Goal: Task Accomplishment & Management: Manage account settings

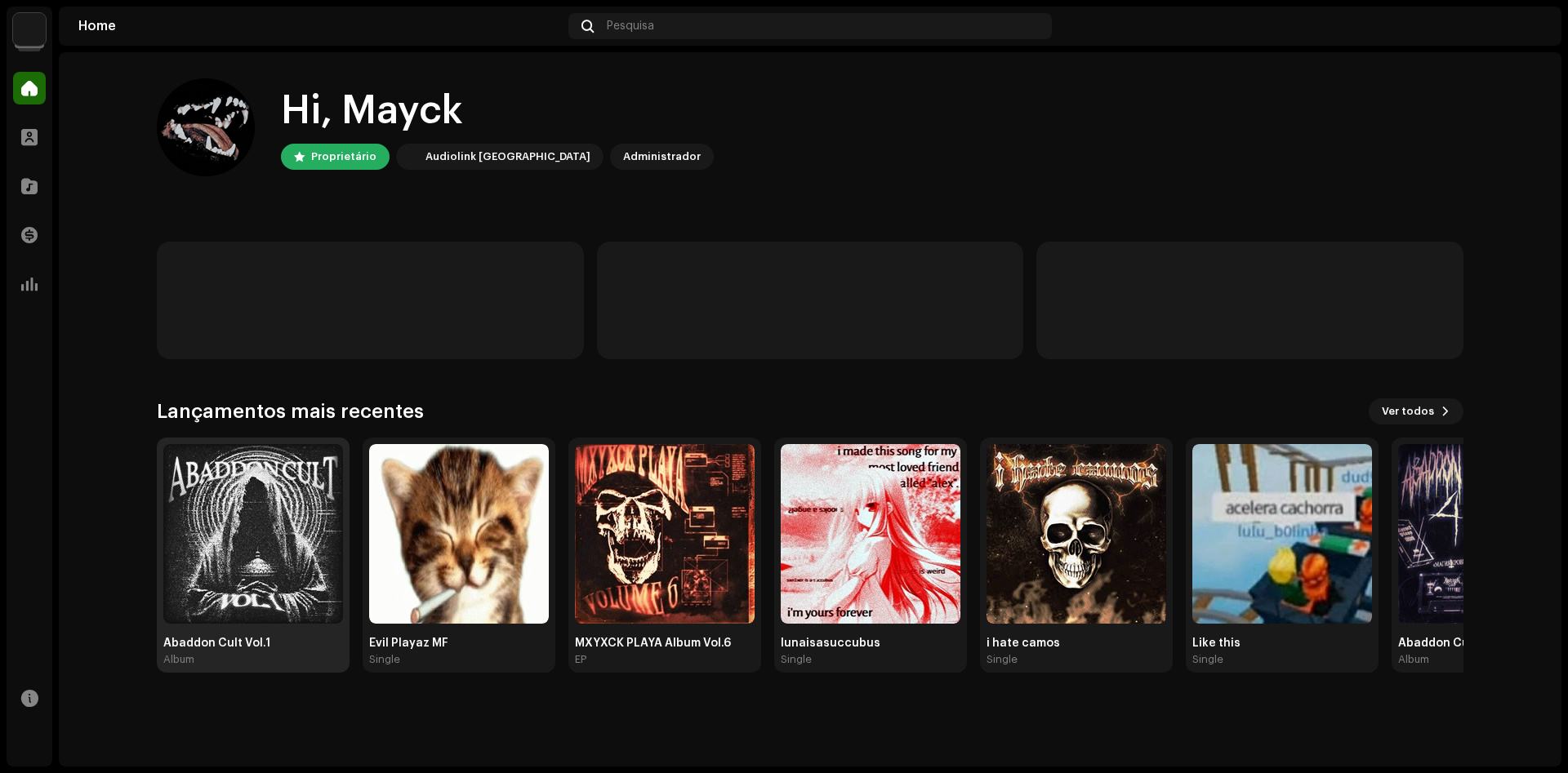
click at [248, 491] on img at bounding box center [253, 533] width 180 height 180
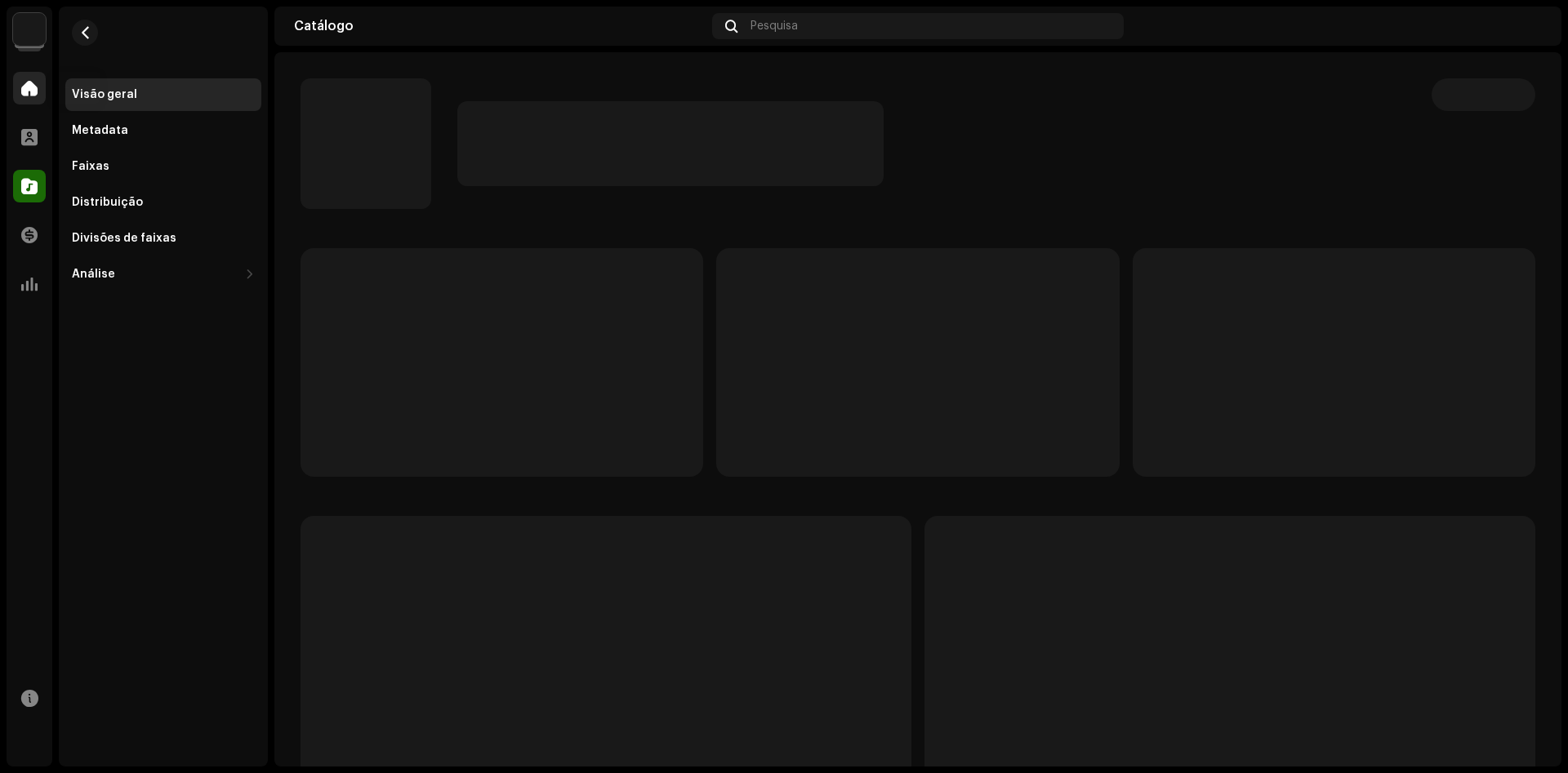
click at [41, 79] on div at bounding box center [30, 88] width 33 height 33
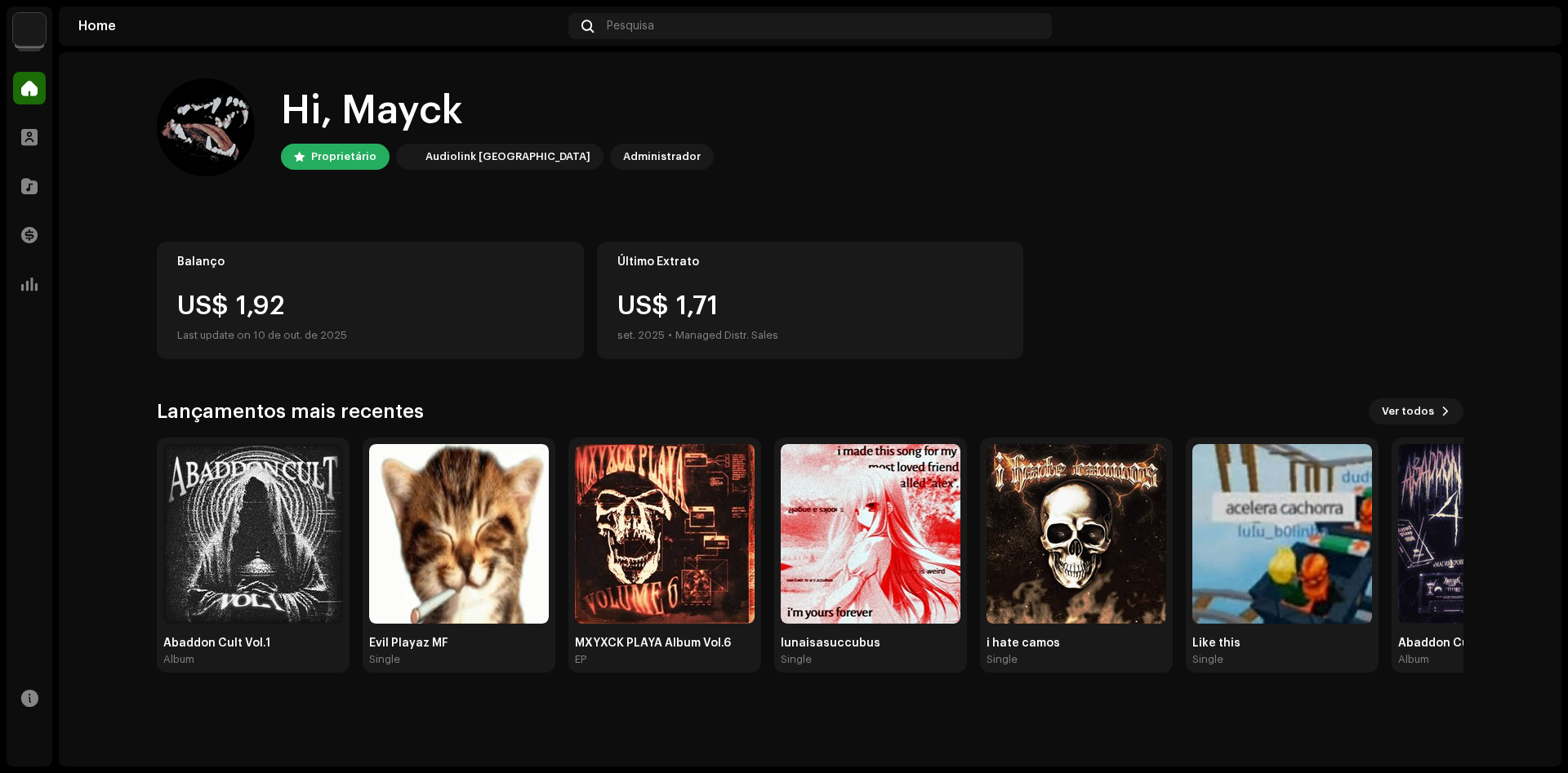
click at [353, 307] on div "US$ 1,92" at bounding box center [370, 305] width 387 height 26
click at [39, 140] on div at bounding box center [30, 137] width 33 height 33
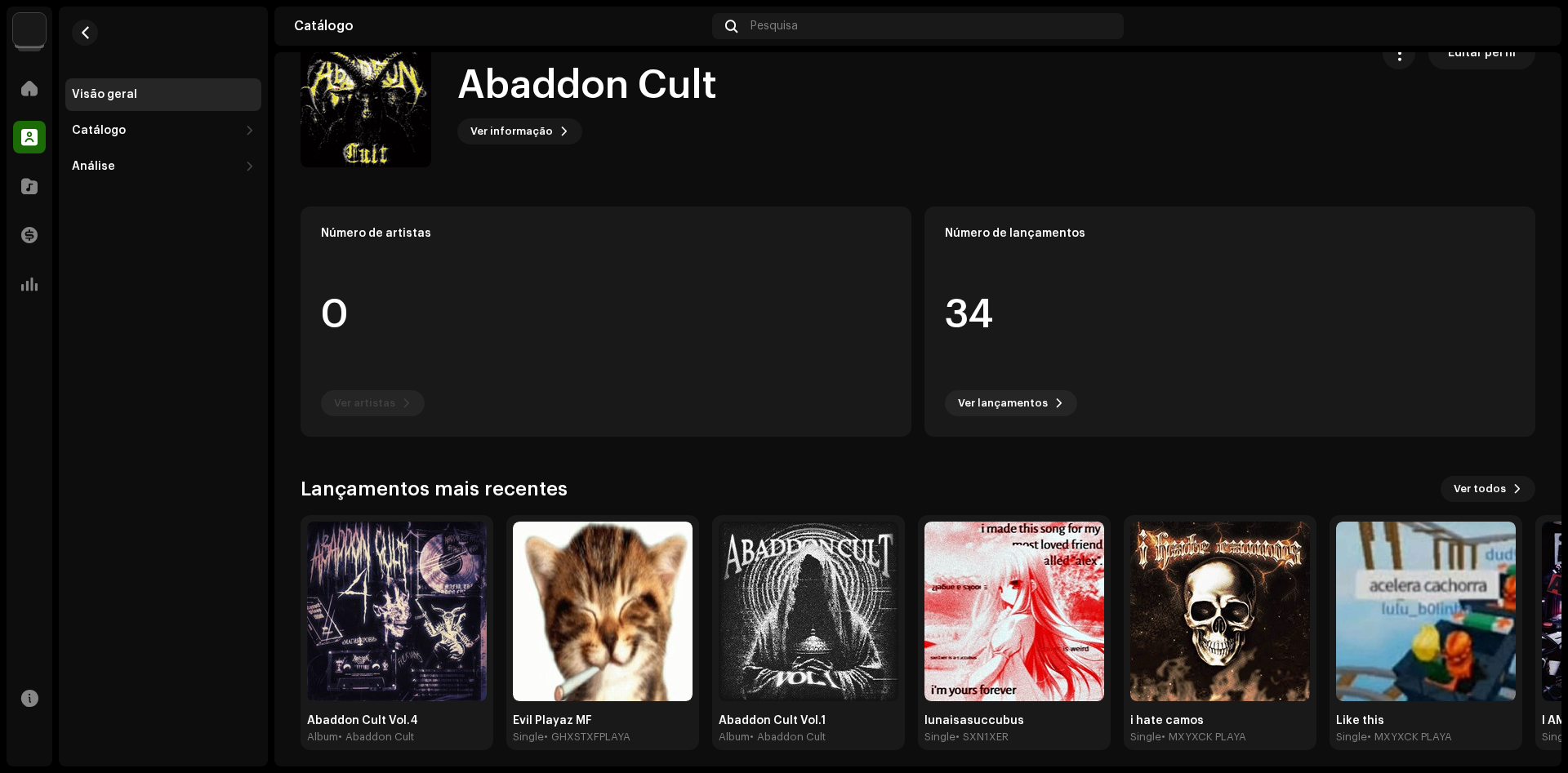
scroll to position [51, 0]
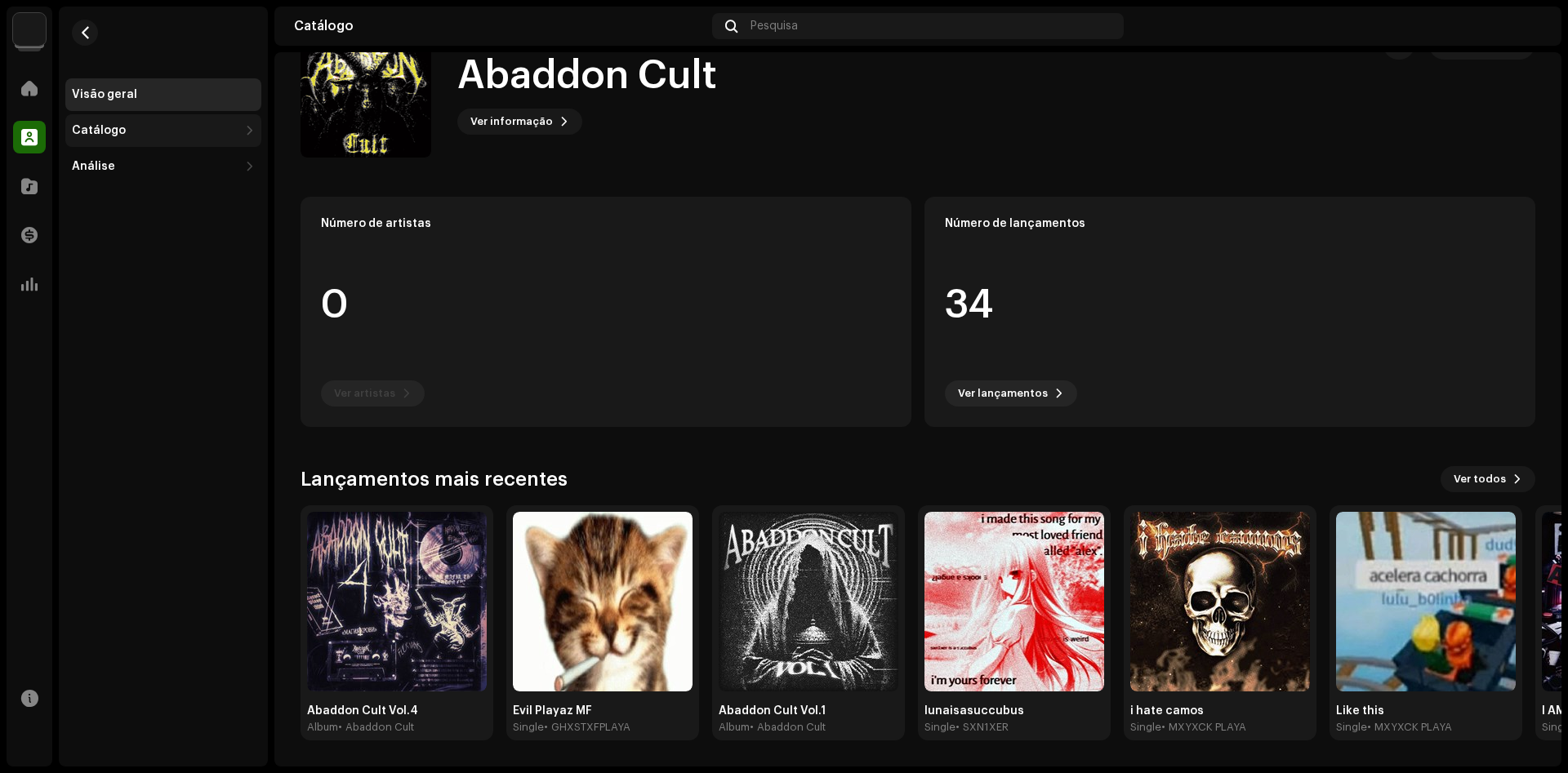
click at [102, 141] on div "Catálogo" at bounding box center [163, 130] width 196 height 33
click at [124, 160] on div "Lançamentos" at bounding box center [118, 167] width 79 height 14
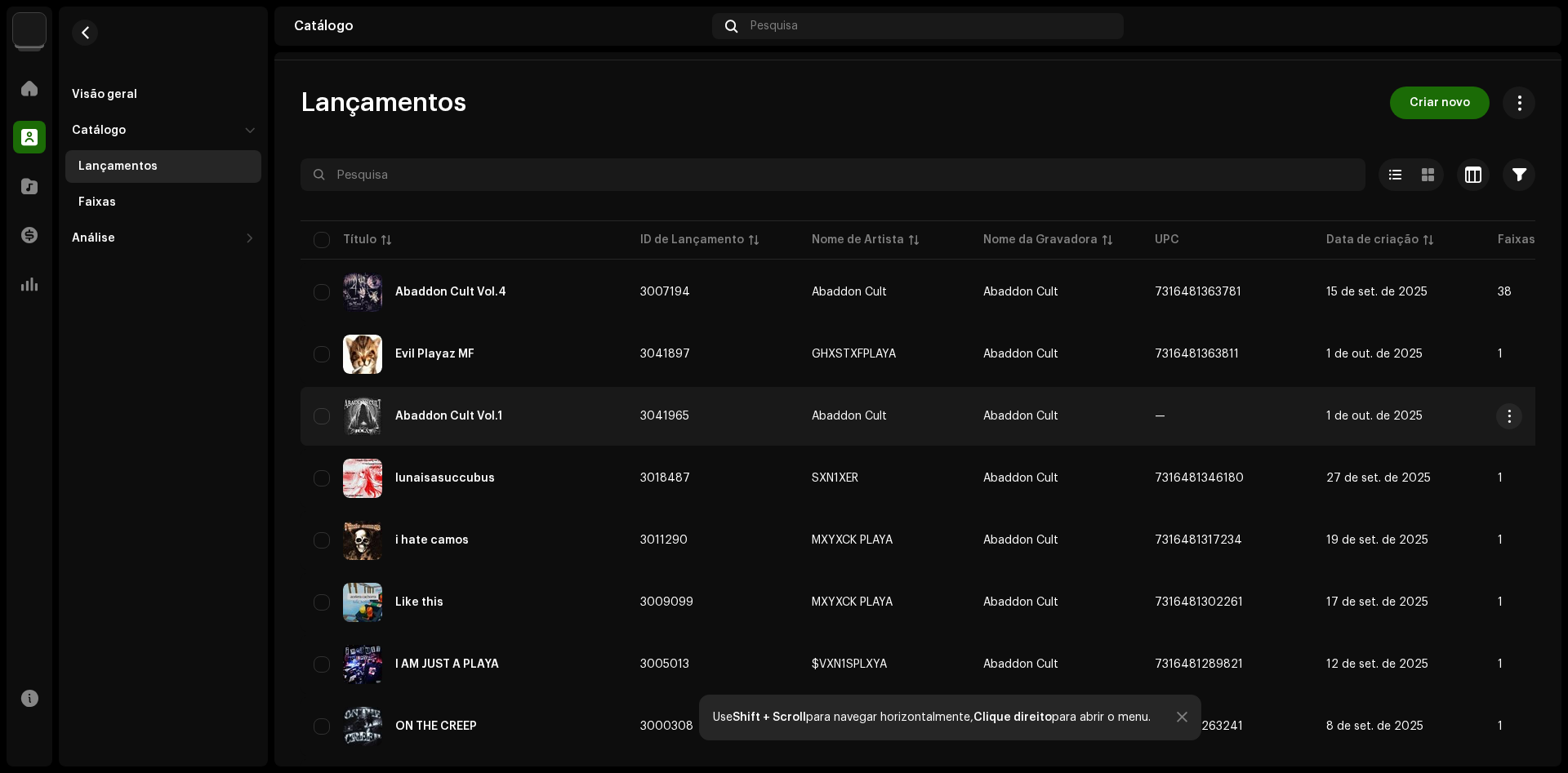
click at [763, 445] on td "3041965" at bounding box center [712, 415] width 171 height 59
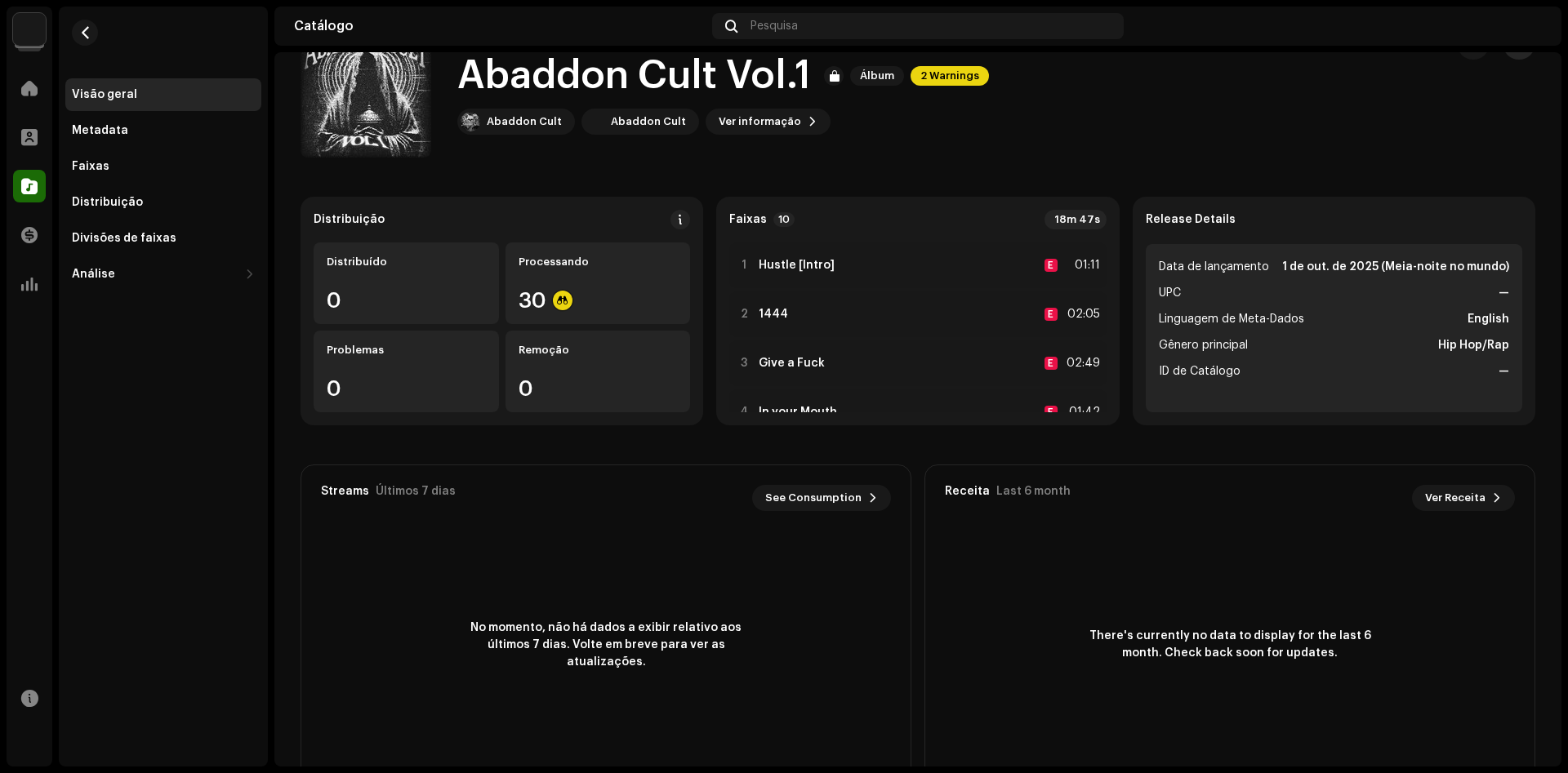
click at [1528, 60] on button "button" at bounding box center [1519, 43] width 33 height 33
click at [1437, 167] on div "Distribuir" at bounding box center [1444, 167] width 152 height 14
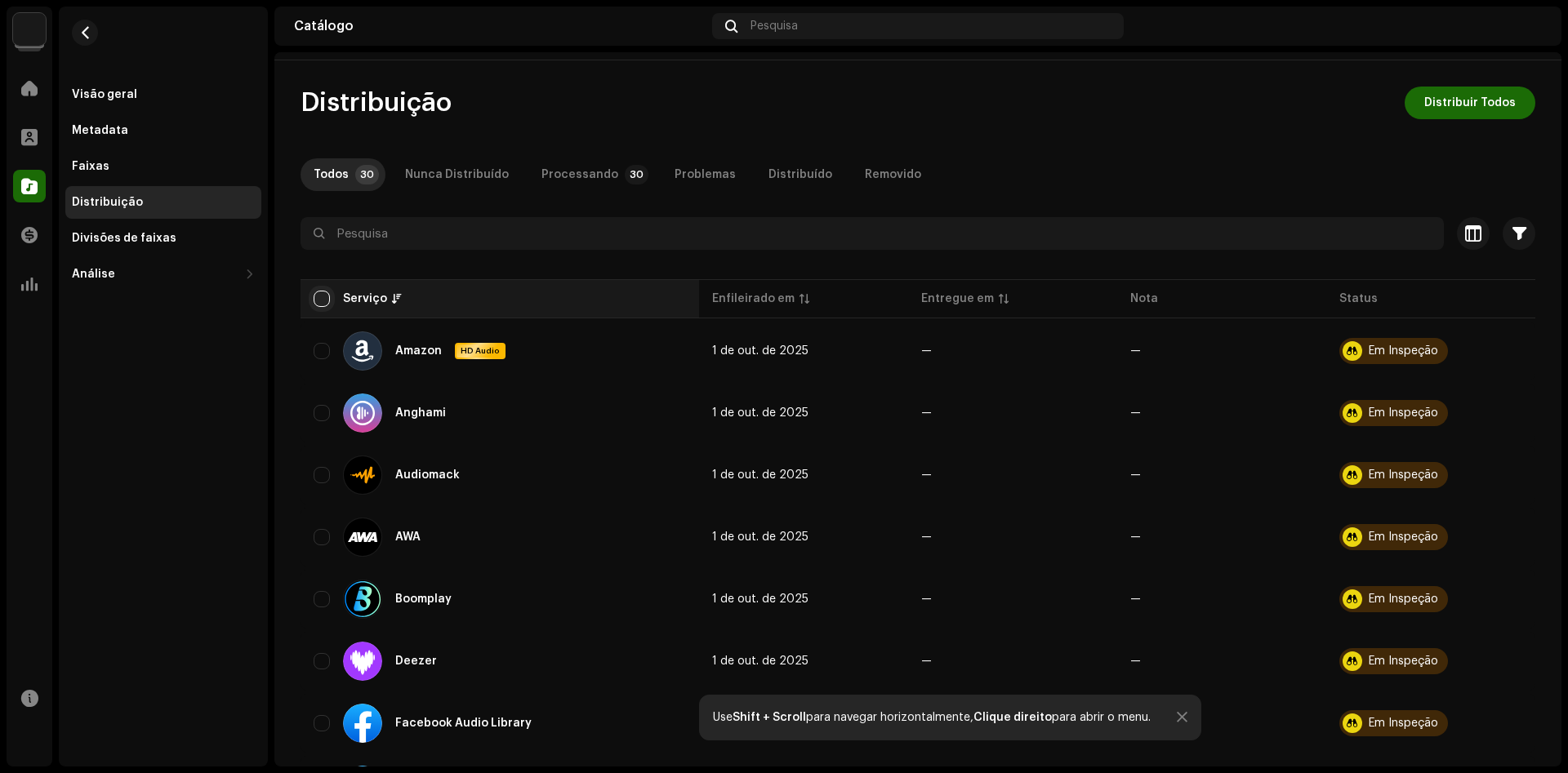
click at [320, 307] on input "checkbox" at bounding box center [321, 299] width 16 height 16
checkbox input "true"
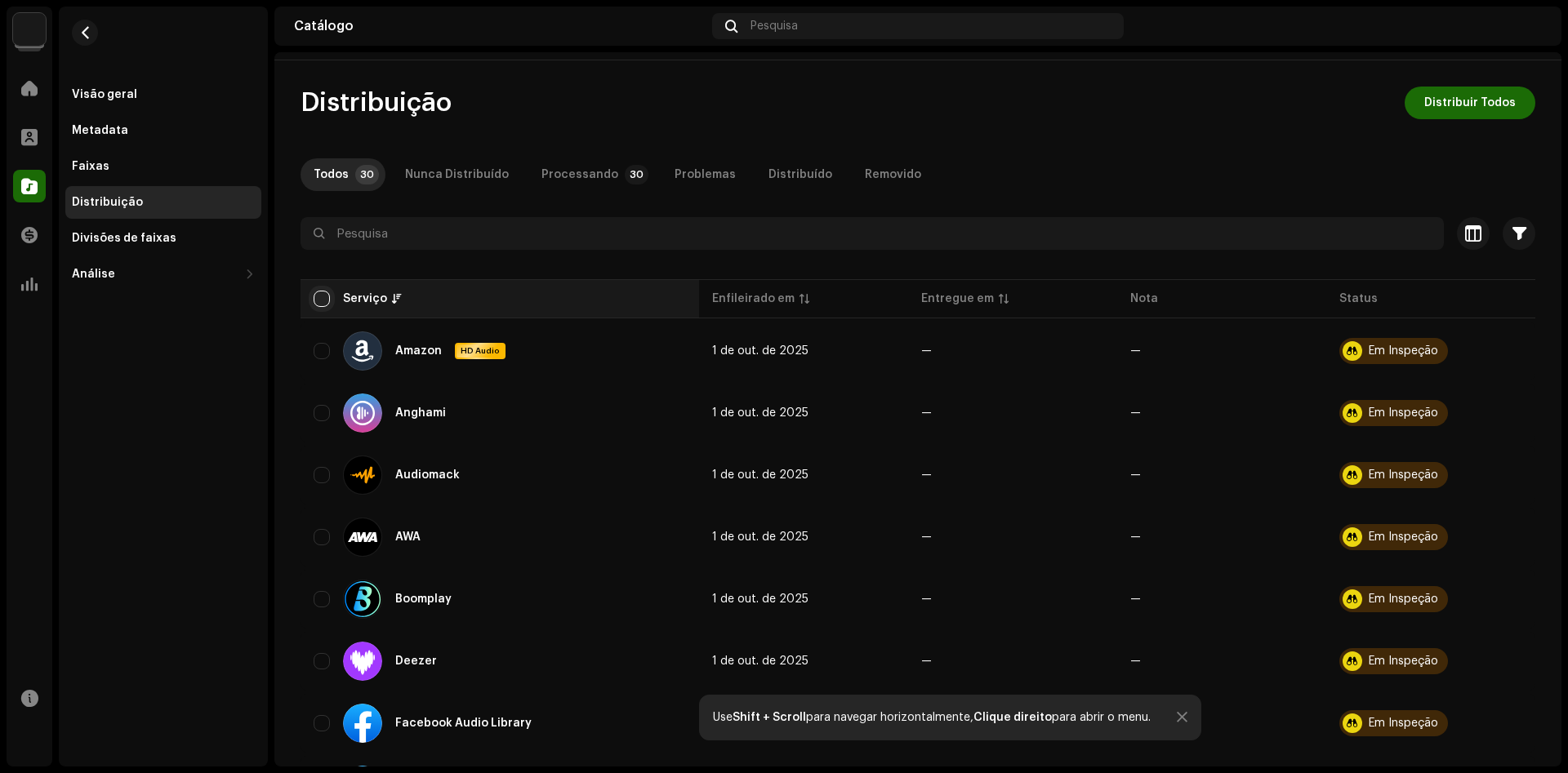
checkbox input "true"
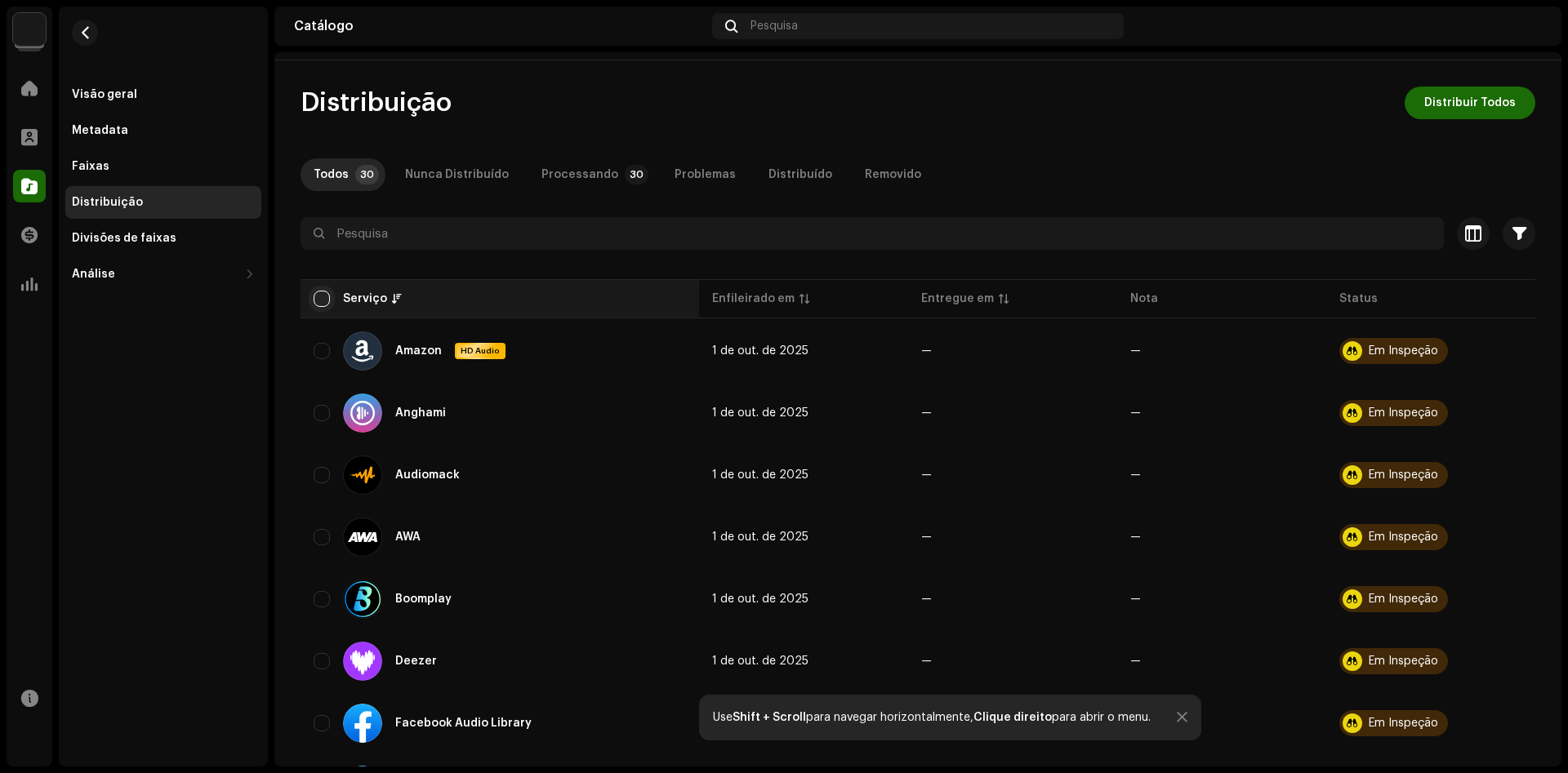
checkbox input "true"
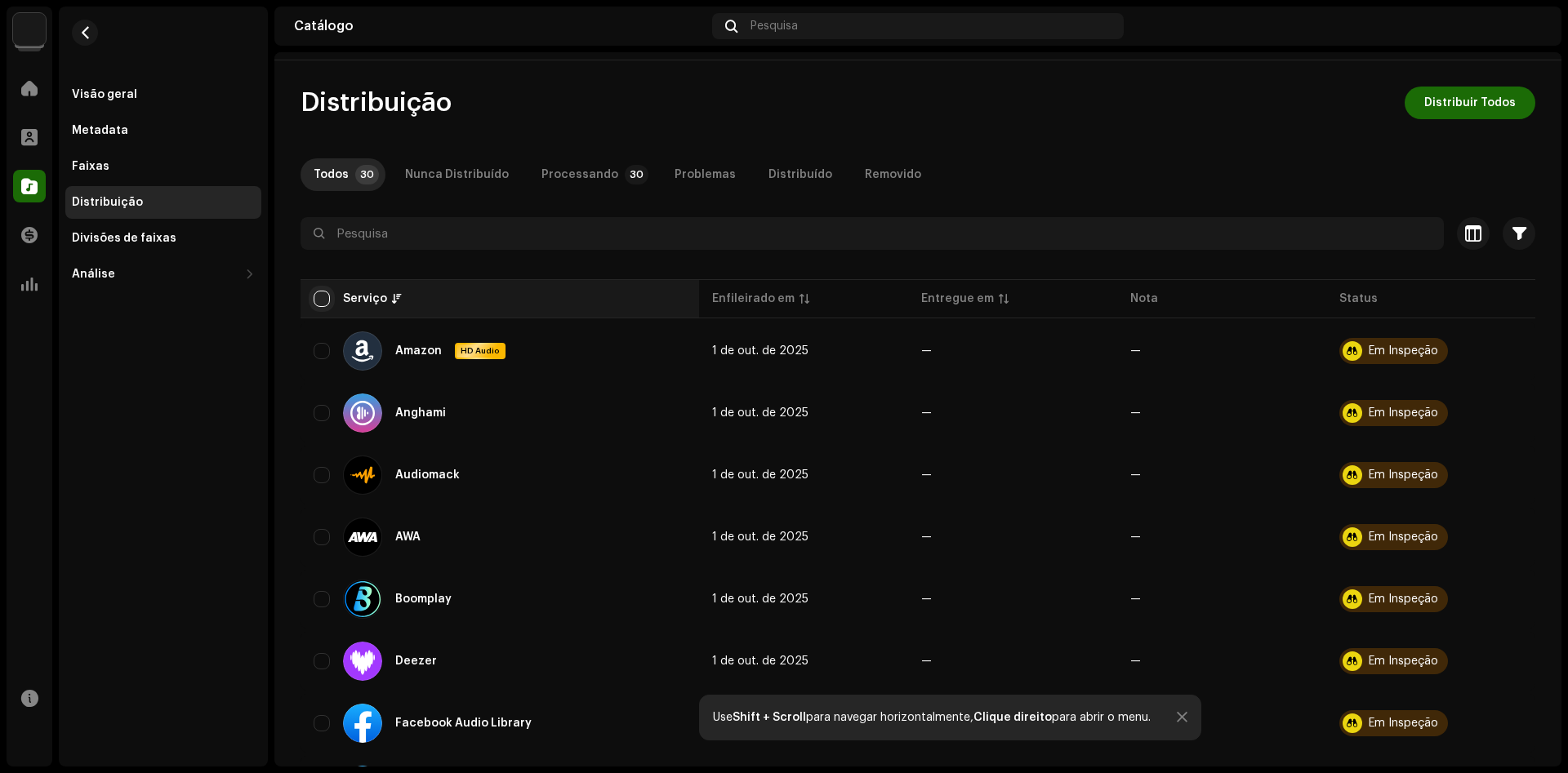
checkbox input "true"
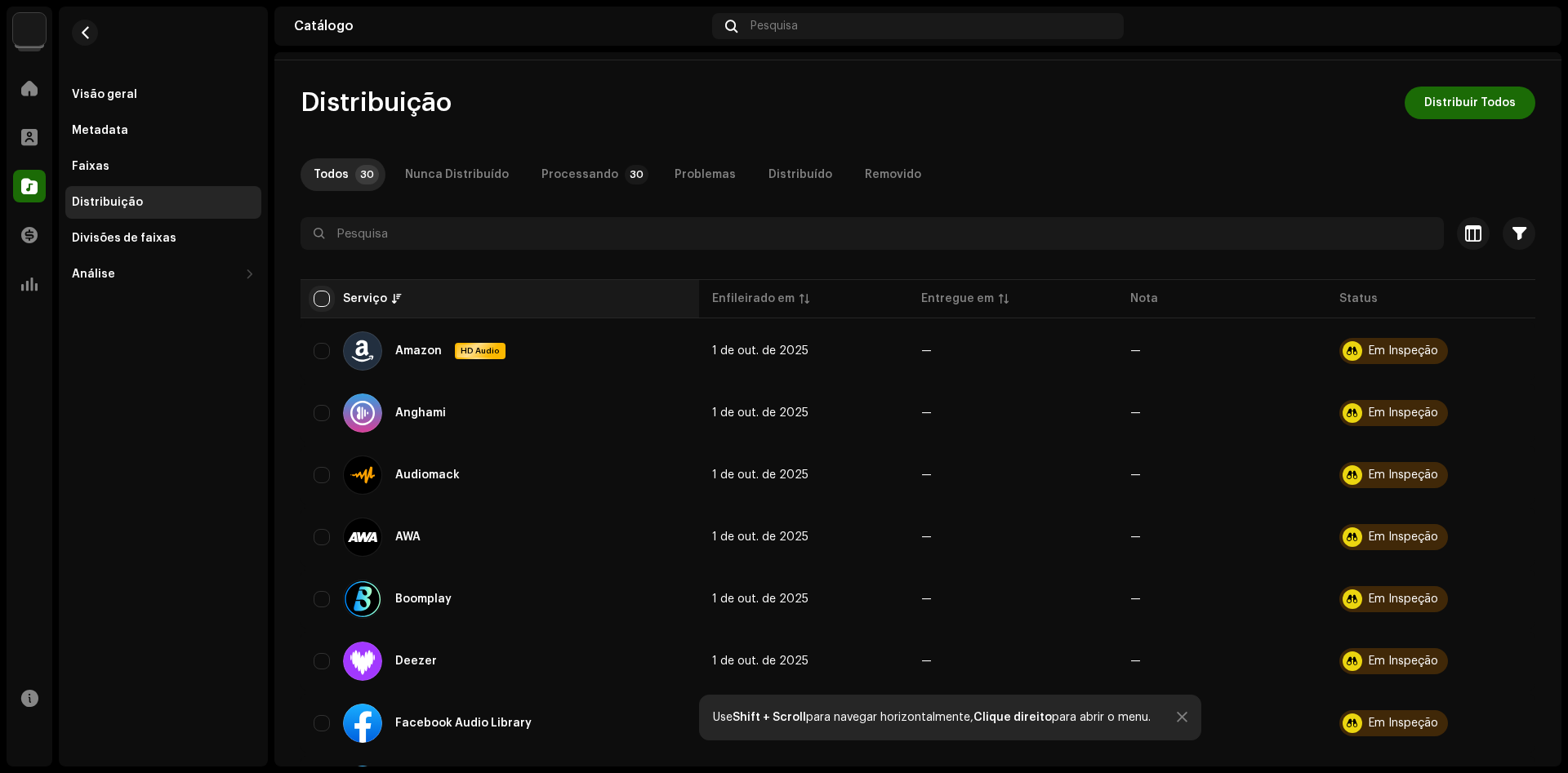
checkbox input "true"
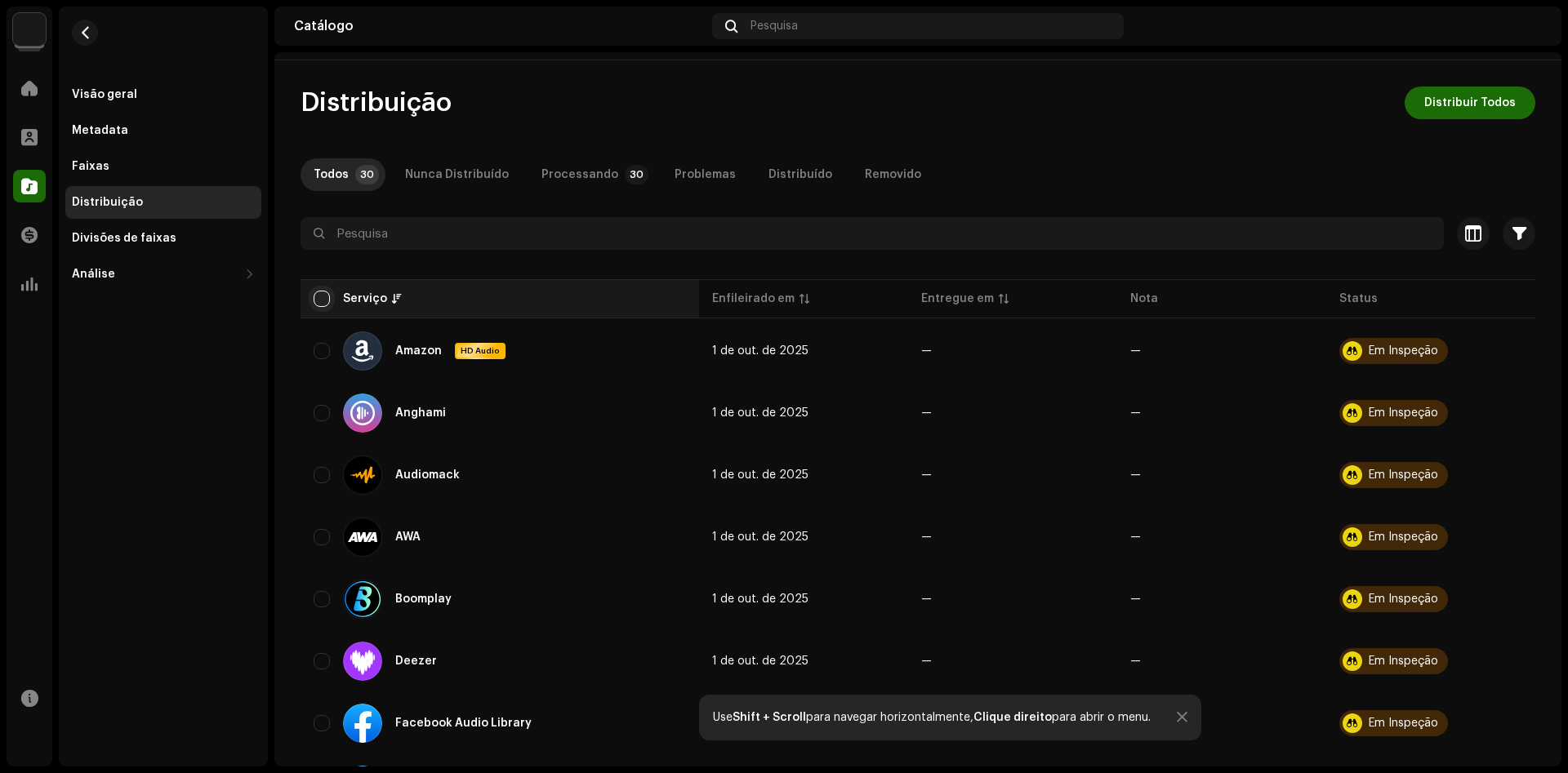
checkbox input "true"
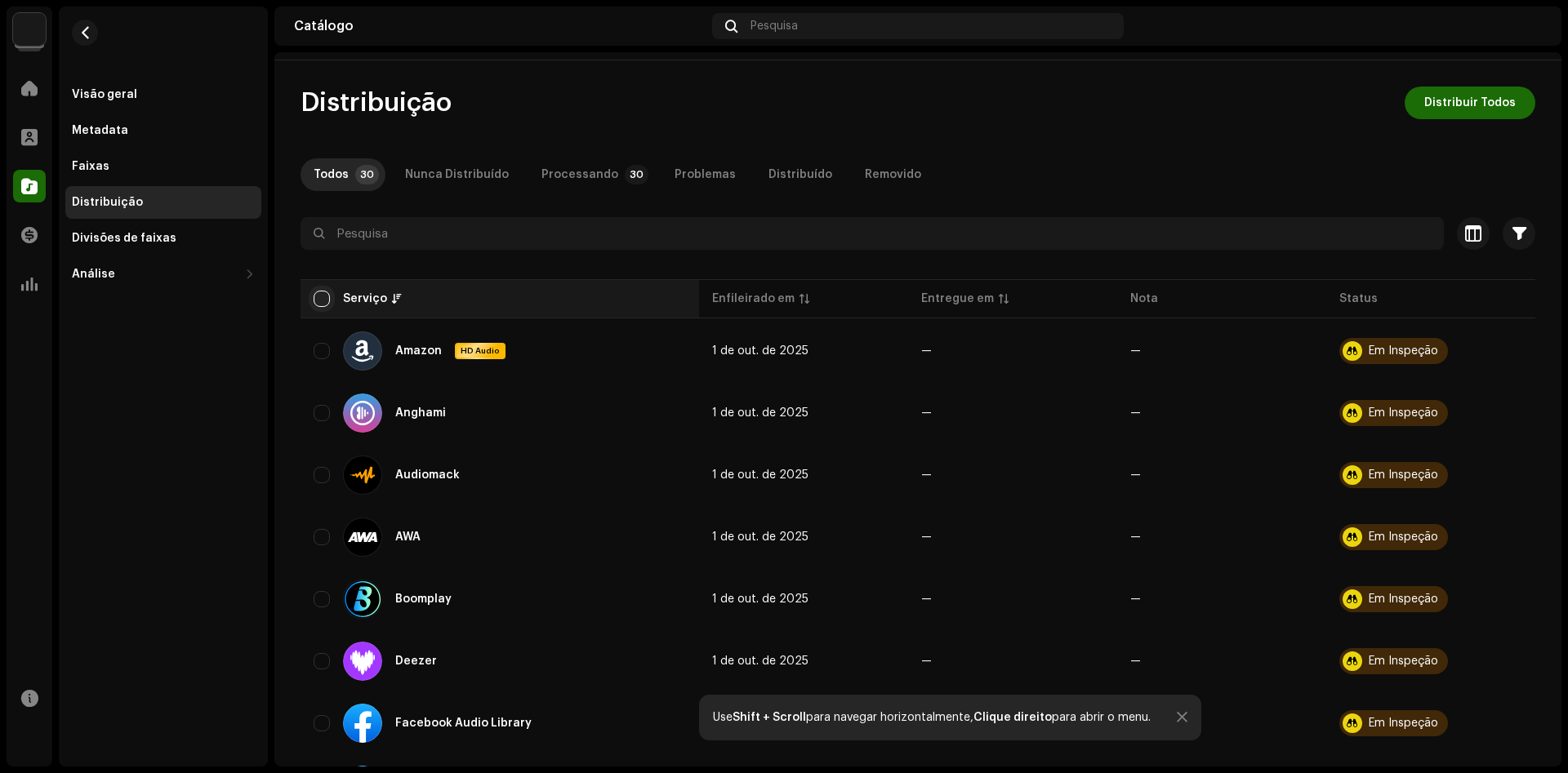
checkbox input "true"
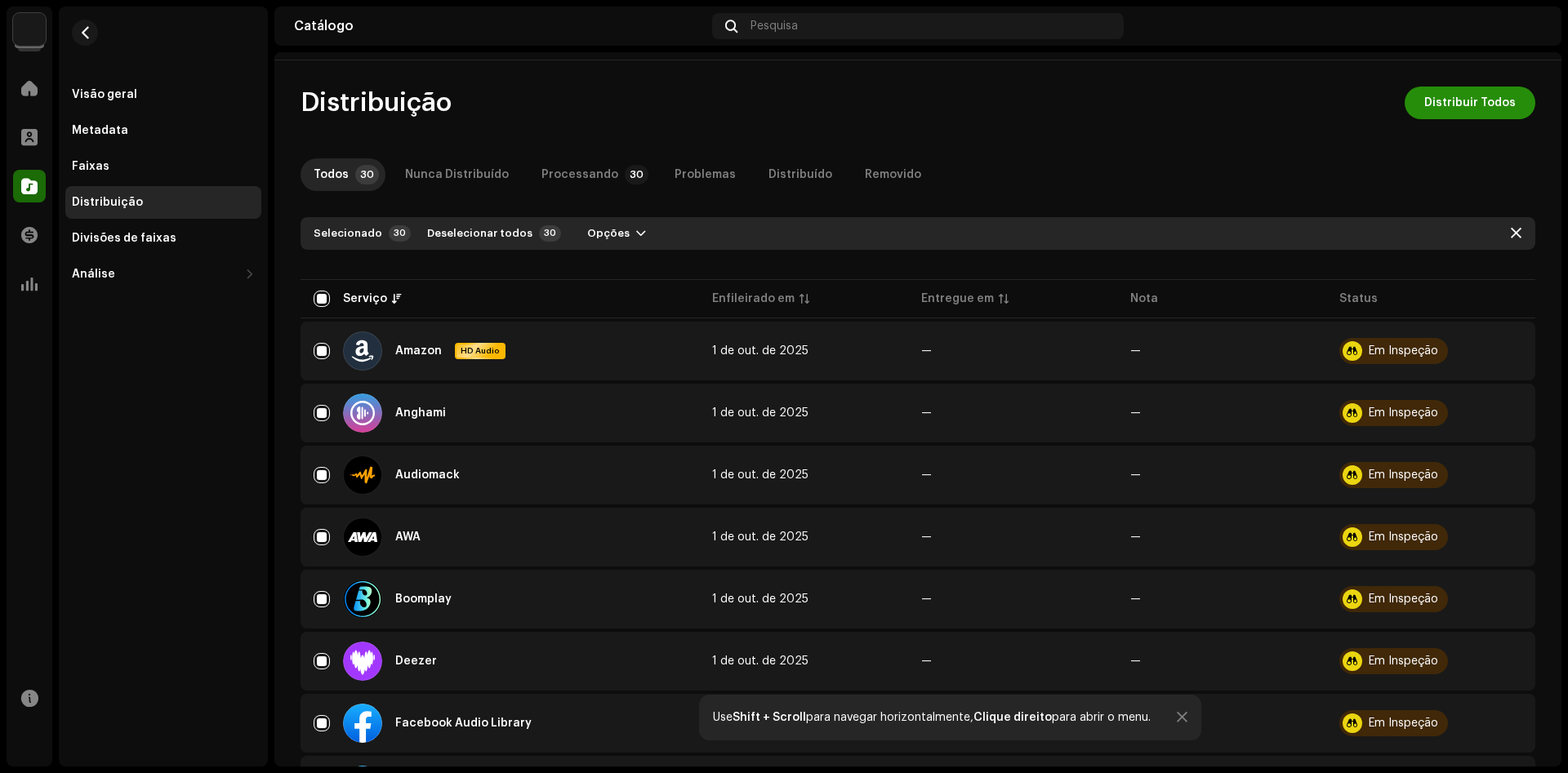
click at [1500, 119] on span "Distribuir Todos" at bounding box center [1469, 103] width 92 height 33
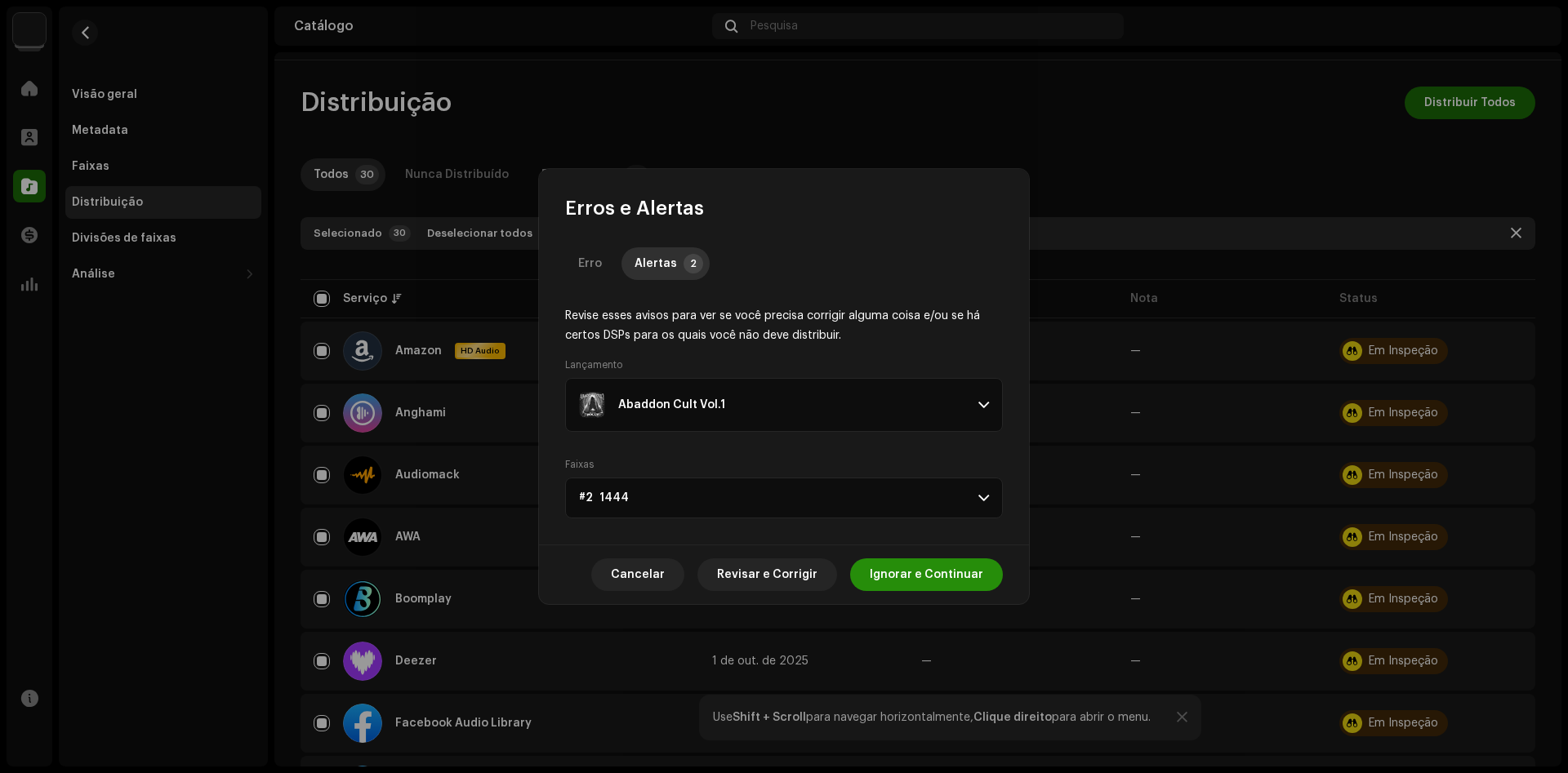
click at [920, 570] on span "Ignorar e Continuar" at bounding box center [926, 575] width 113 height 33
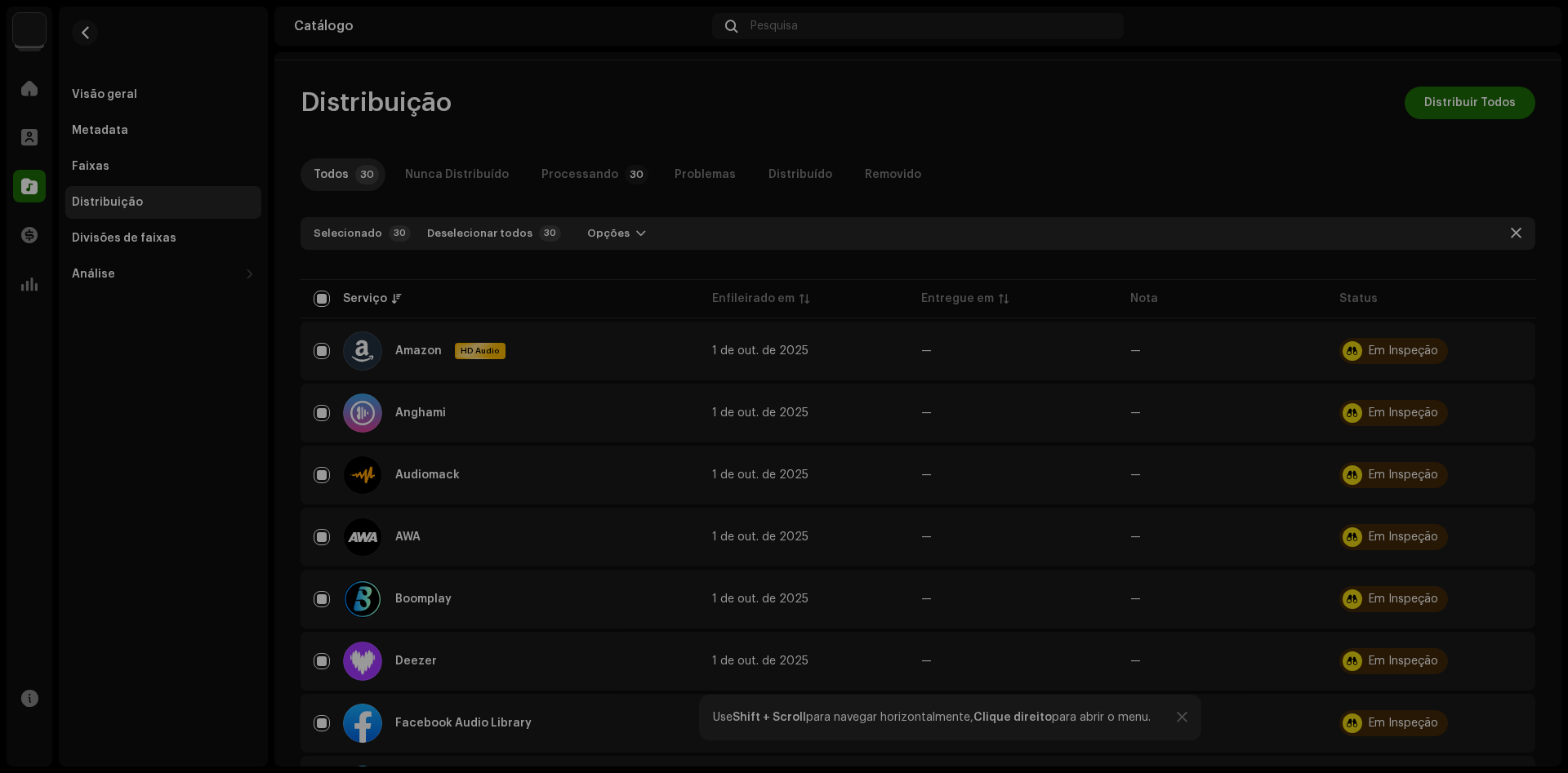
click at [924, 274] on div "Não Elegível Para Distribuição Os serviços selecionados não estão qualificados …" at bounding box center [784, 386] width 1568 height 773
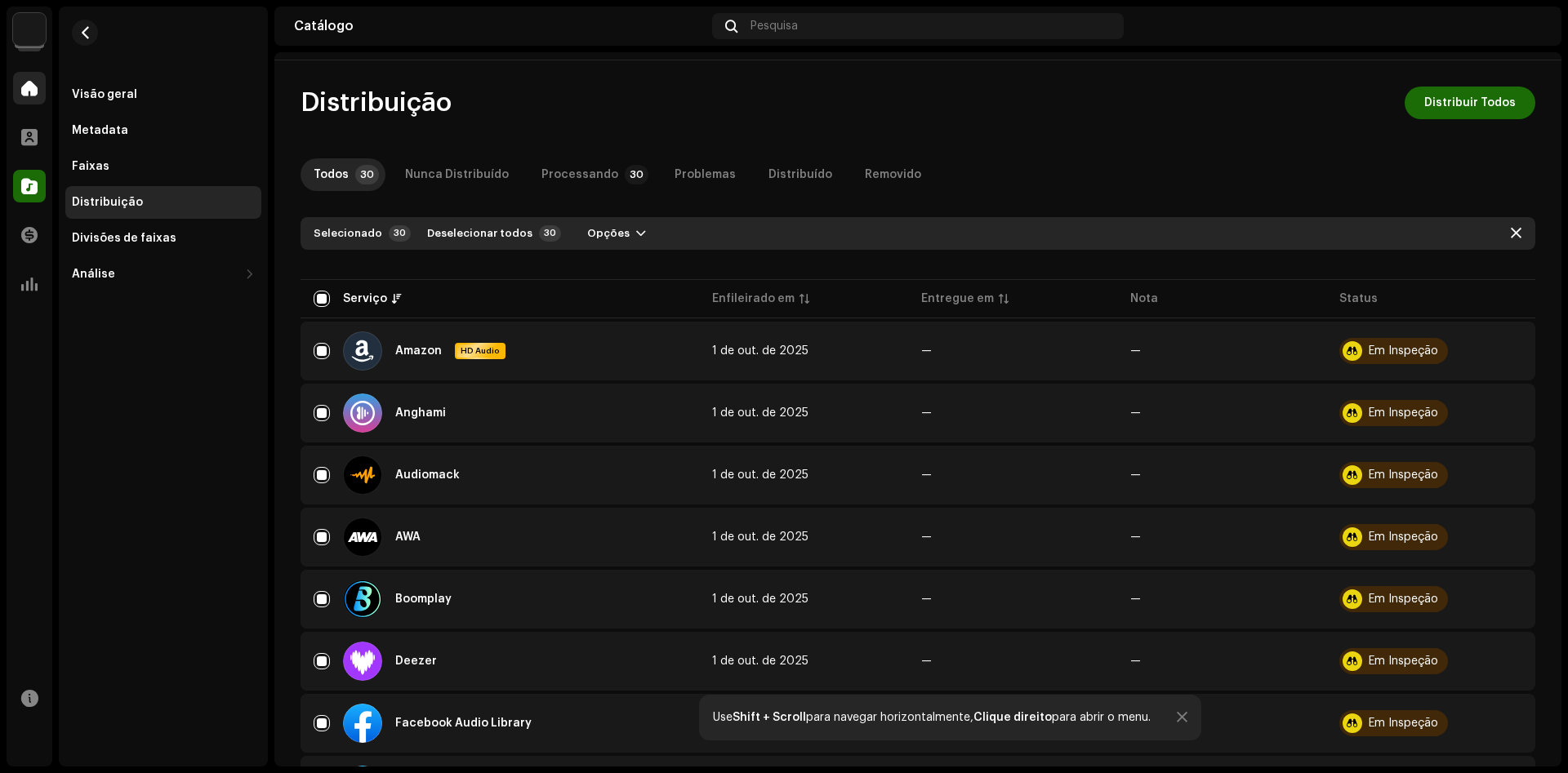
click at [37, 88] on div at bounding box center [30, 88] width 33 height 33
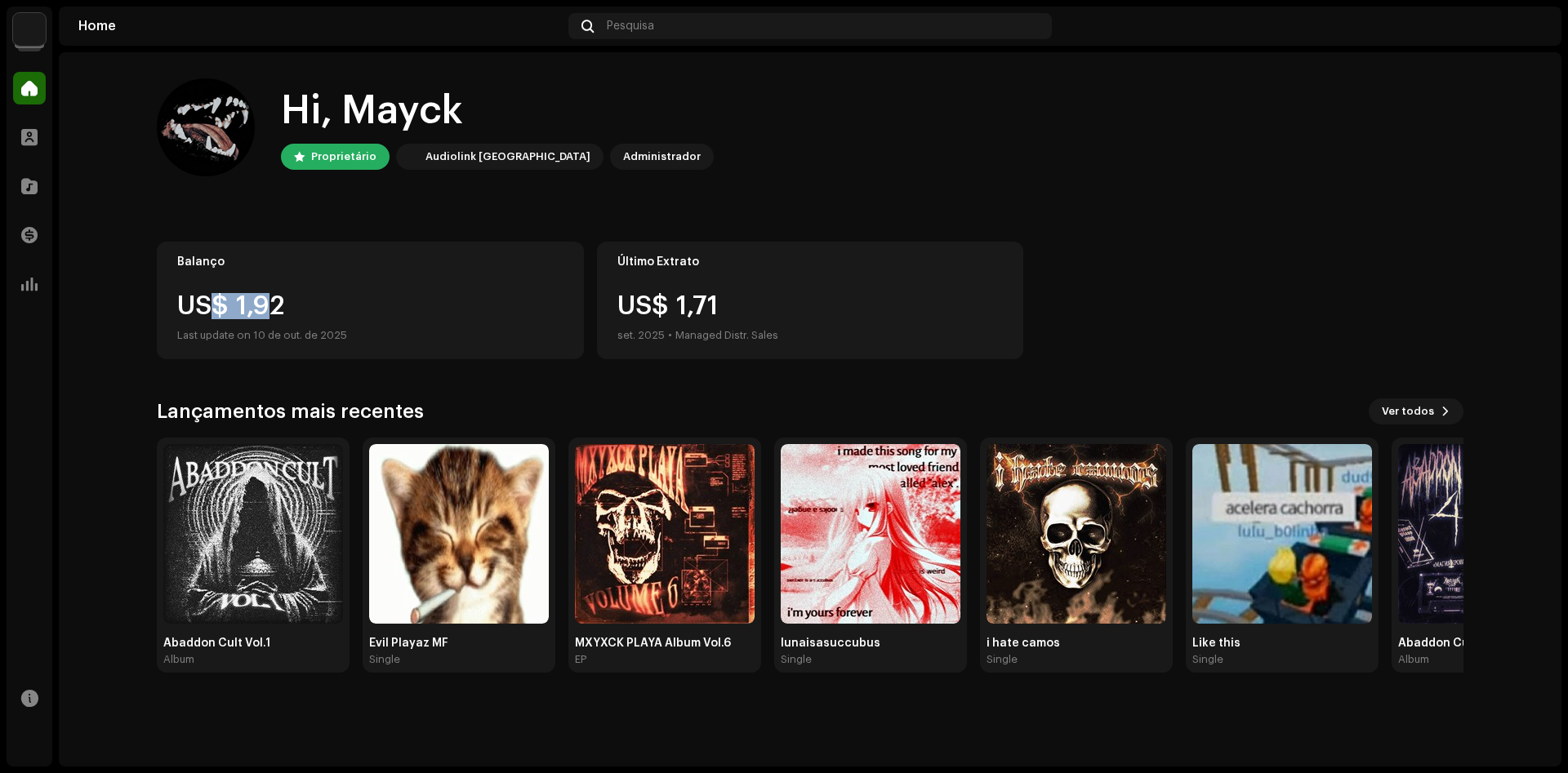
drag, startPoint x: 286, startPoint y: 292, endPoint x: 384, endPoint y: 290, distance: 98.0
click at [223, 292] on div "Balanço US$ 1,92 Last update on 10 de out. de 2025" at bounding box center [370, 301] width 427 height 118
drag, startPoint x: 398, startPoint y: 309, endPoint x: 203, endPoint y: 304, distance: 195.1
click at [187, 301] on div "US$ 1,92" at bounding box center [370, 305] width 387 height 26
drag, startPoint x: 766, startPoint y: 302, endPoint x: 636, endPoint y: 298, distance: 130.1
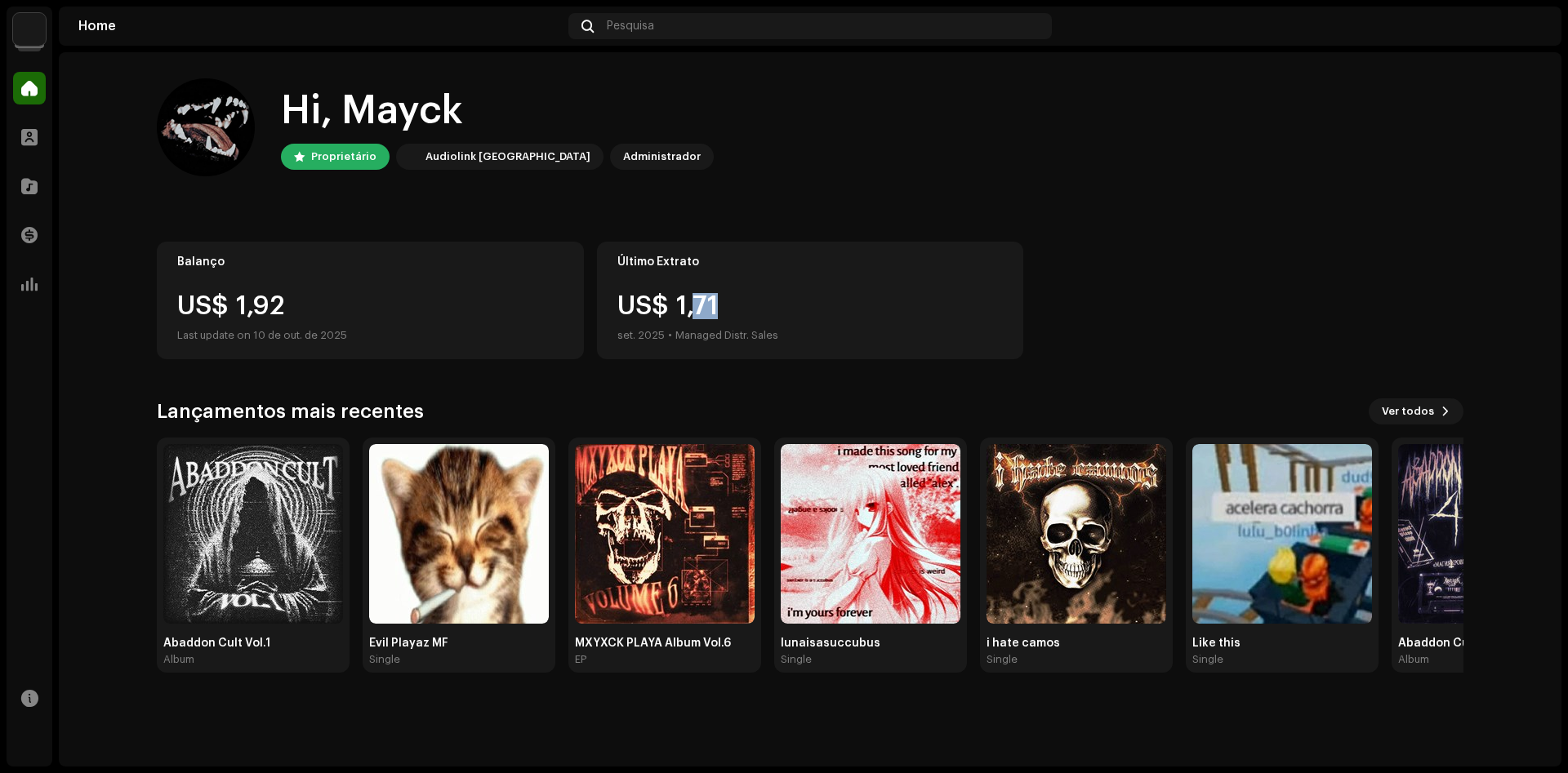
click at [688, 298] on div "US$ 1,71 set. 2025 • Managed Distr. Sales" at bounding box center [698, 319] width 160 height 52
drag, startPoint x: 423, startPoint y: 300, endPoint x: 131, endPoint y: 297, distance: 292.0
click at [123, 294] on home-home "Hi, Mayck Proprietário Audiolink Brasil Administrador Balanço US$ 1,92 Last upd…" at bounding box center [810, 375] width 1502 height 646
click at [329, 313] on div "US$ 1,92" at bounding box center [370, 305] width 387 height 26
drag, startPoint x: 497, startPoint y: 314, endPoint x: 198, endPoint y: 309, distance: 299.0
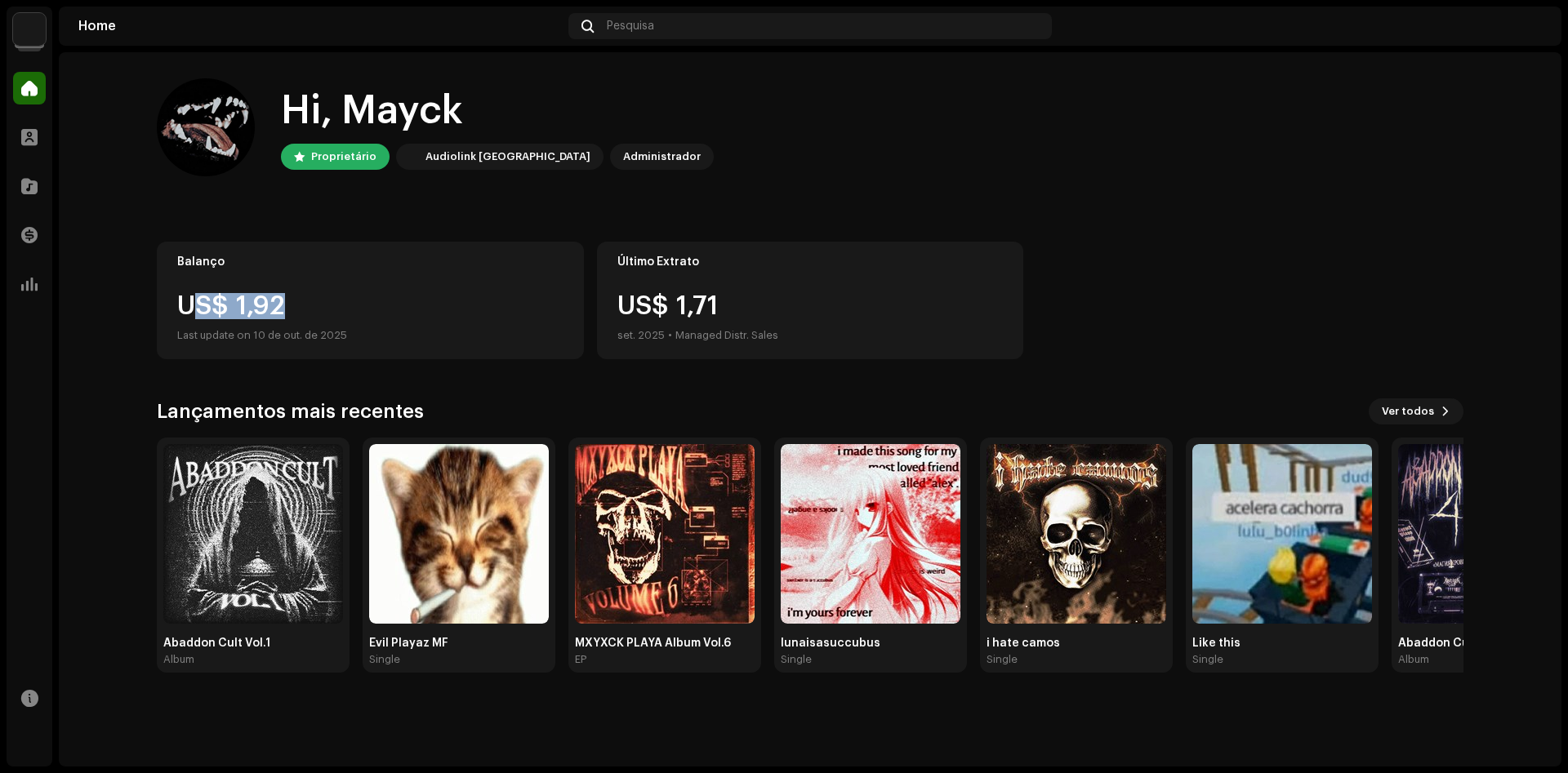
click at [198, 309] on div "US$ 1,92" at bounding box center [370, 305] width 387 height 26
click at [367, 307] on div "US$ 1,92" at bounding box center [370, 305] width 387 height 26
drag, startPoint x: 724, startPoint y: 313, endPoint x: 659, endPoint y: 307, distance: 65.3
click at [649, 307] on div "US$ 1,71 set. 2025 • Managed Distr. Sales" at bounding box center [698, 319] width 160 height 52
click at [770, 304] on div "US$ 1,71 set. 2025 • Managed Distr. Sales" at bounding box center [698, 319] width 160 height 52
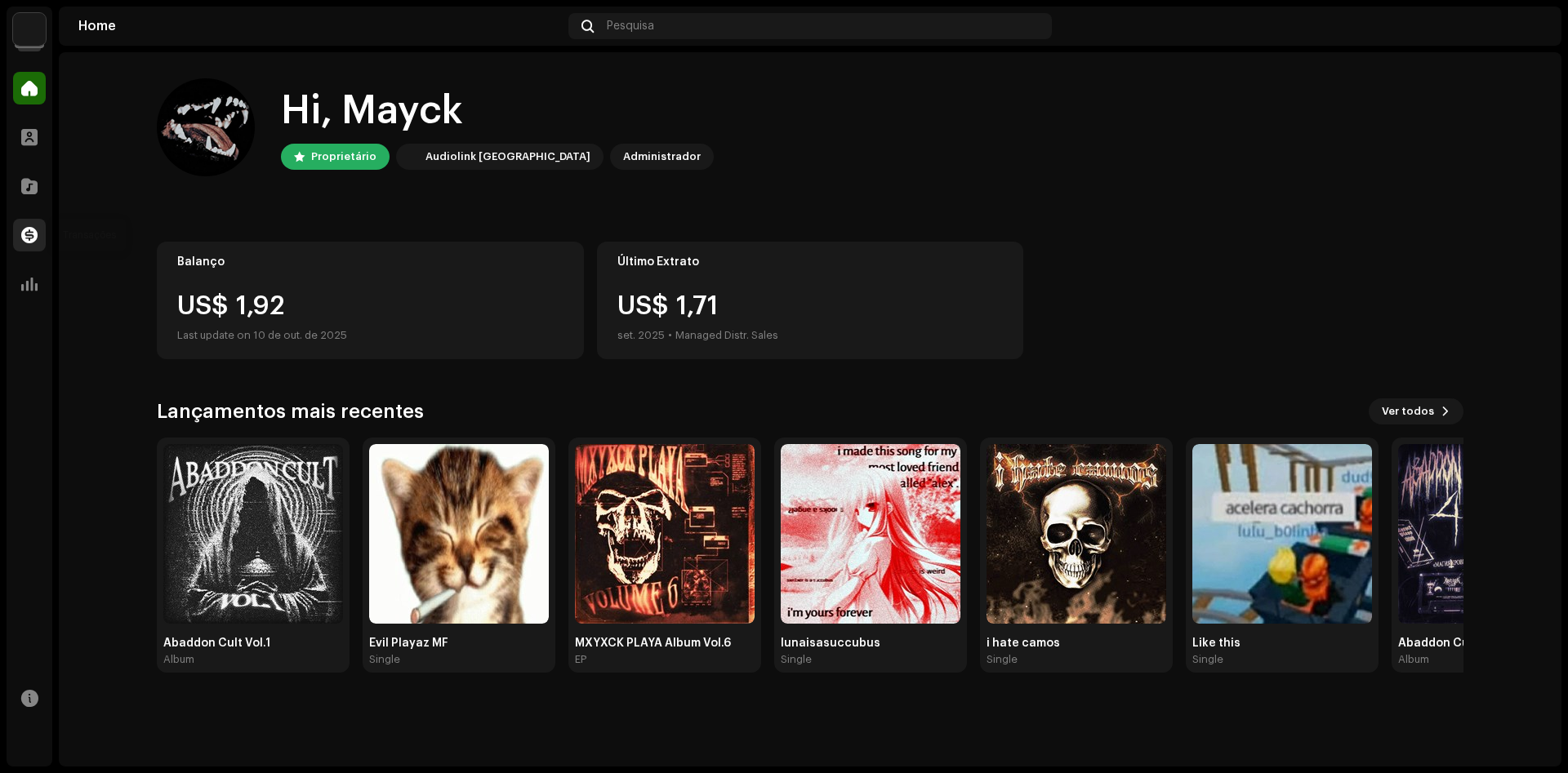
click at [34, 223] on div at bounding box center [30, 235] width 33 height 33
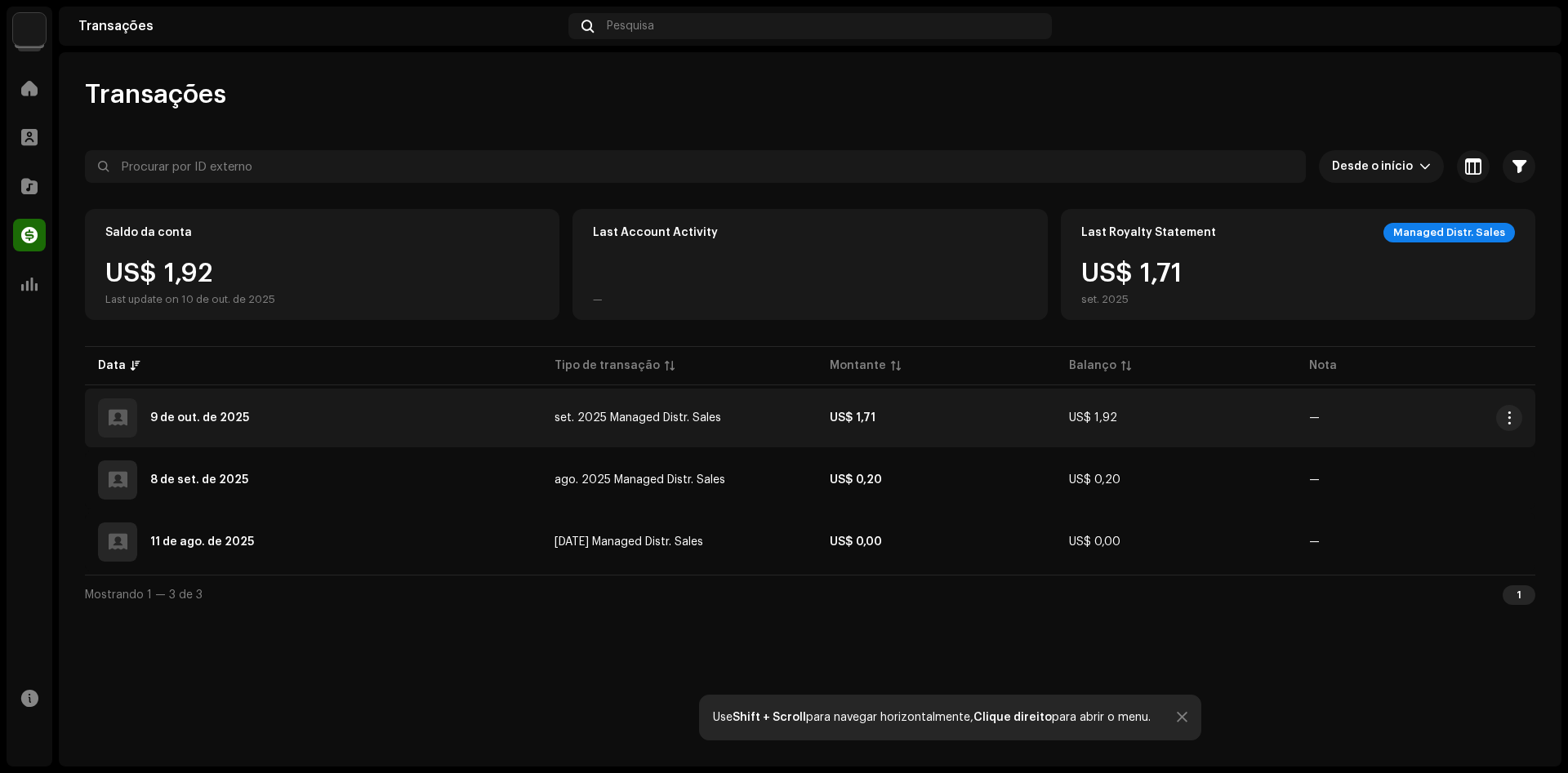
click at [511, 416] on div "9 de out. de 2025" at bounding box center [312, 417] width 430 height 40
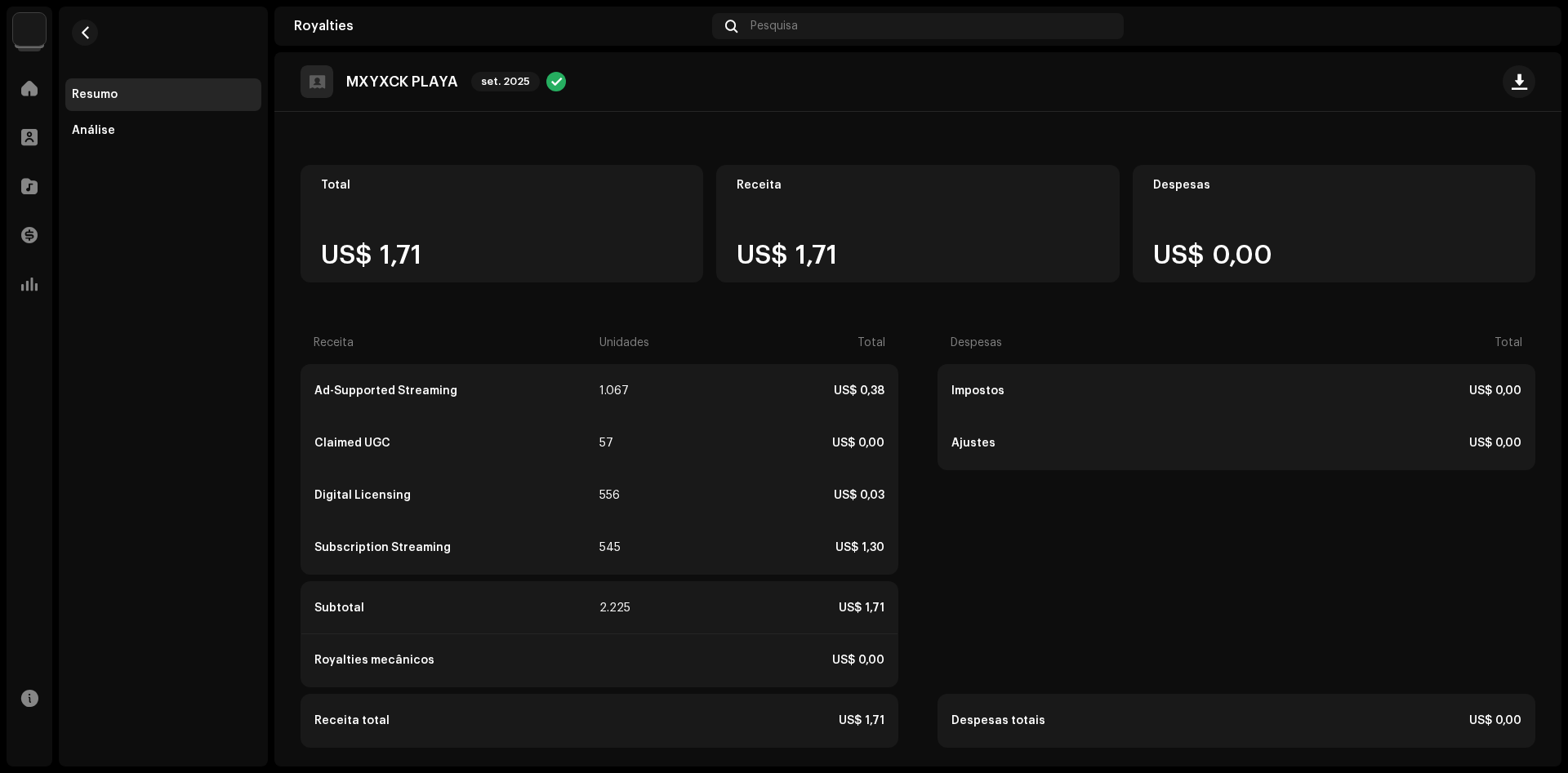
scroll to position [91, 0]
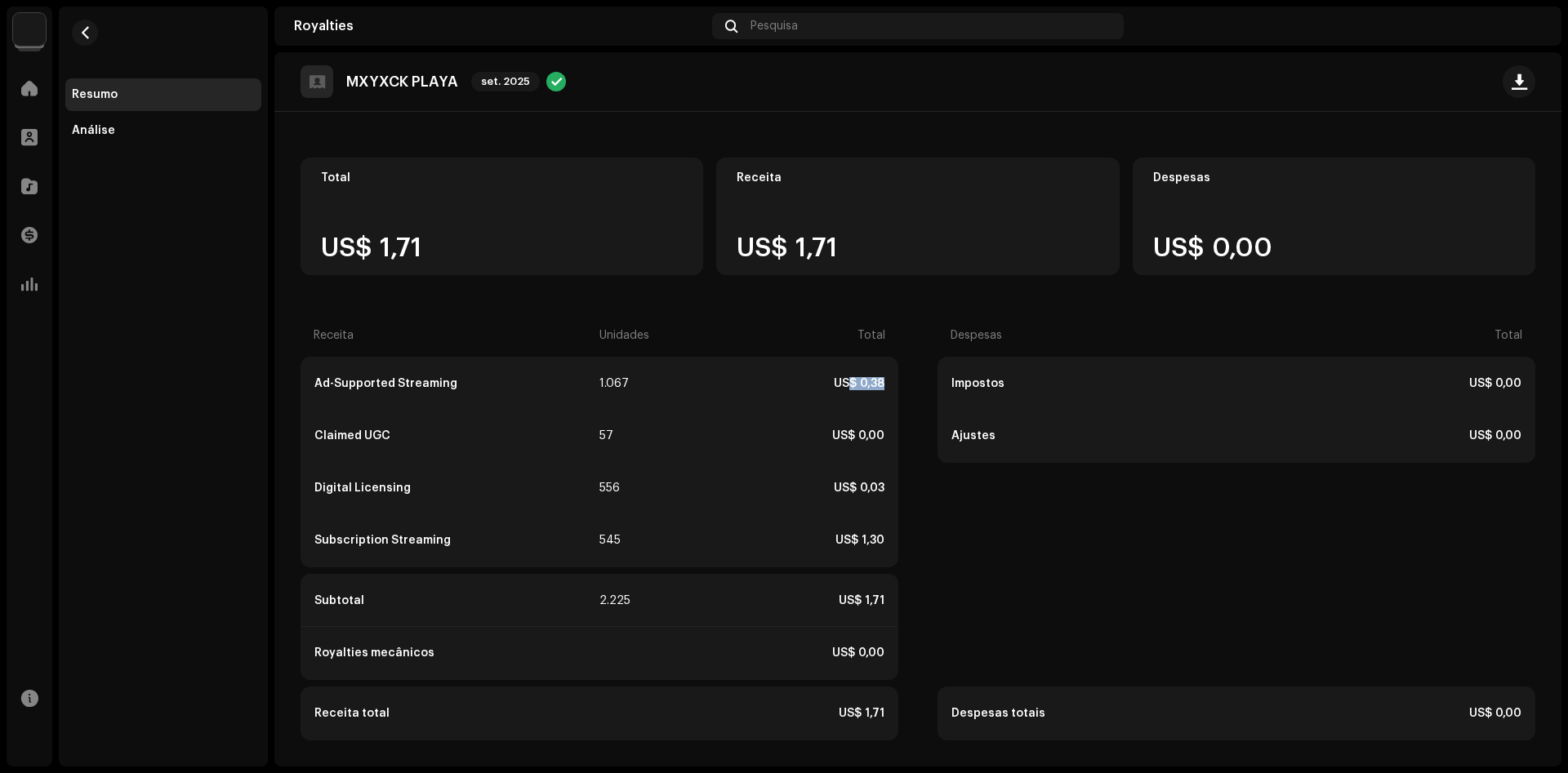
drag, startPoint x: 875, startPoint y: 391, endPoint x: 885, endPoint y: 391, distance: 10.0
click at [885, 391] on div "Ad-Supported Streaming 1.067 US$ 0,38" at bounding box center [599, 384] width 596 height 52
click at [797, 430] on div "US$ 0,00" at bounding box center [771, 436] width 225 height 14
drag, startPoint x: 855, startPoint y: 486, endPoint x: 896, endPoint y: 489, distance: 41.1
click at [896, 489] on div "Digital Licensing 556 US$ 0,03" at bounding box center [599, 488] width 596 height 52
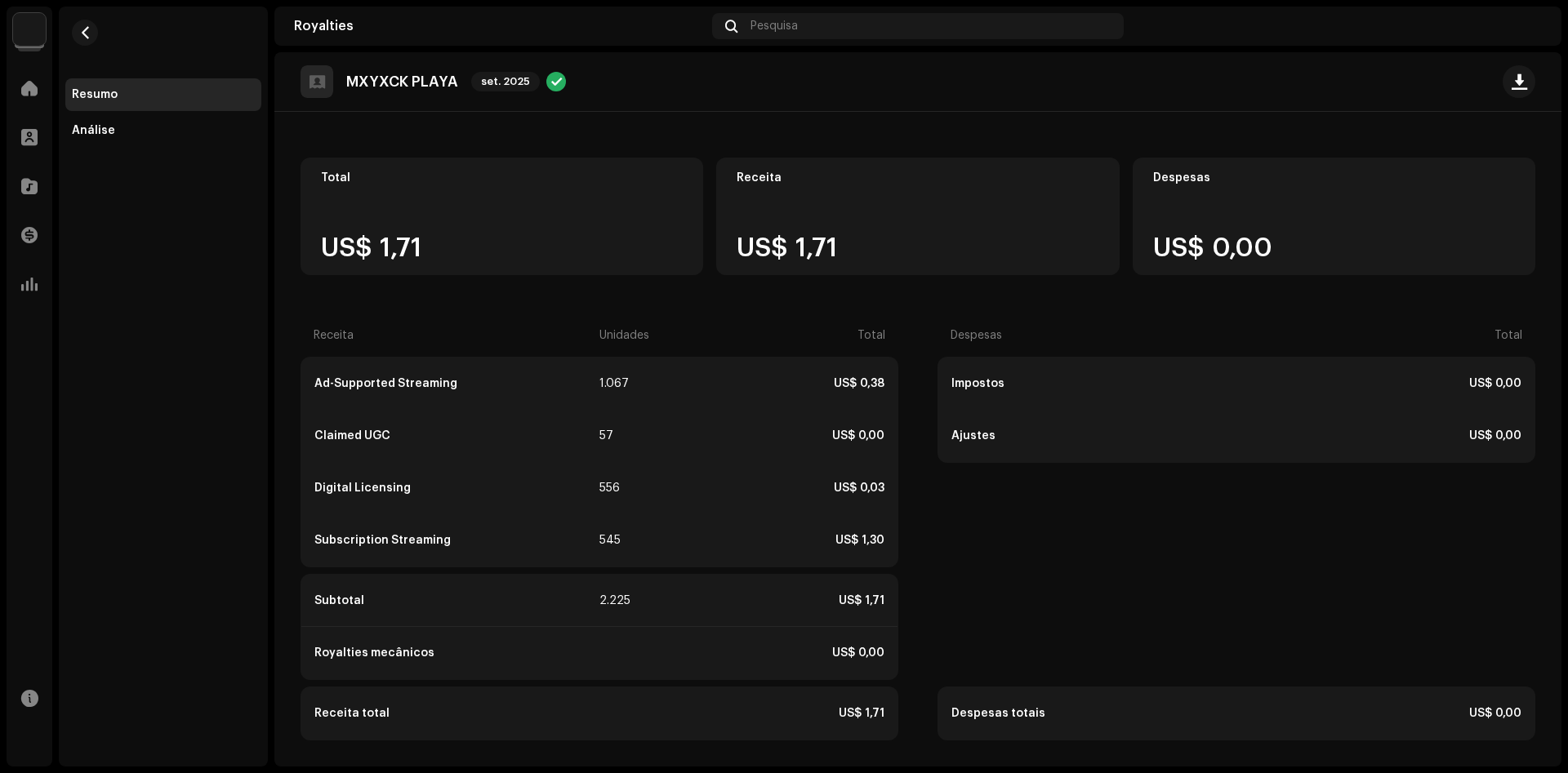
click at [786, 500] on div "Digital Licensing 556 US$ 0,03" at bounding box center [599, 488] width 596 height 52
drag, startPoint x: 591, startPoint y: 597, endPoint x: 640, endPoint y: 595, distance: 49.0
click at [631, 597] on div "Subtotal 2.225 US$ 1,71" at bounding box center [599, 601] width 596 height 52
click at [700, 593] on div "Subtotal 2.225 US$ 1,71" at bounding box center [599, 601] width 596 height 52
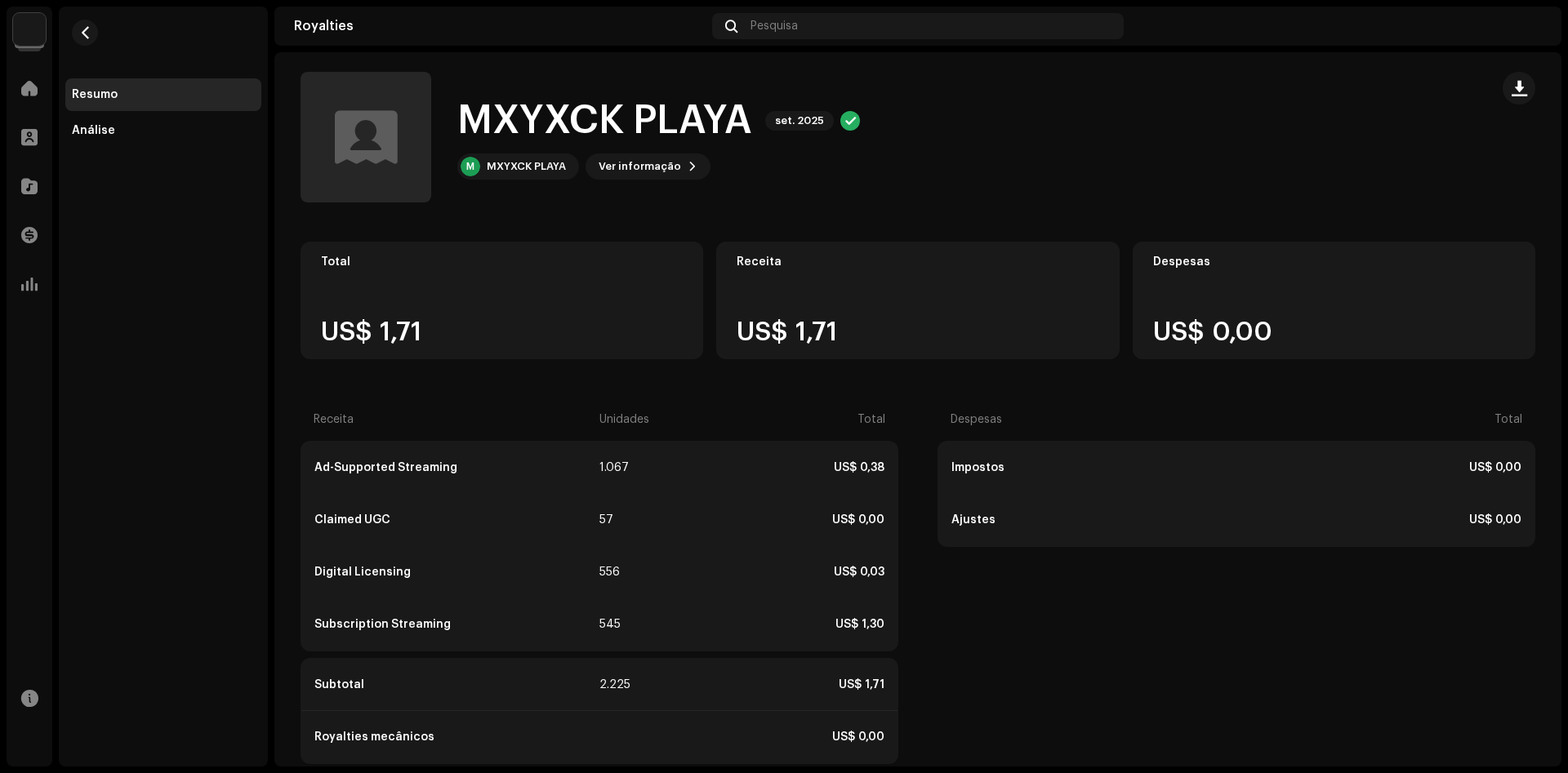
scroll to position [0, 0]
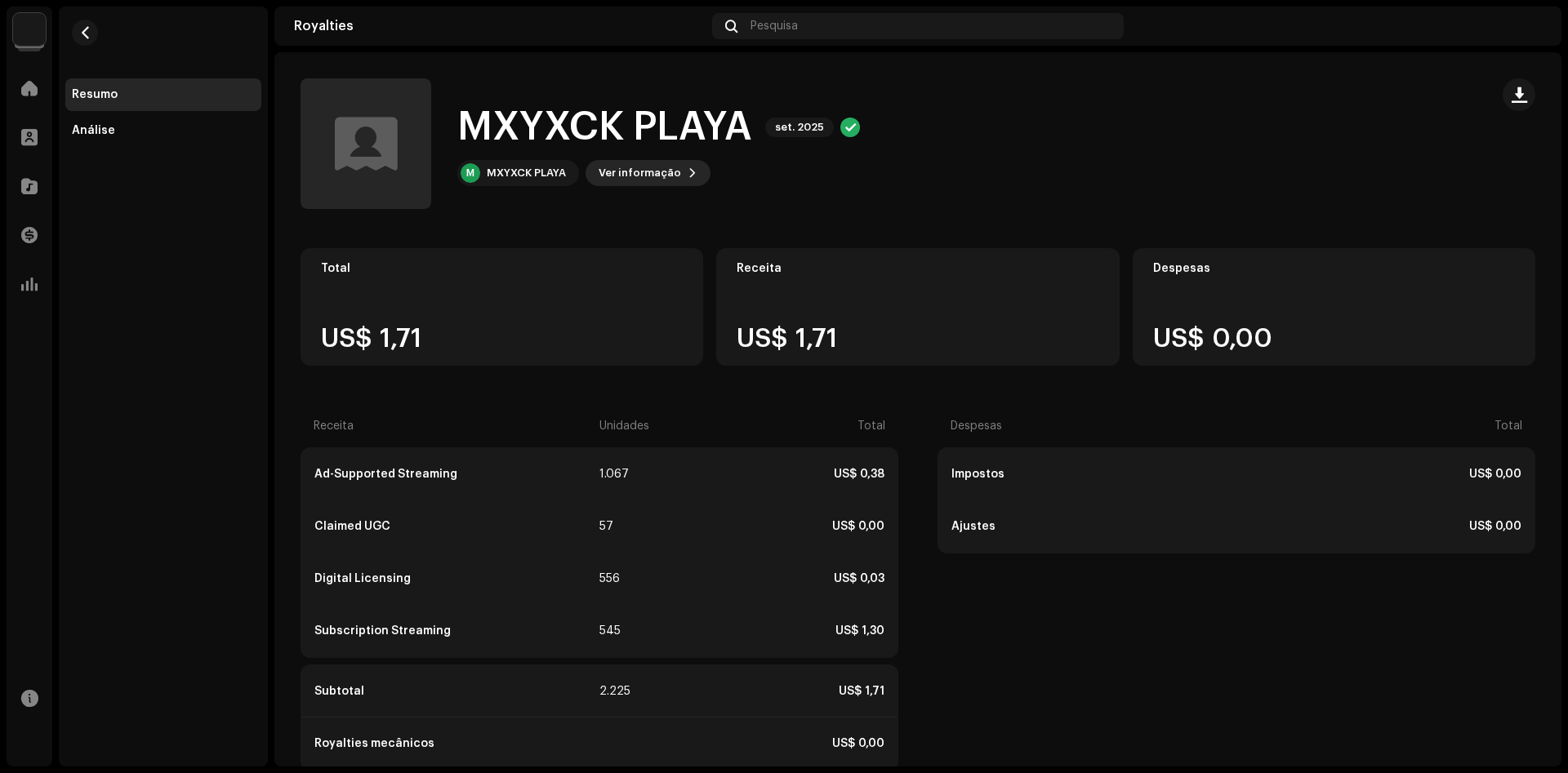
click at [637, 168] on span "Ver informação" at bounding box center [639, 173] width 82 height 33
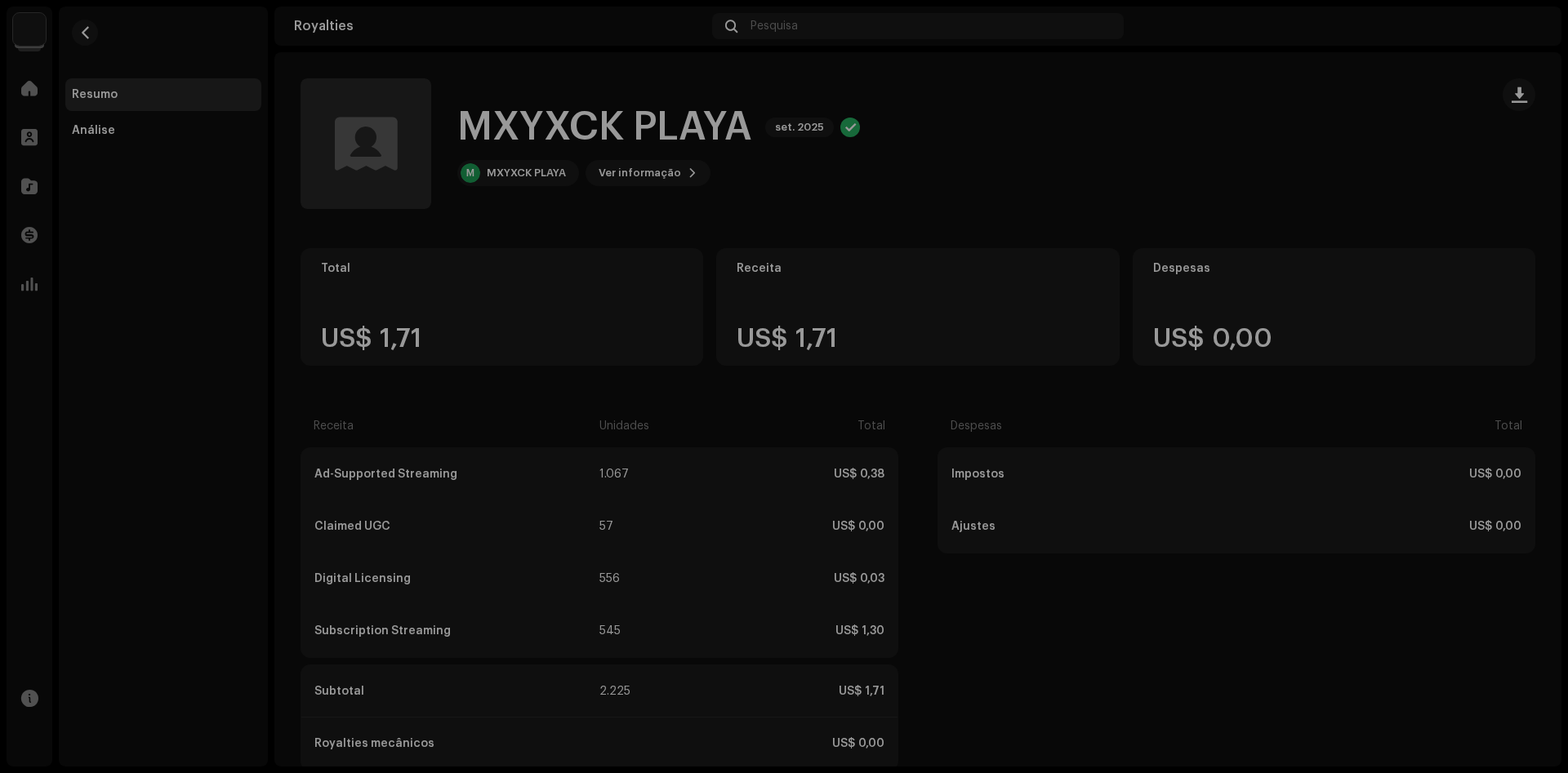
click at [567, 187] on div "MXYXCK PLAYA 5712662 ID do beneficiário 672685 Mês do extrato set. 2025 Pagador…" at bounding box center [784, 386] width 1568 height 773
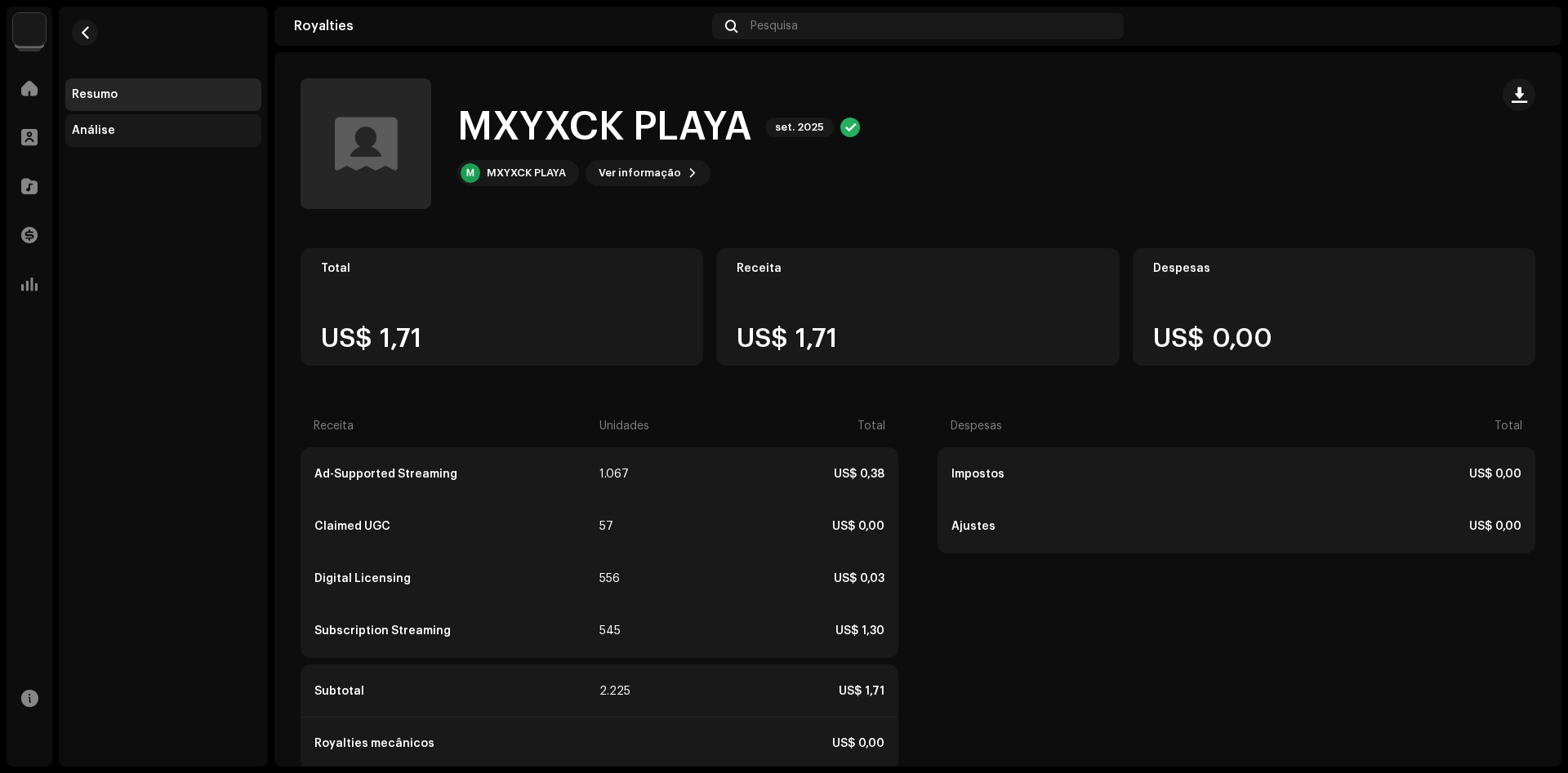
click at [155, 132] on div "Análise" at bounding box center [162, 130] width 183 height 14
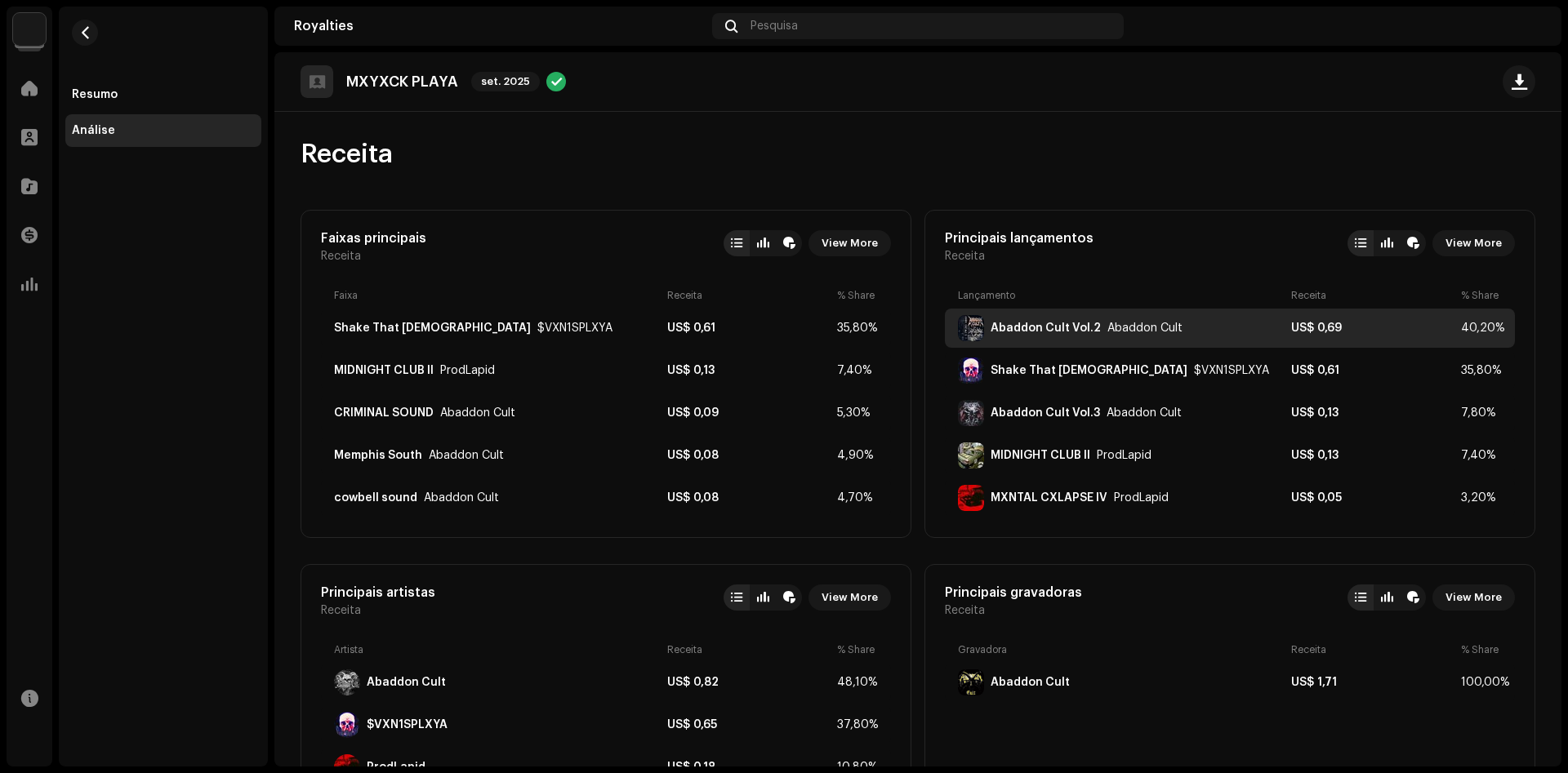
click at [1204, 329] on div "Abaddon Cult Vol.2 Abaddon Cult" at bounding box center [1121, 328] width 327 height 26
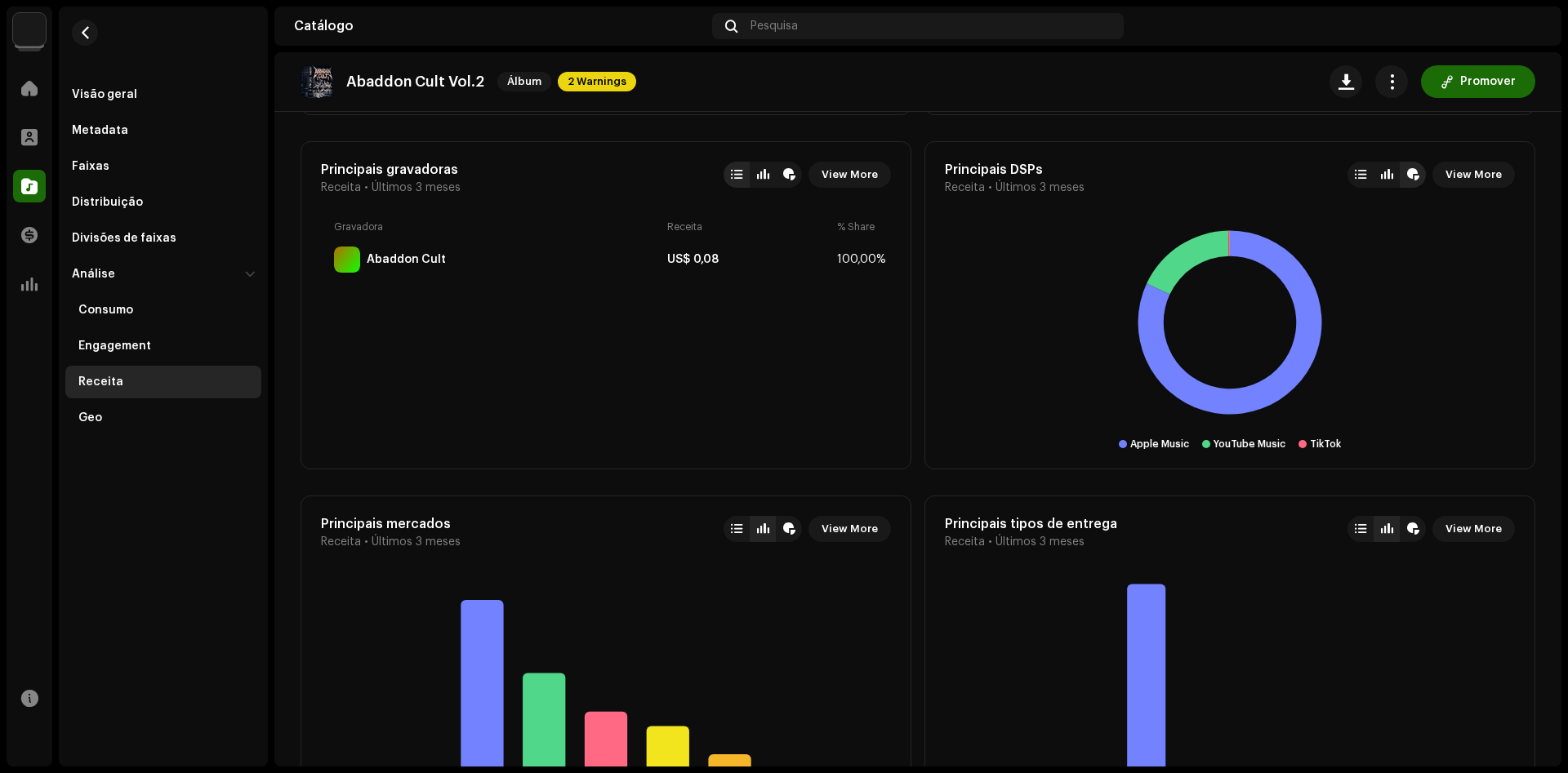
scroll to position [959, 0]
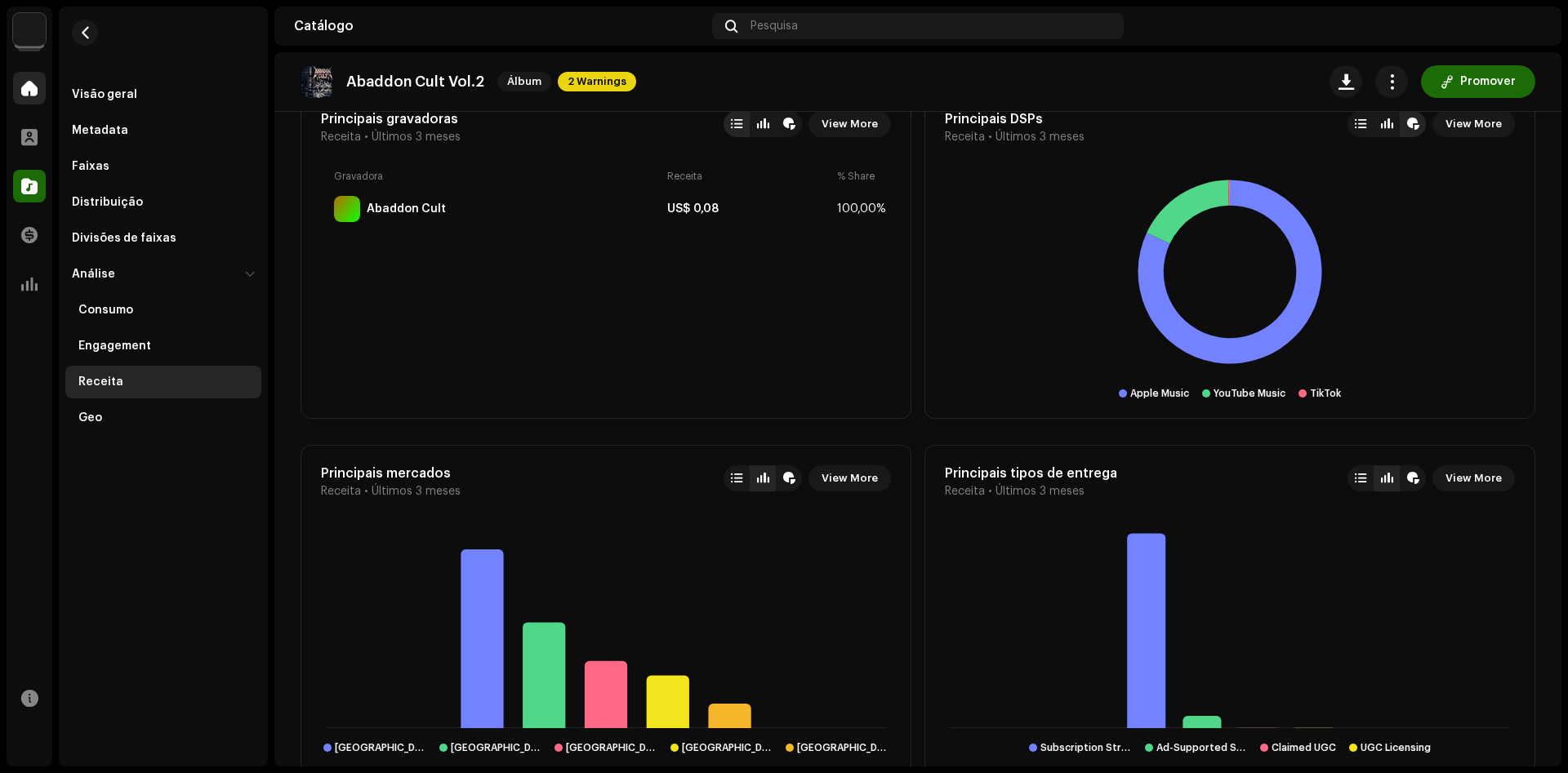
click at [37, 83] on div at bounding box center [30, 88] width 33 height 33
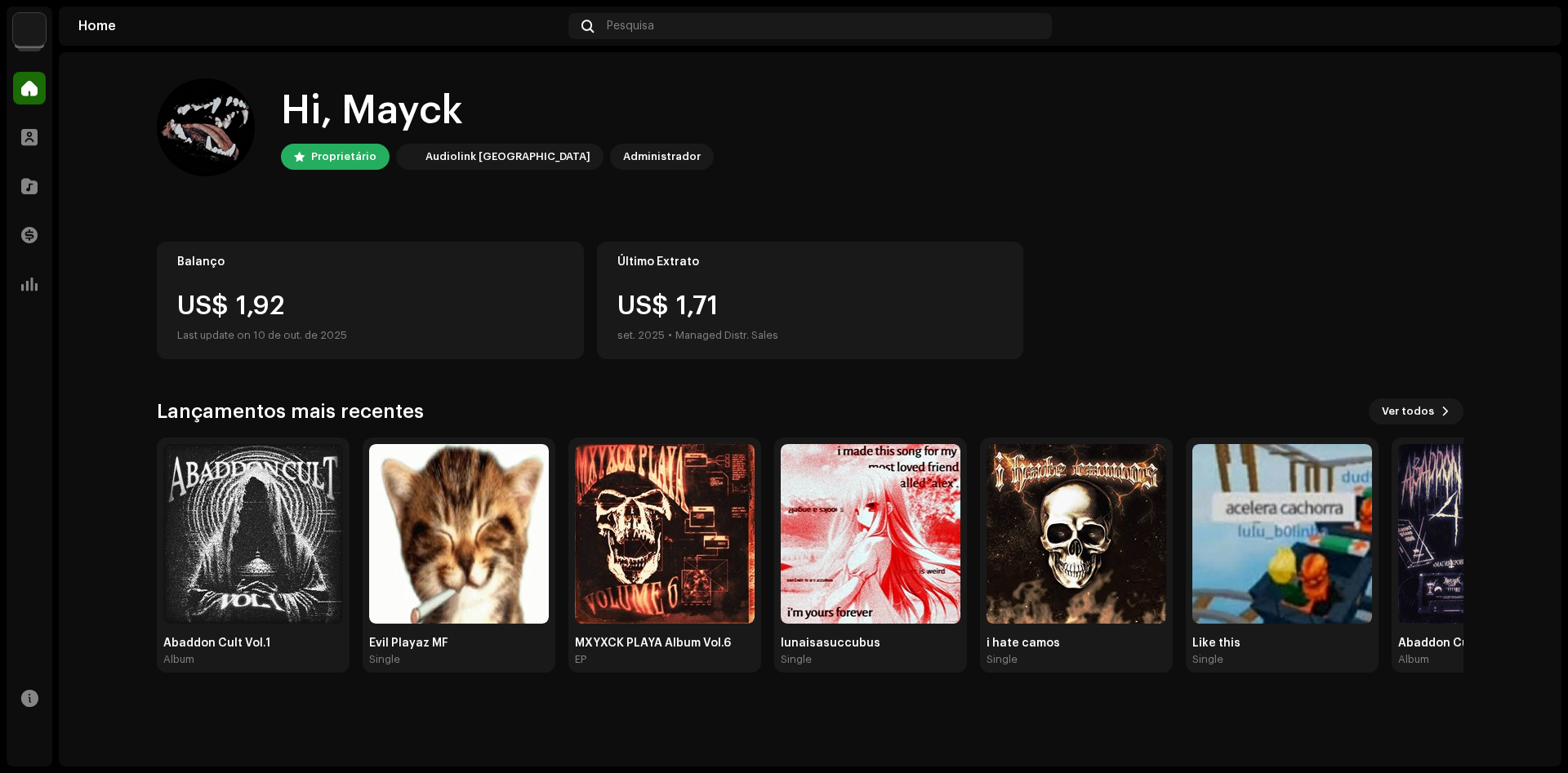
click at [21, 31] on img at bounding box center [30, 30] width 33 height 33
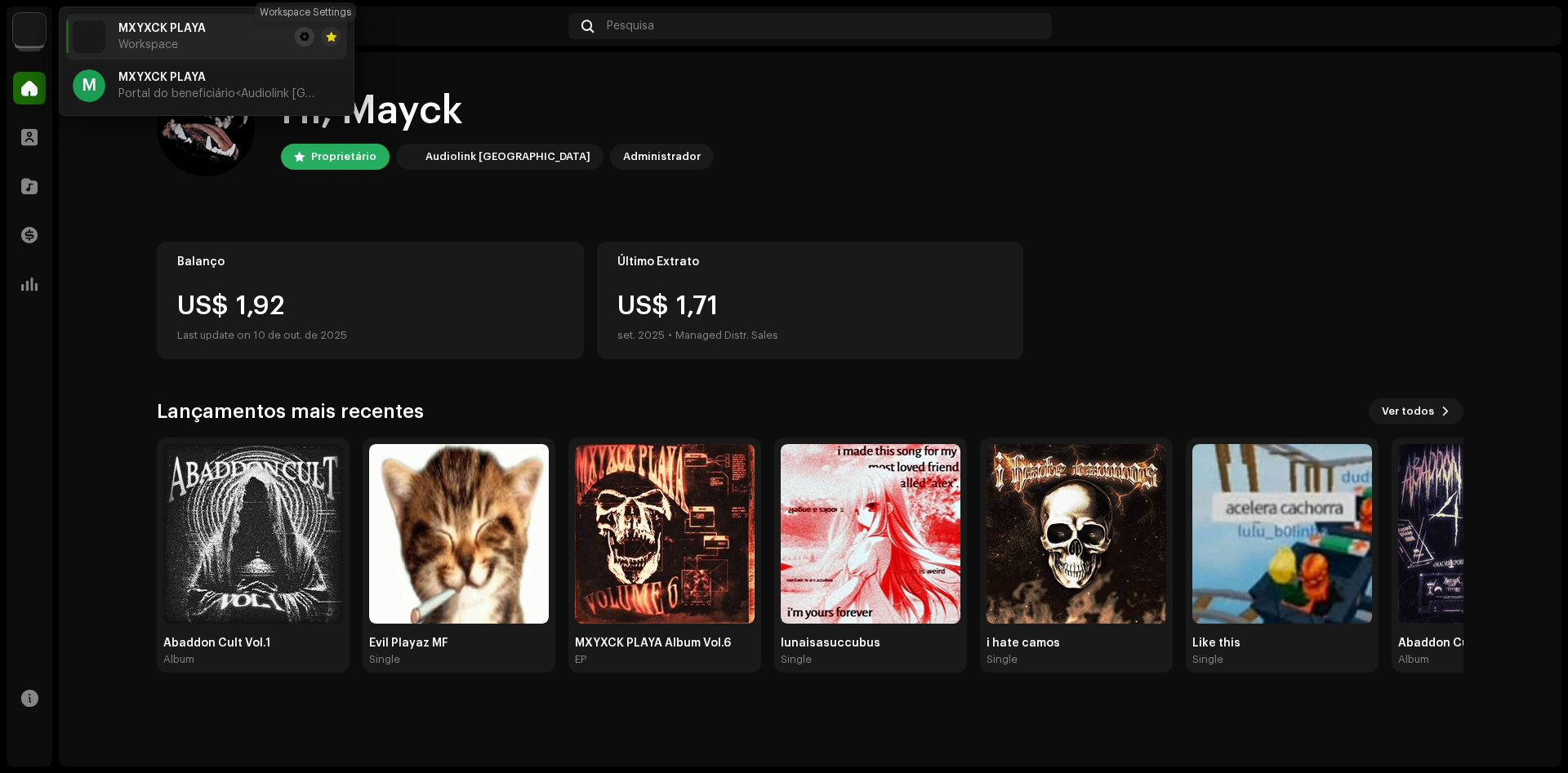
click at [306, 33] on span at bounding box center [305, 37] width 10 height 14
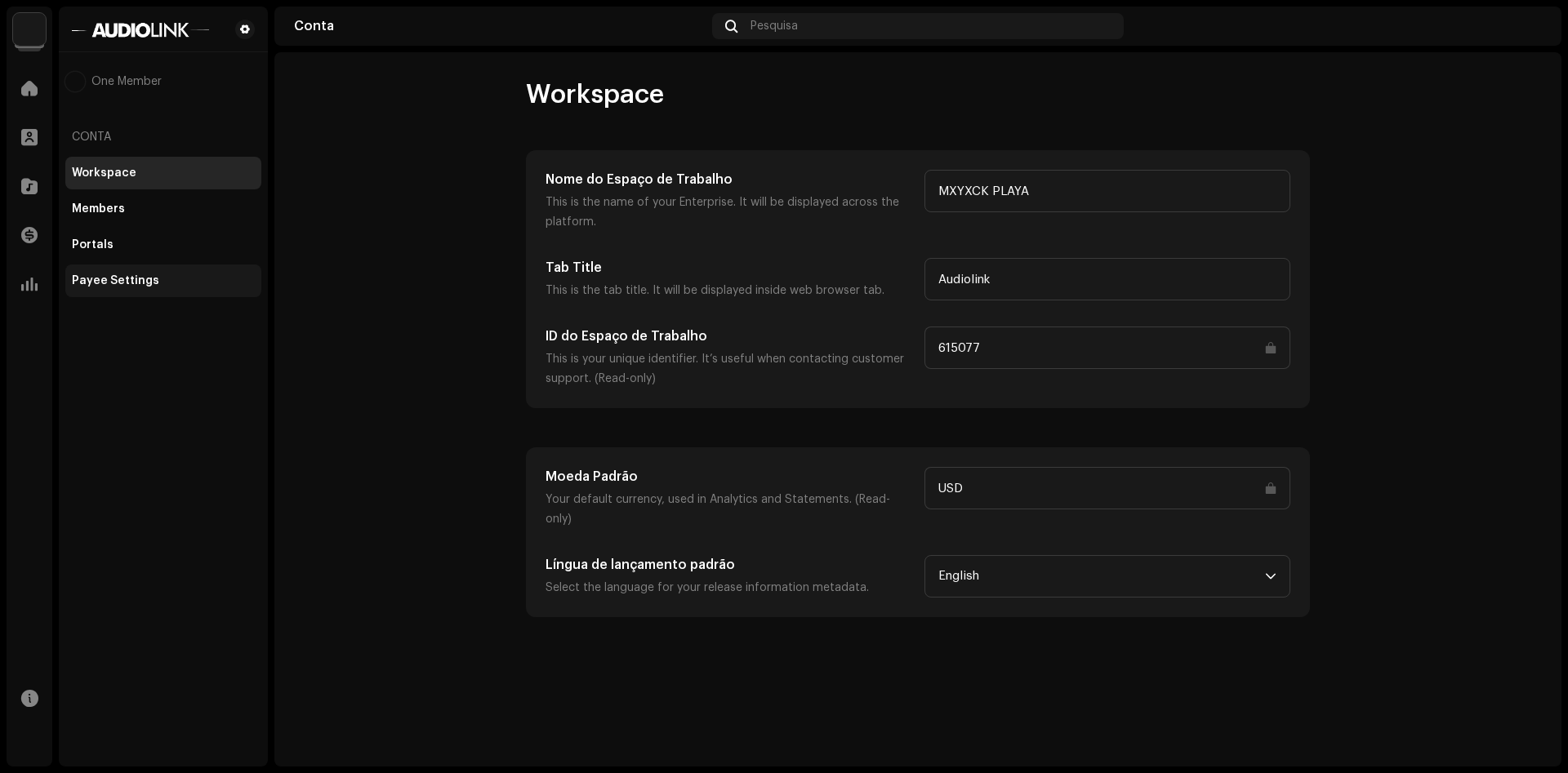
click at [139, 281] on div "Payee Settings" at bounding box center [115, 281] width 87 height 14
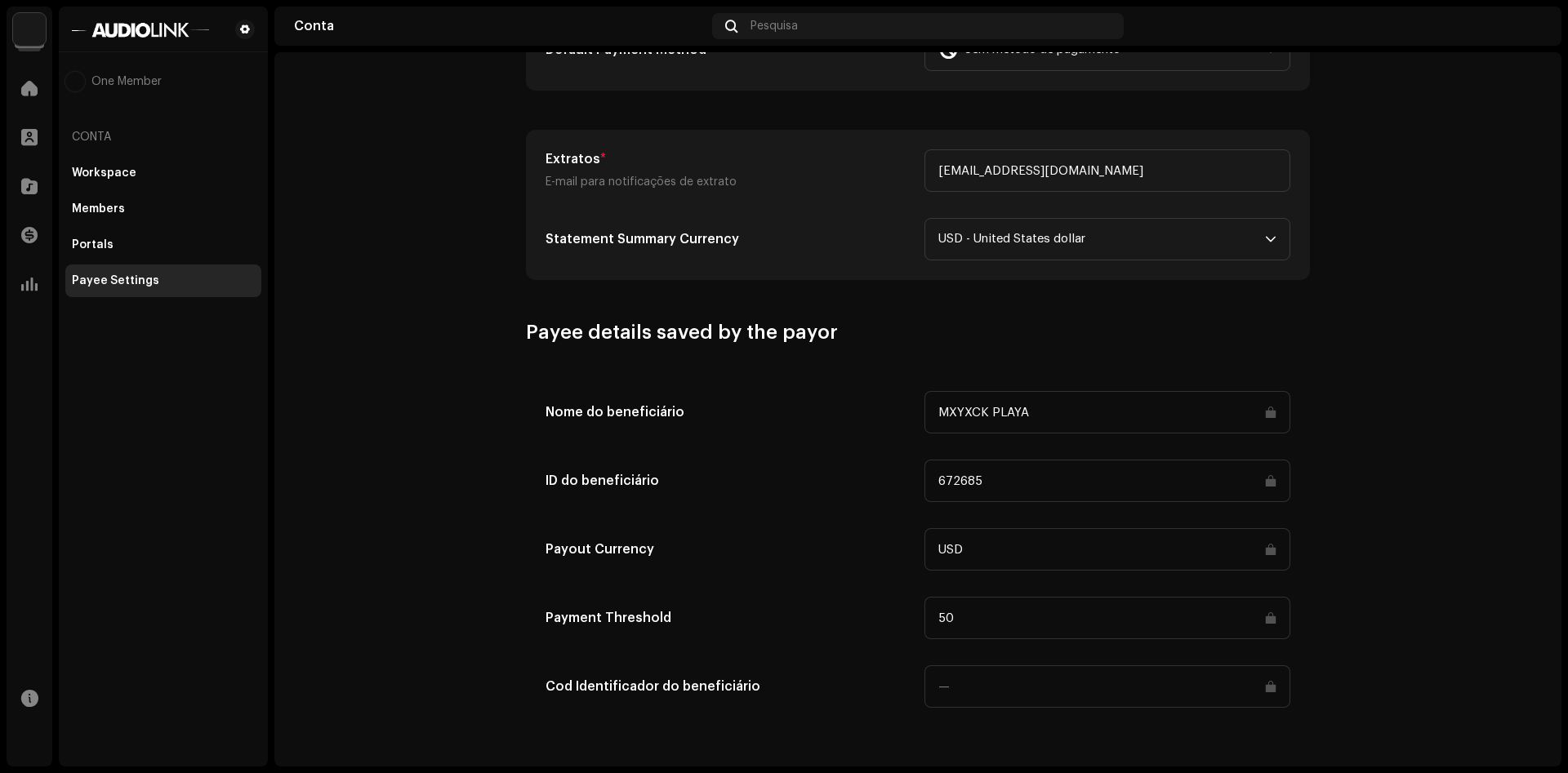
type input "Mayck Silva Santos"
type input "braz"
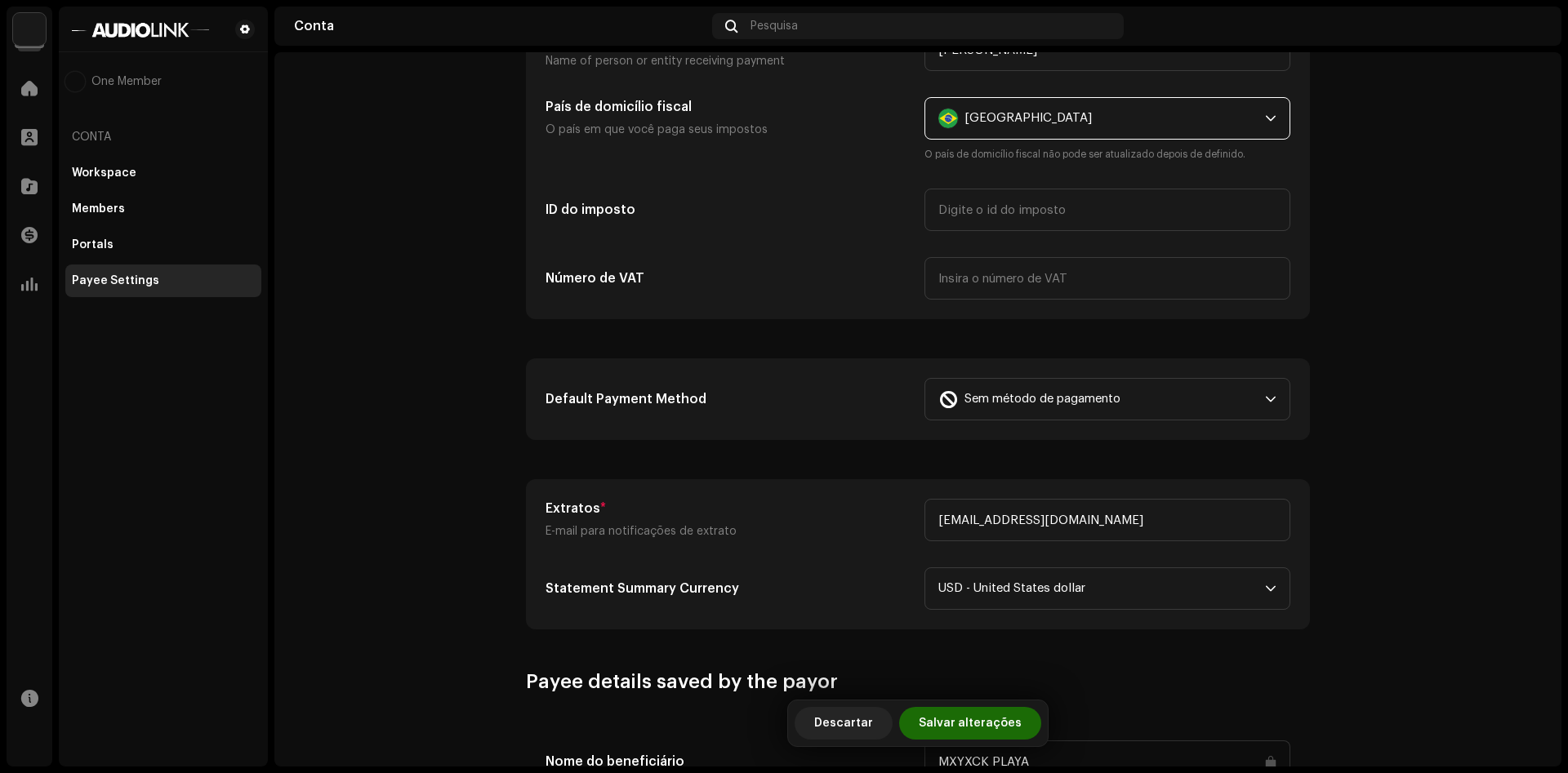
scroll to position [274, 0]
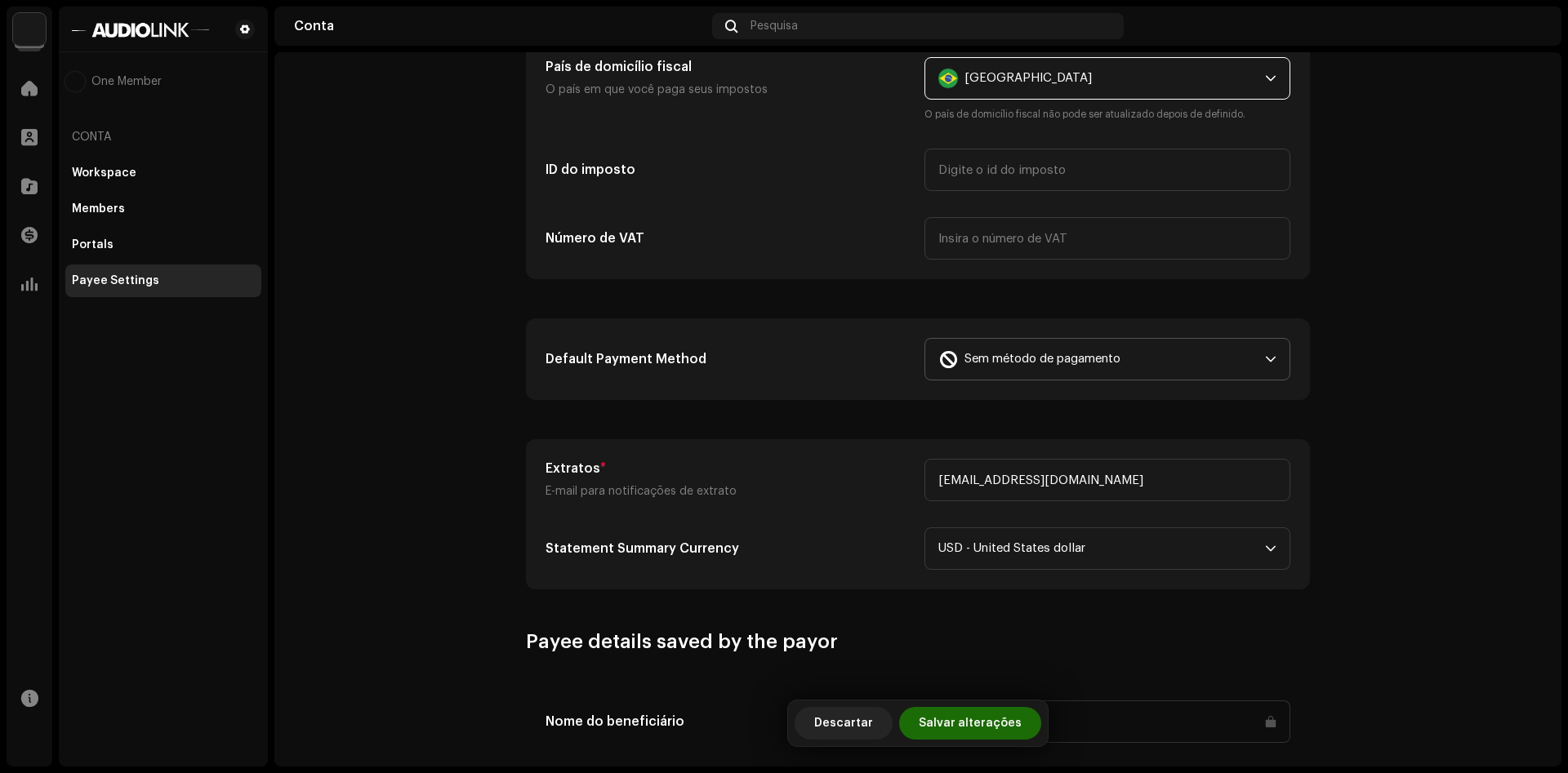
click at [992, 380] on p-select "Sem método de pagamento" at bounding box center [1107, 359] width 365 height 43
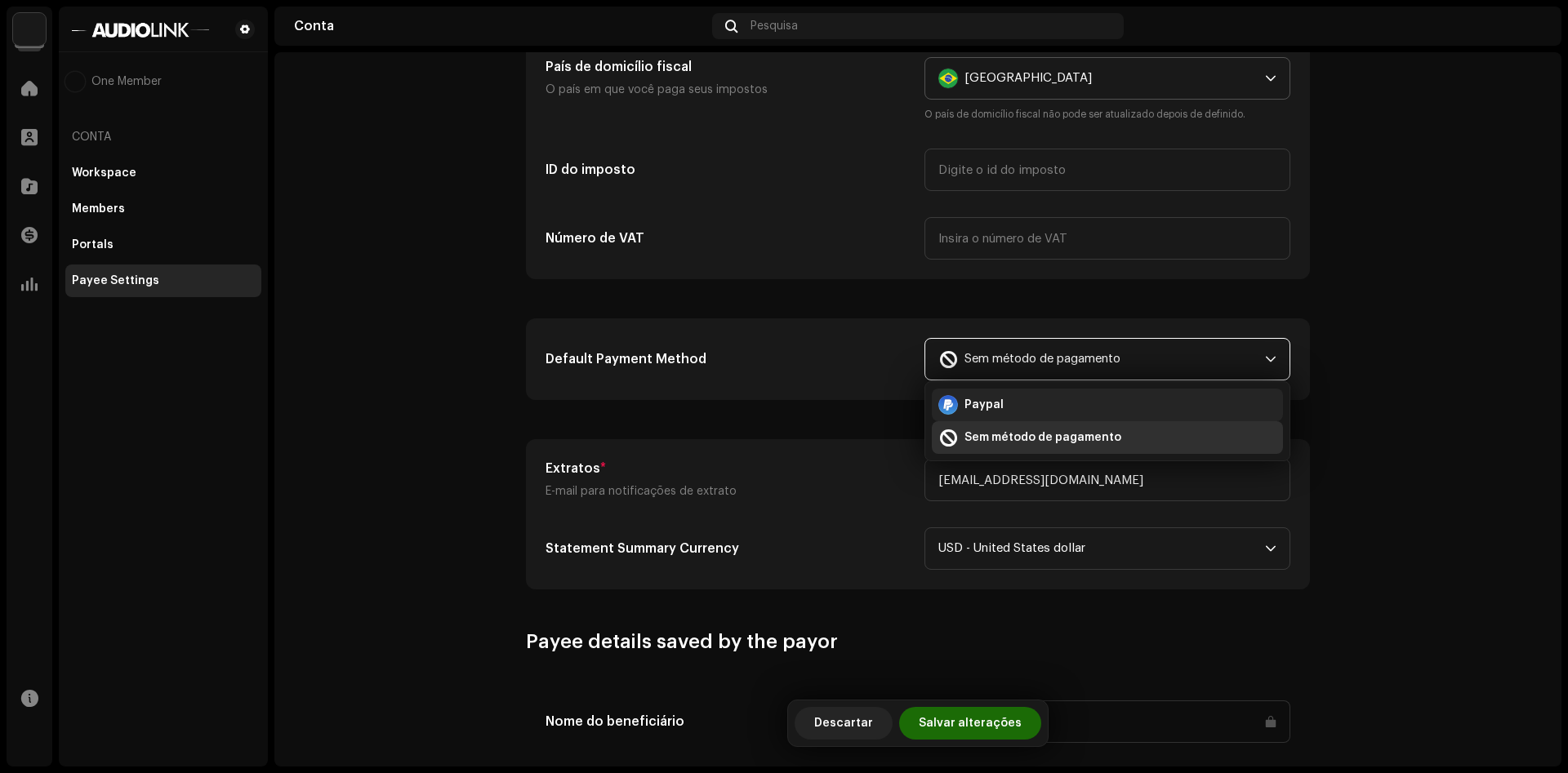
click at [1003, 402] on div "Paypal" at bounding box center [1107, 405] width 338 height 19
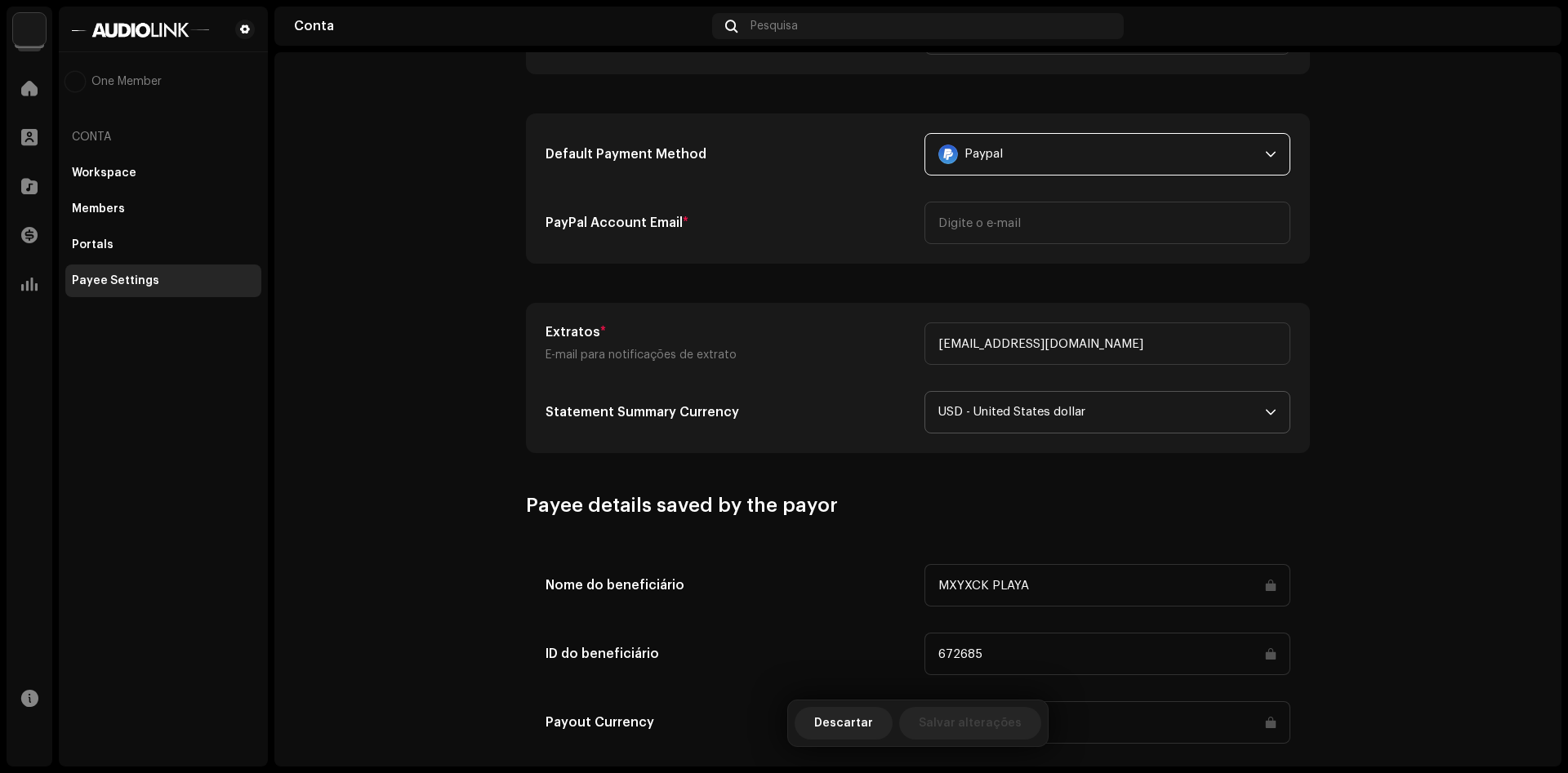
scroll to position [480, 0]
click at [977, 415] on span "USD - United States dollar" at bounding box center [1101, 412] width 327 height 41
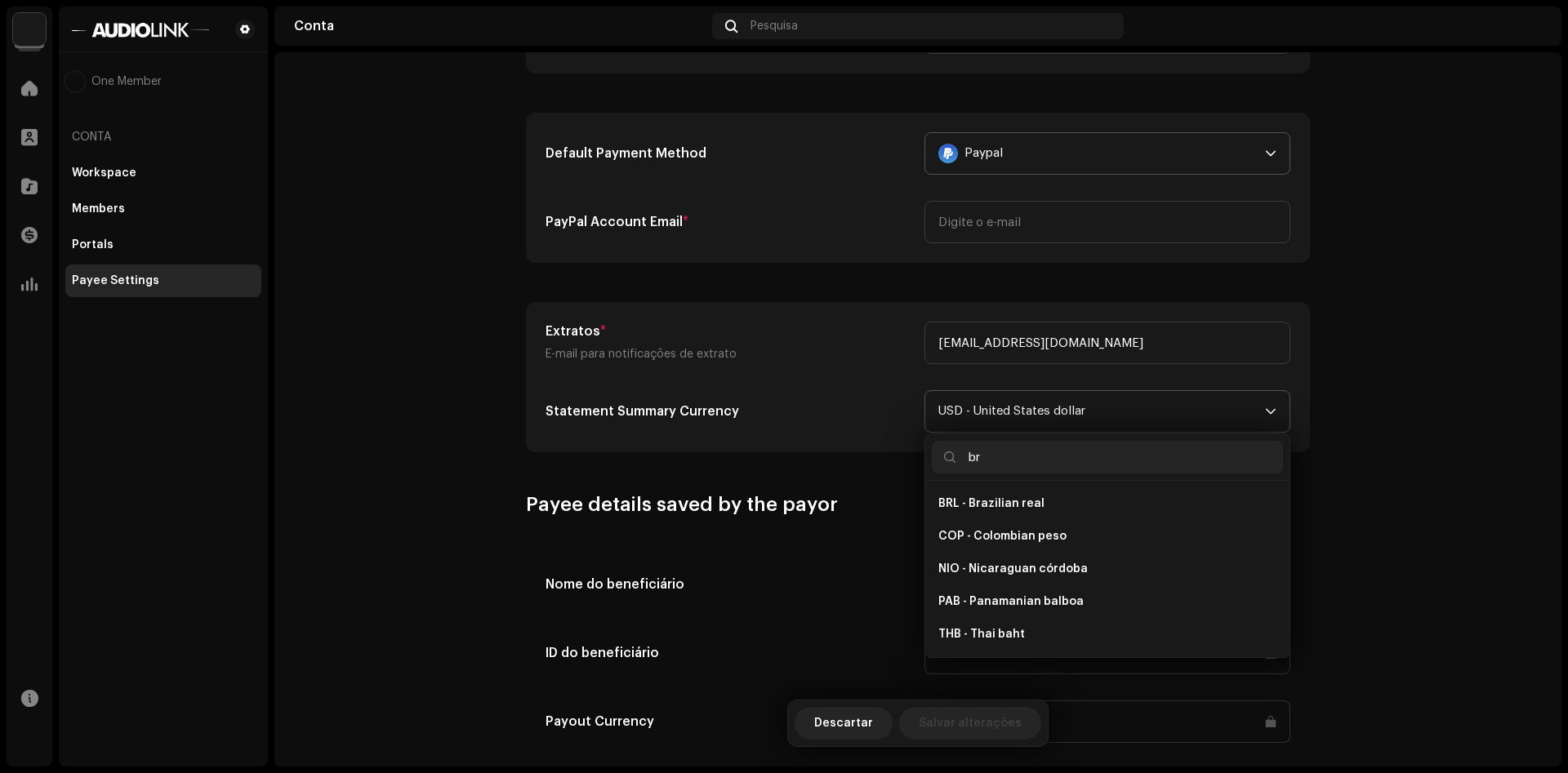
scroll to position [0, 0]
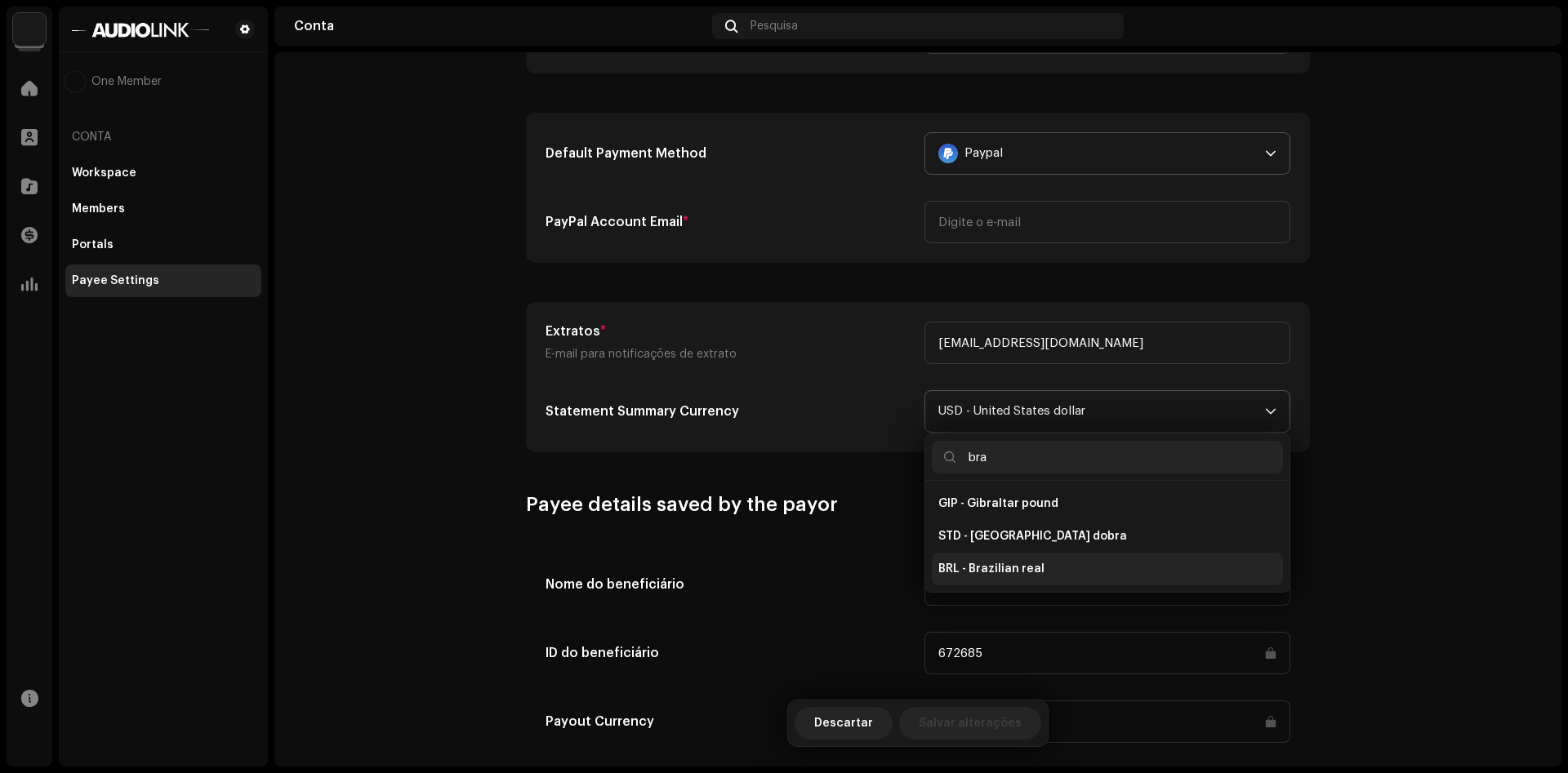
type input "bra"
click at [991, 565] on span "BRL - Brazilian real" at bounding box center [991, 568] width 106 height 16
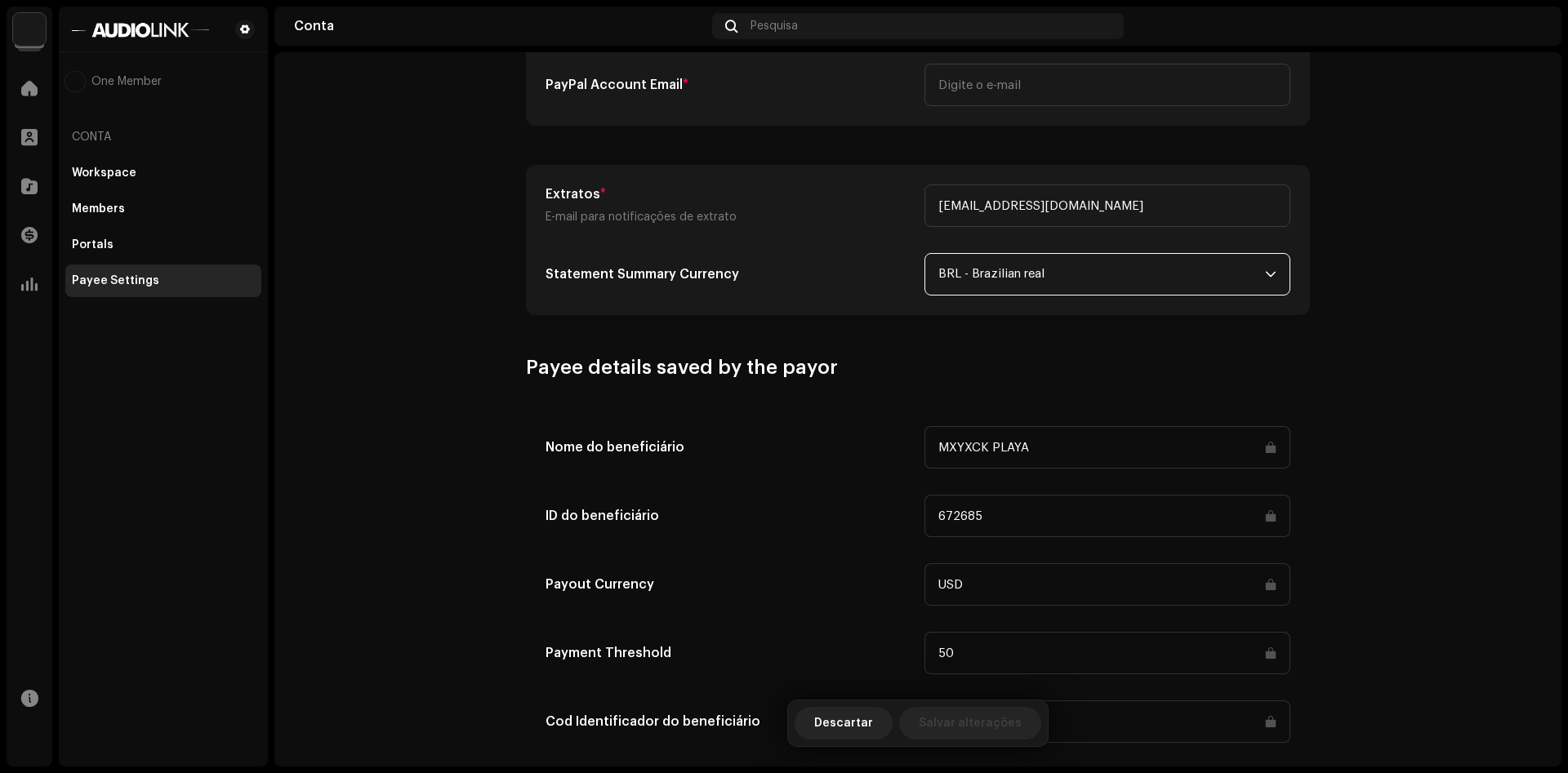
scroll to position [652, 0]
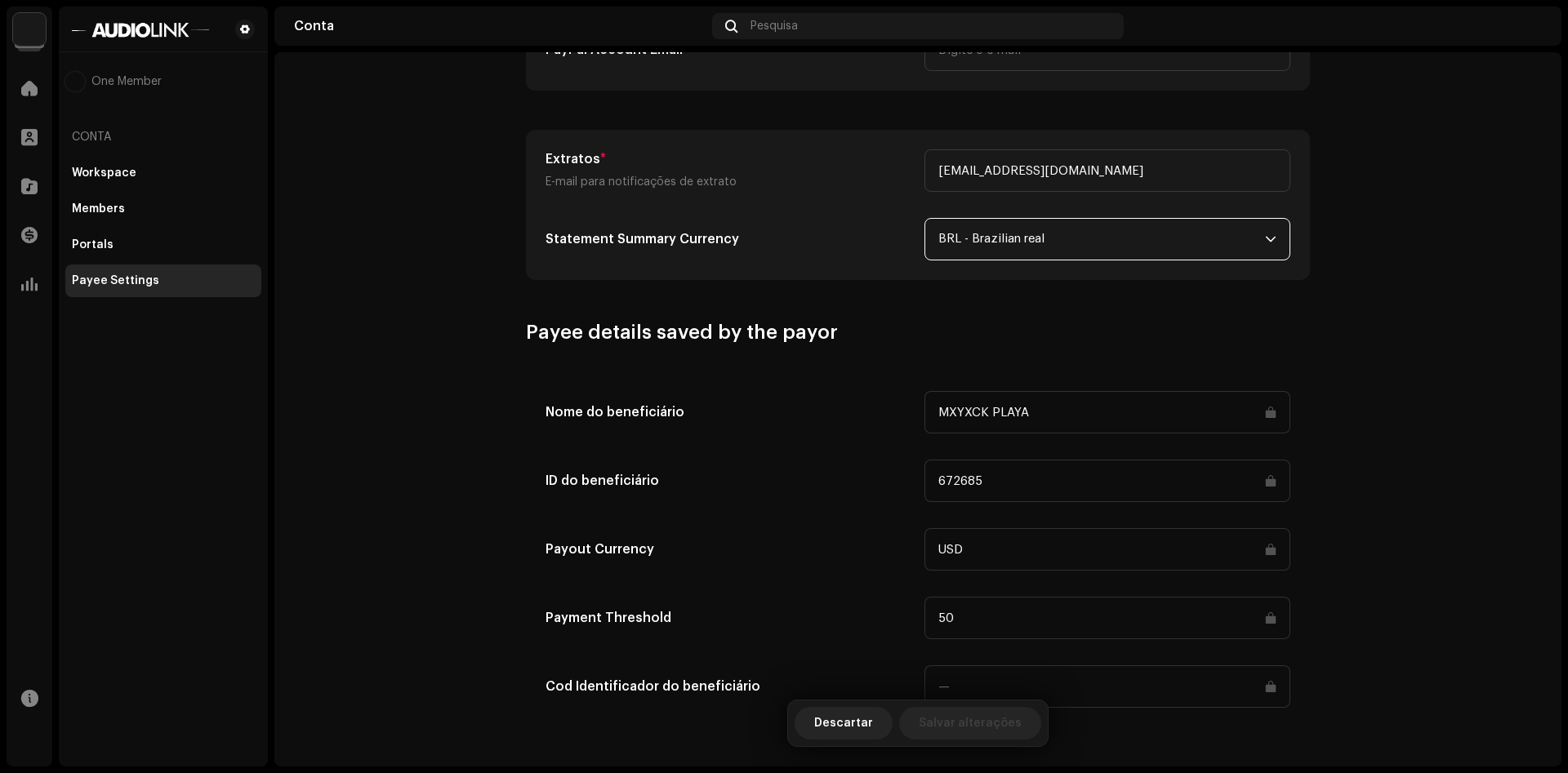
click at [974, 543] on input "USD" at bounding box center [1107, 549] width 365 height 43
click at [797, 532] on div "Payout Currency" at bounding box center [728, 549] width 365 height 43
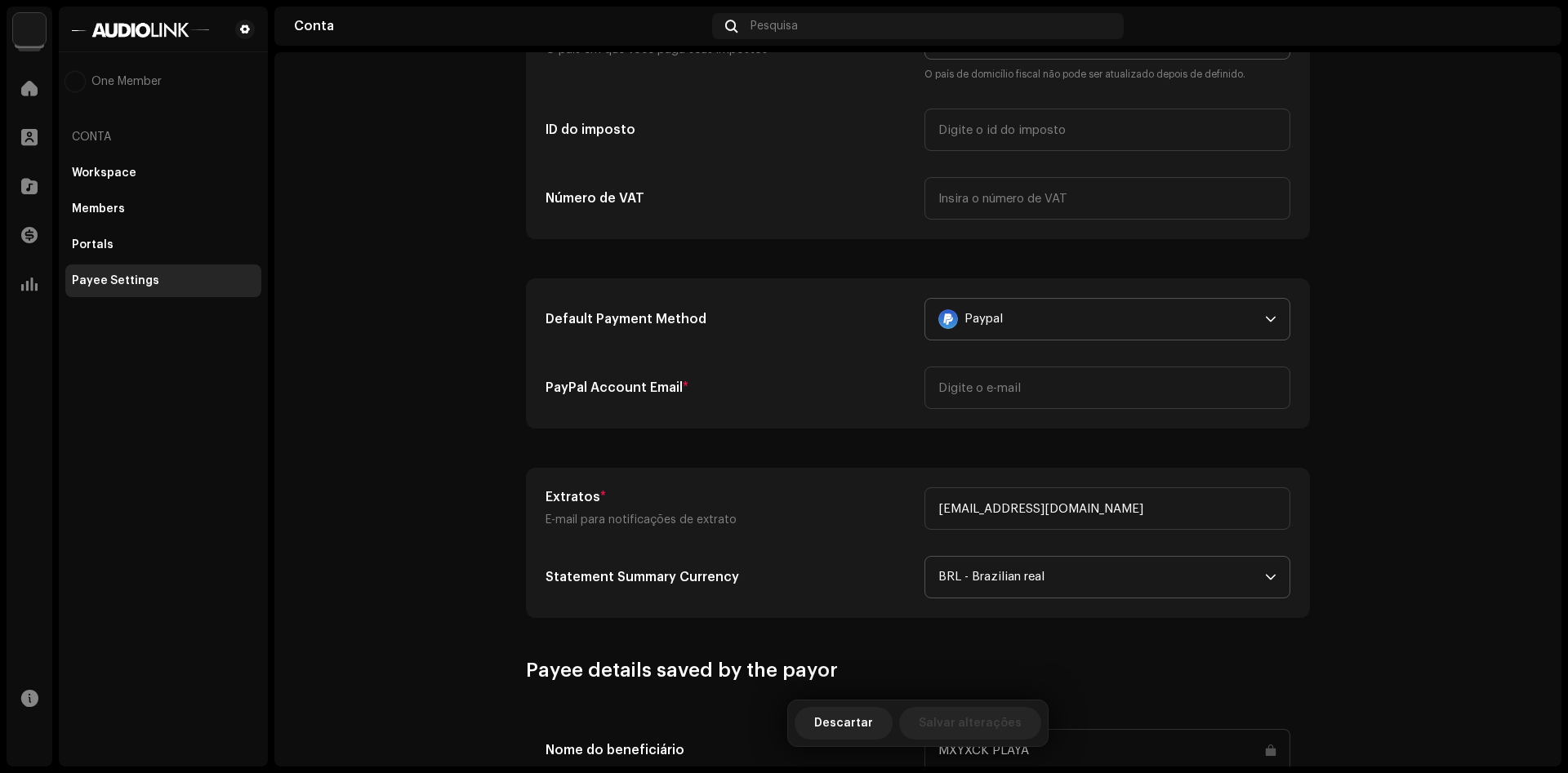
scroll to position [172, 0]
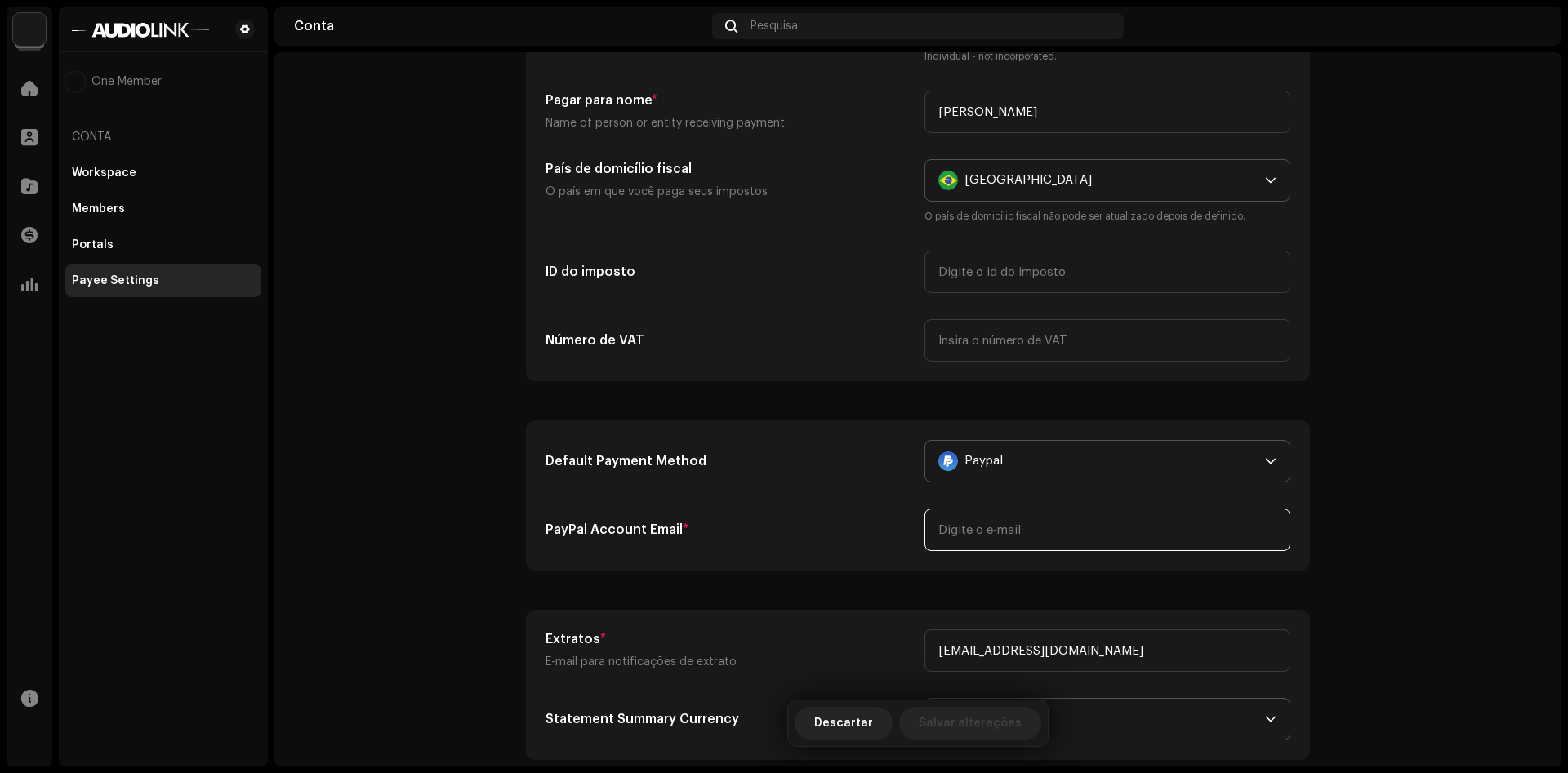
click at [973, 528] on input "email" at bounding box center [1107, 530] width 365 height 43
type input "abaddoncult@gmail.com"
click at [940, 729] on span "Salvar alterações" at bounding box center [970, 723] width 102 height 33
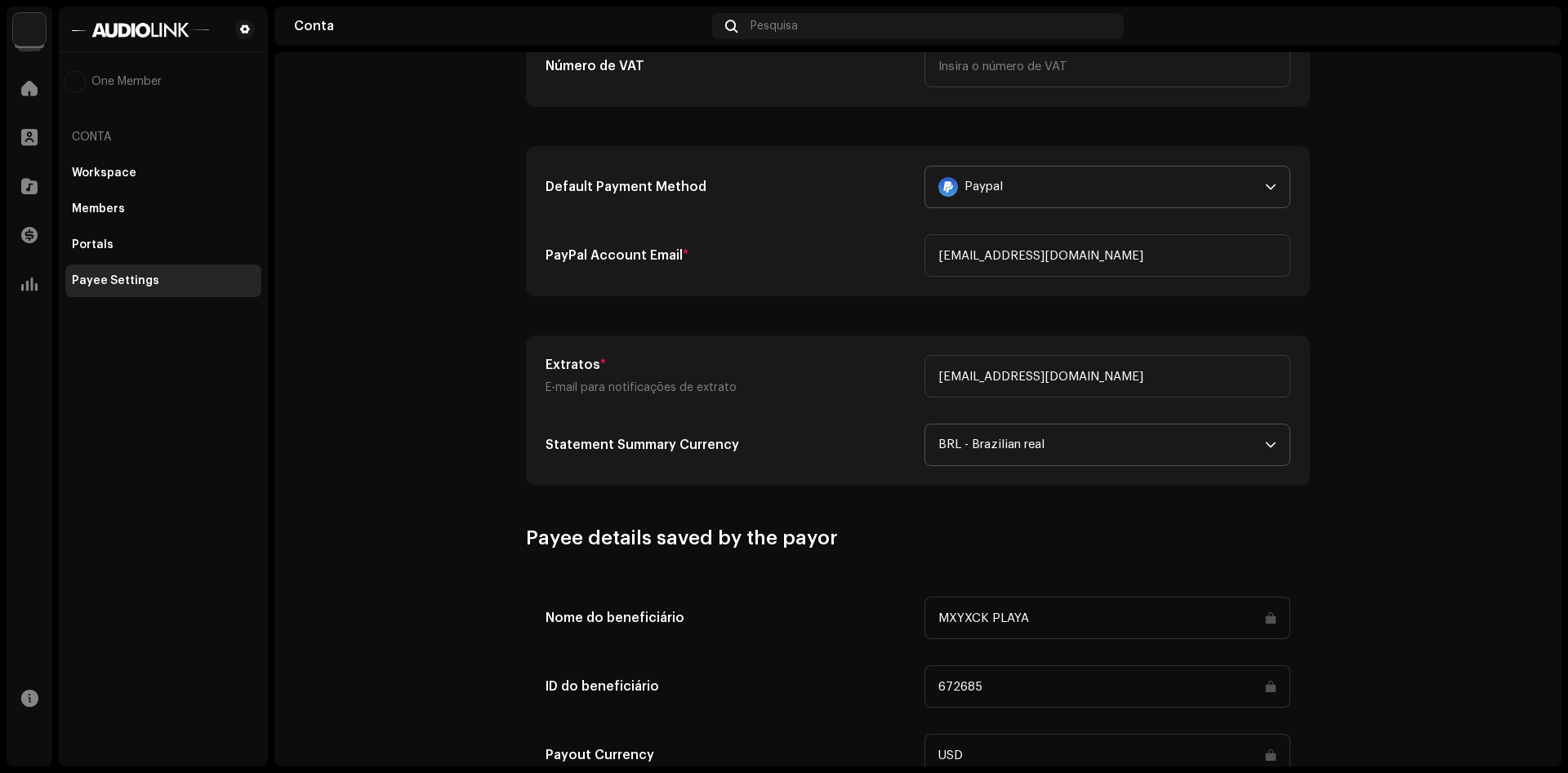
scroll to position [652, 0]
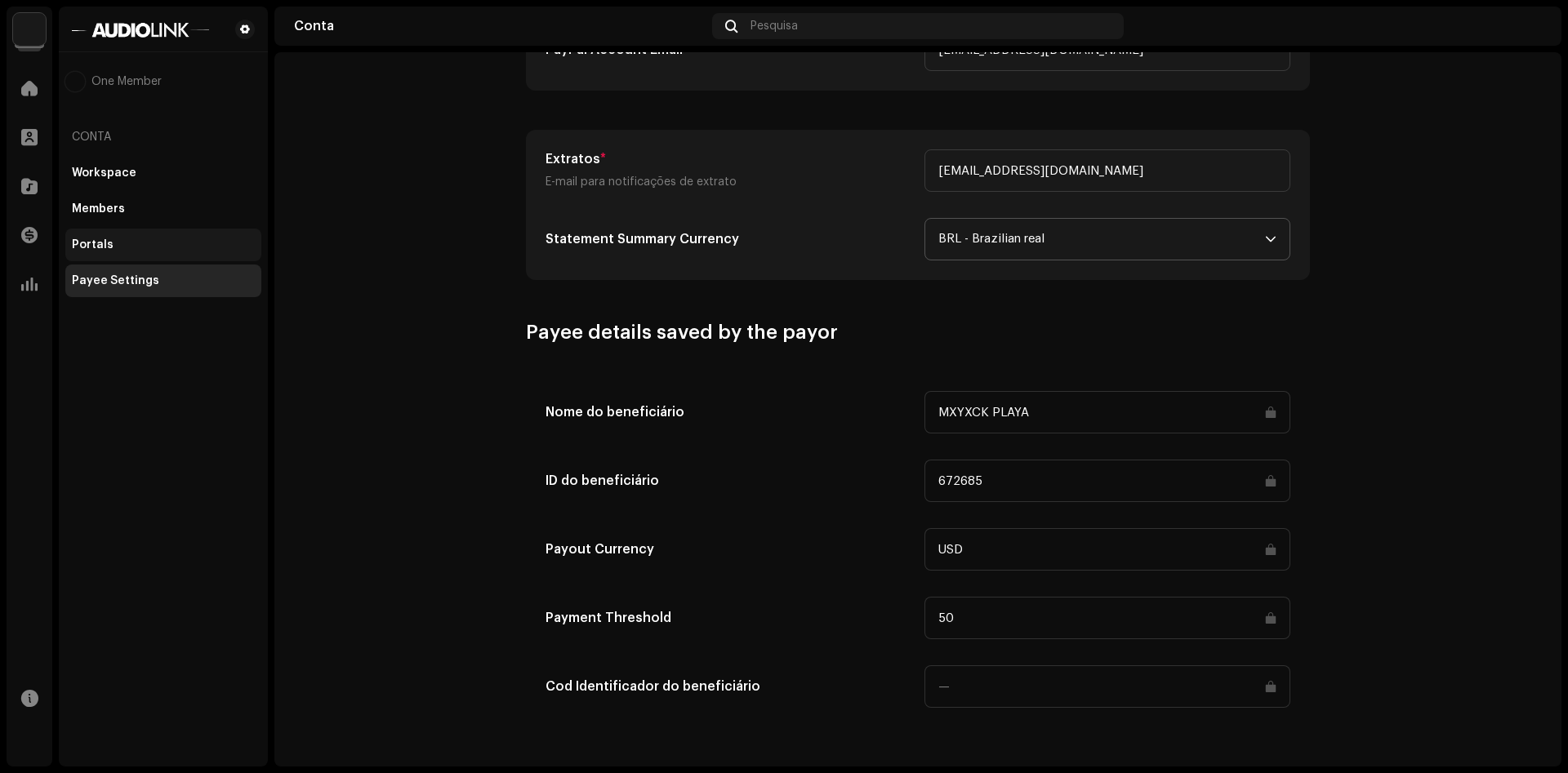
click at [150, 237] on div "Portals" at bounding box center [163, 244] width 196 height 33
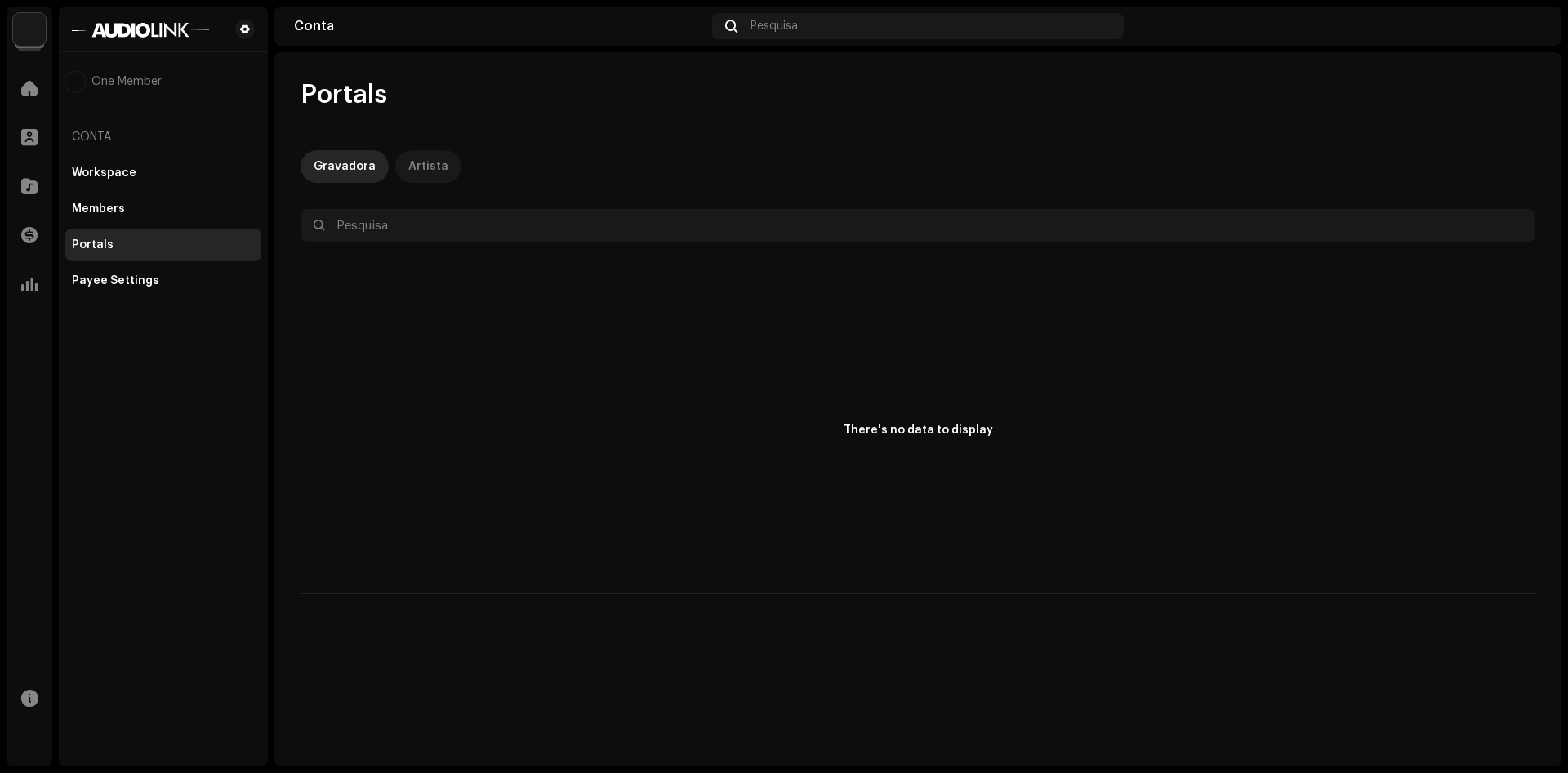
click at [414, 171] on div "Artista" at bounding box center [427, 166] width 40 height 33
click at [164, 216] on div "Members" at bounding box center [163, 209] width 196 height 33
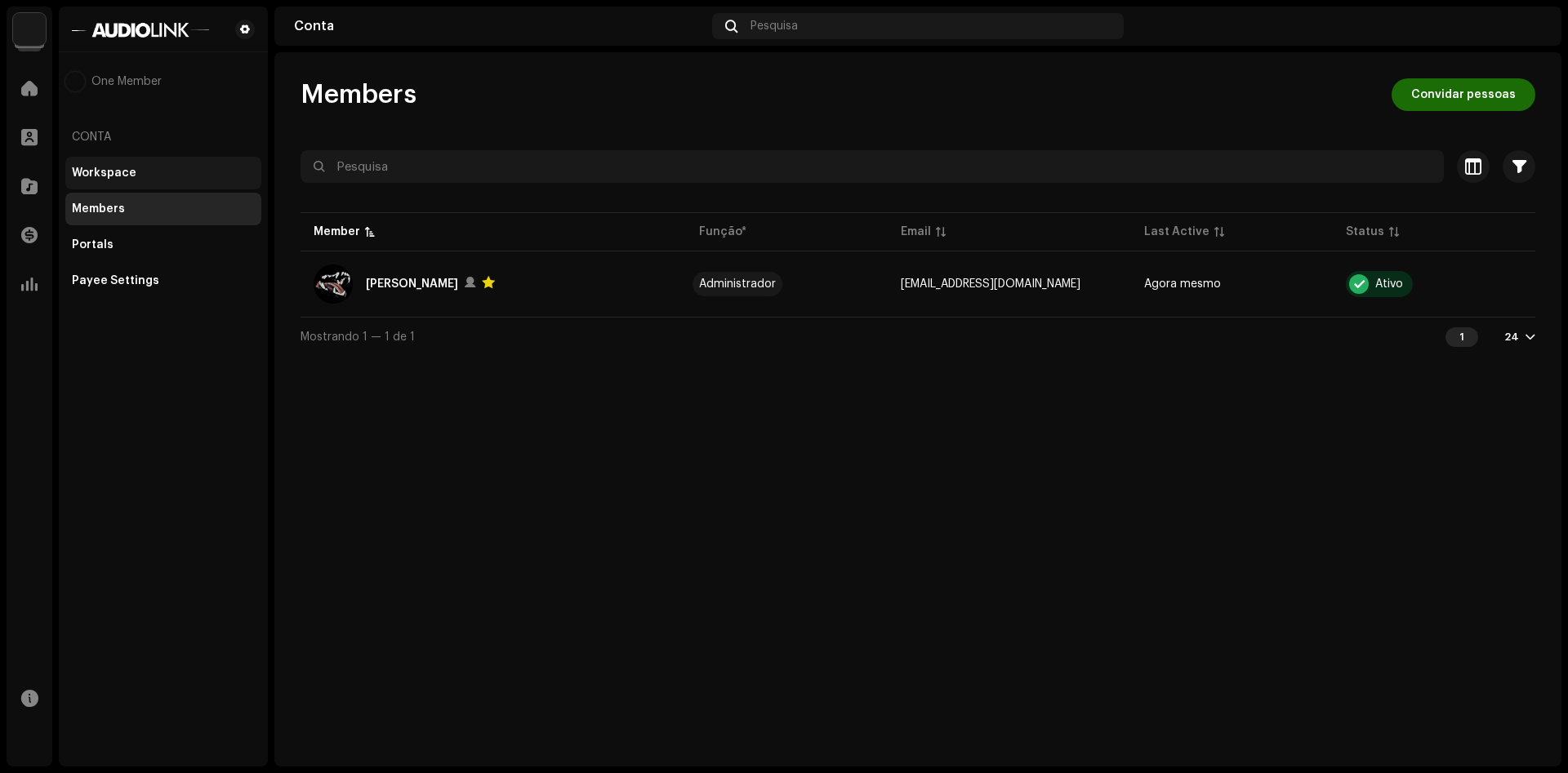
click at [150, 174] on div "Workspace" at bounding box center [162, 173] width 183 height 14
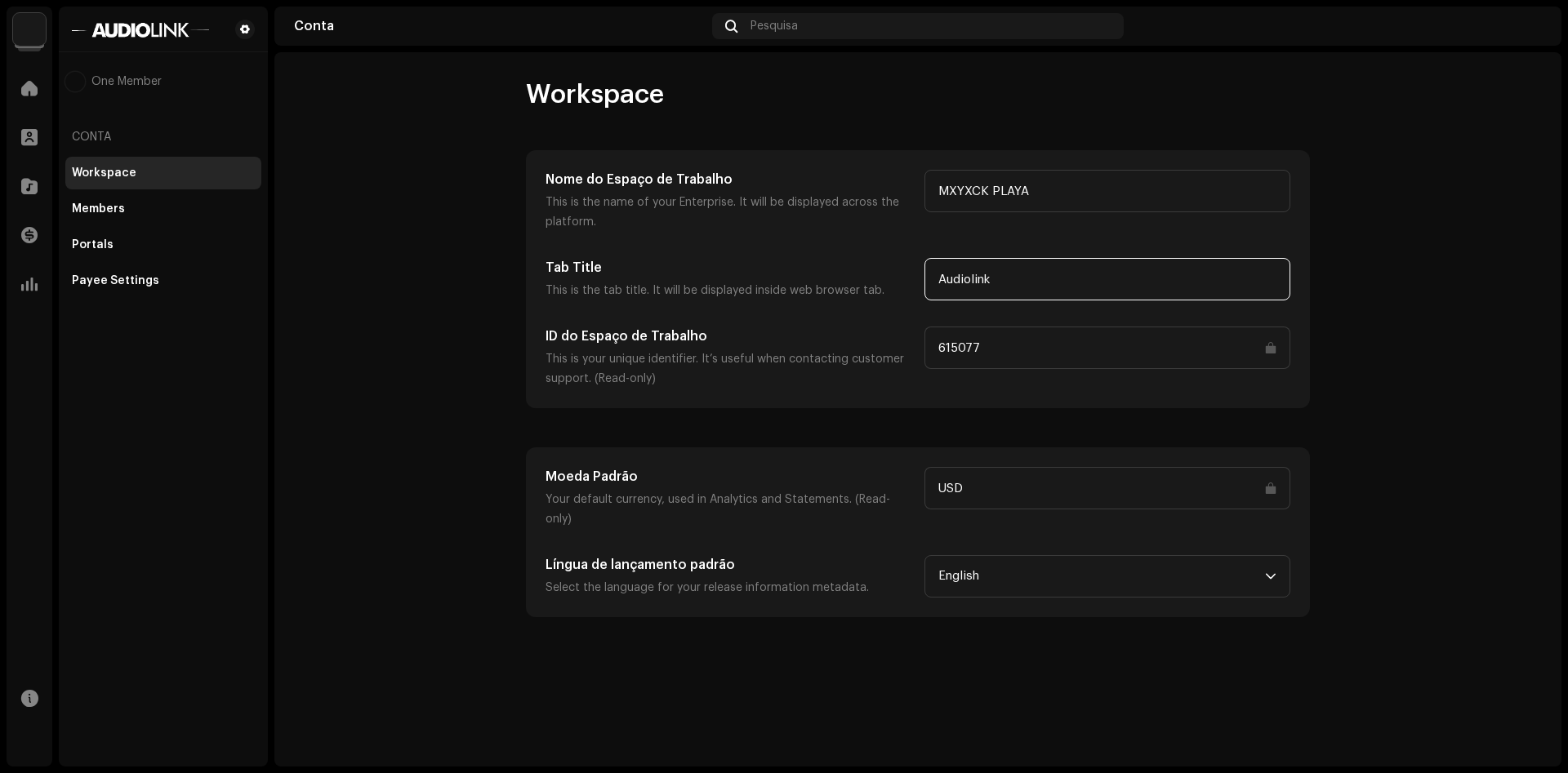
click at [1051, 285] on input "Audiolink" at bounding box center [1107, 279] width 365 height 43
click at [720, 228] on p "This is the name of your Enterprise. It will be displayed across the platform." at bounding box center [728, 212] width 365 height 40
click at [983, 479] on input "USD" at bounding box center [1107, 488] width 365 height 43
click at [807, 483] on h5 "Moeda Padrão" at bounding box center [728, 476] width 365 height 19
click at [1031, 567] on span "English" at bounding box center [1101, 576] width 327 height 41
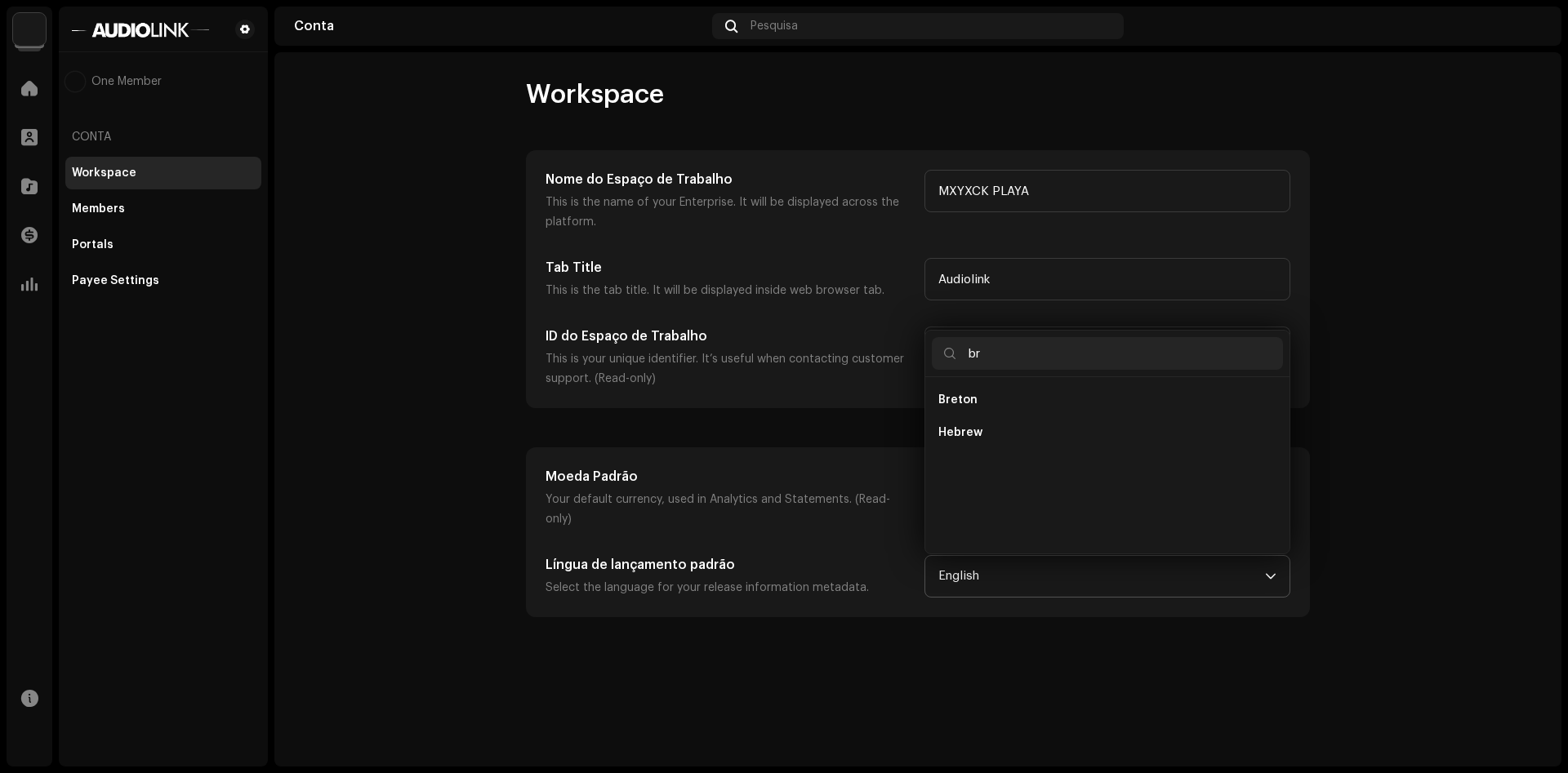
type input "br"
click at [756, 447] on p-card "Moeda Padrão Your default currency, used in Analytics and Statements. (Read-onl…" at bounding box center [917, 532] width 784 height 170
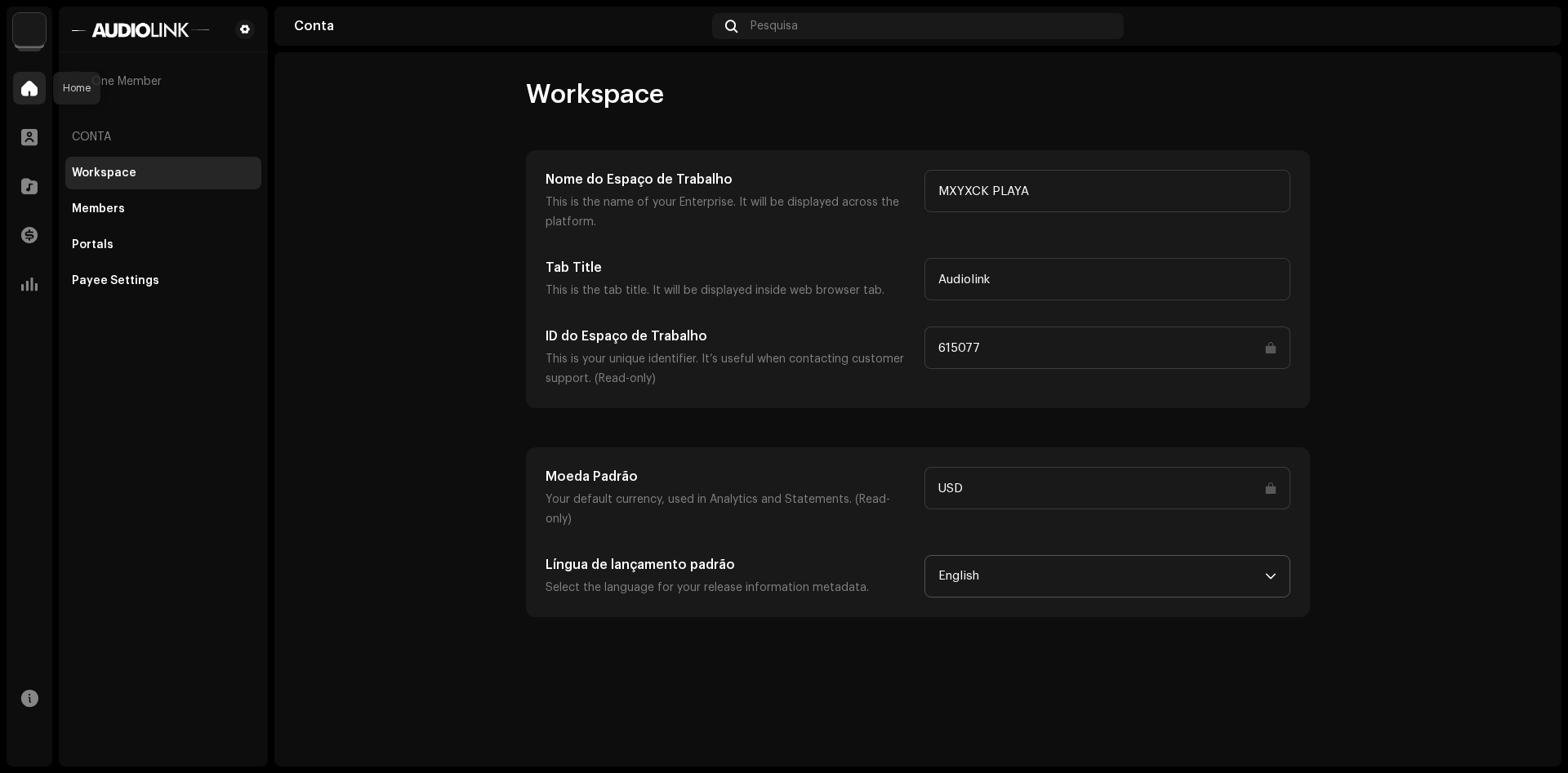
click at [30, 83] on span at bounding box center [29, 88] width 16 height 14
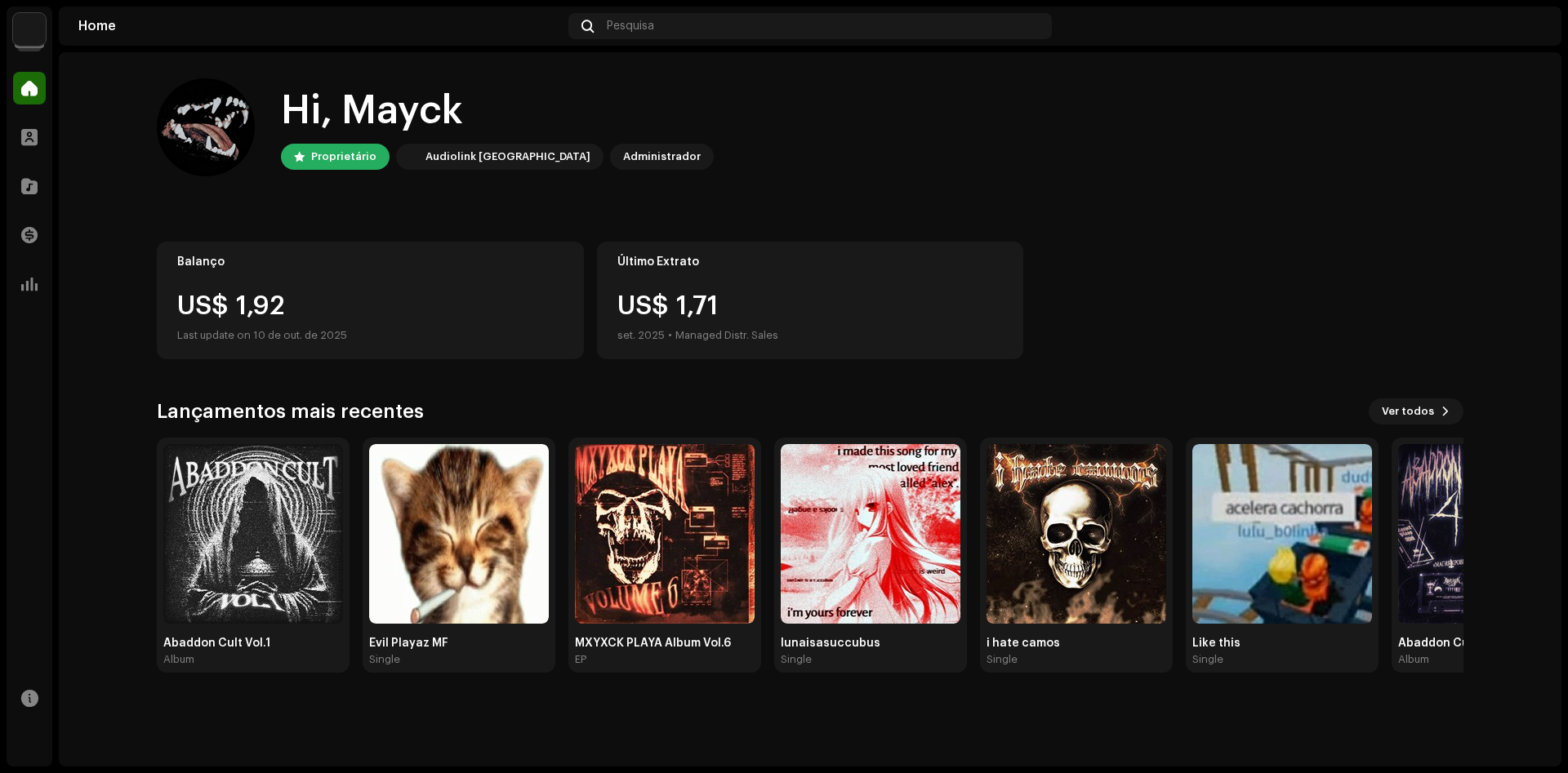
click at [40, 34] on img at bounding box center [30, 30] width 33 height 33
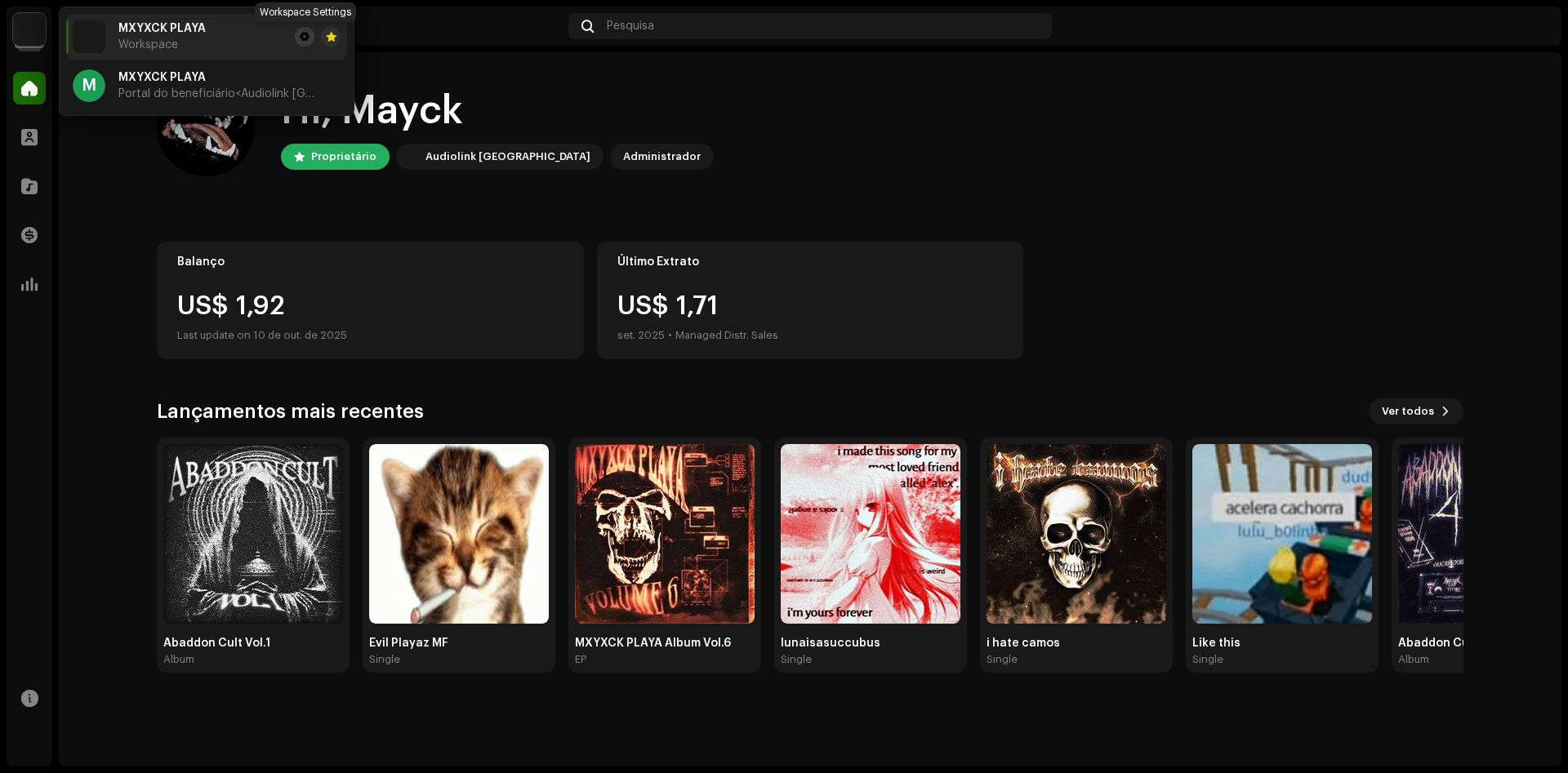
click at [305, 32] on span at bounding box center [305, 37] width 10 height 14
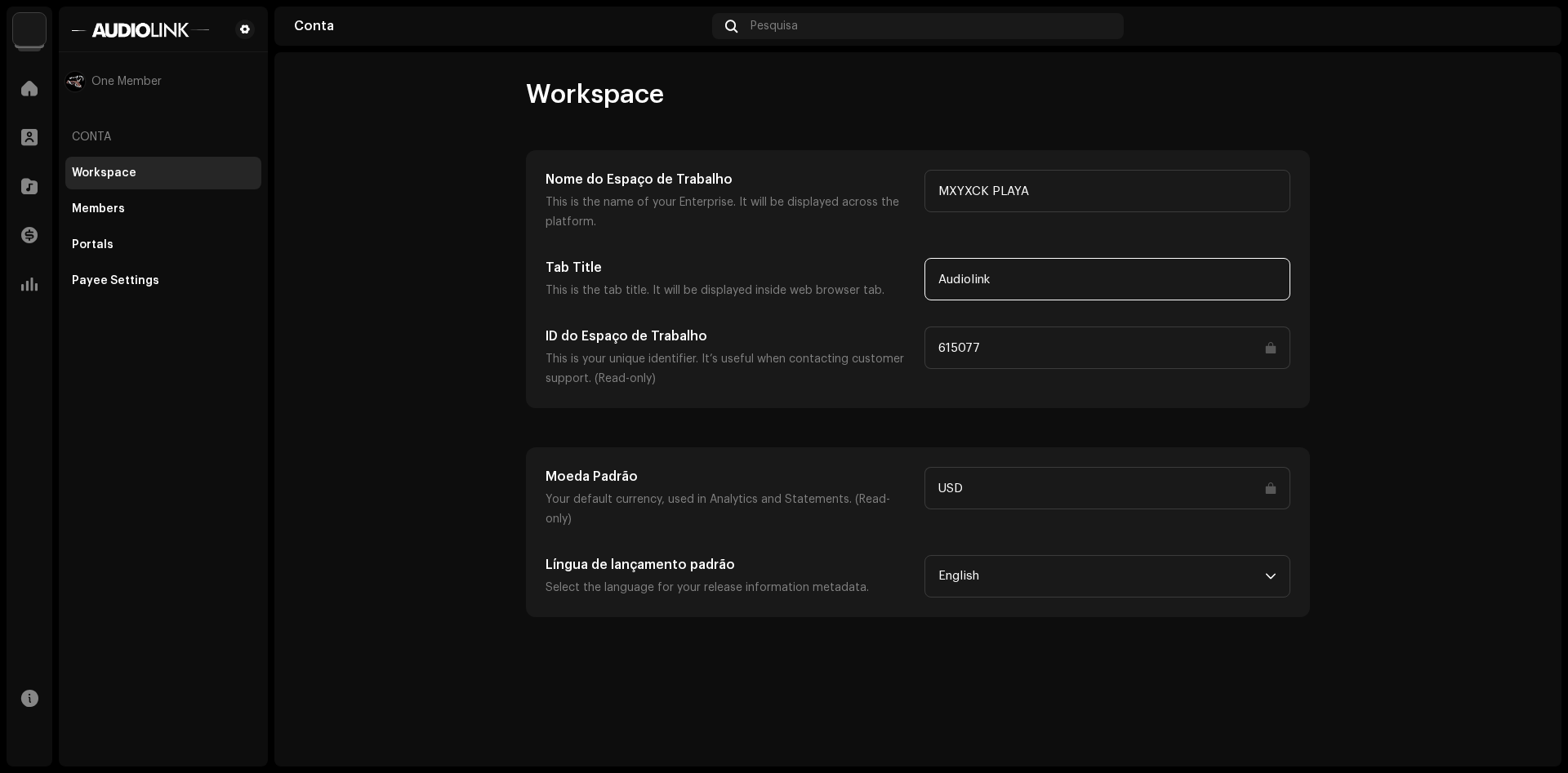
drag, startPoint x: 968, startPoint y: 266, endPoint x: 765, endPoint y: 261, distance: 203.1
click at [924, 261] on input "Audiolink" at bounding box center [1107, 279] width 365 height 43
type input "Abaddon Cult"
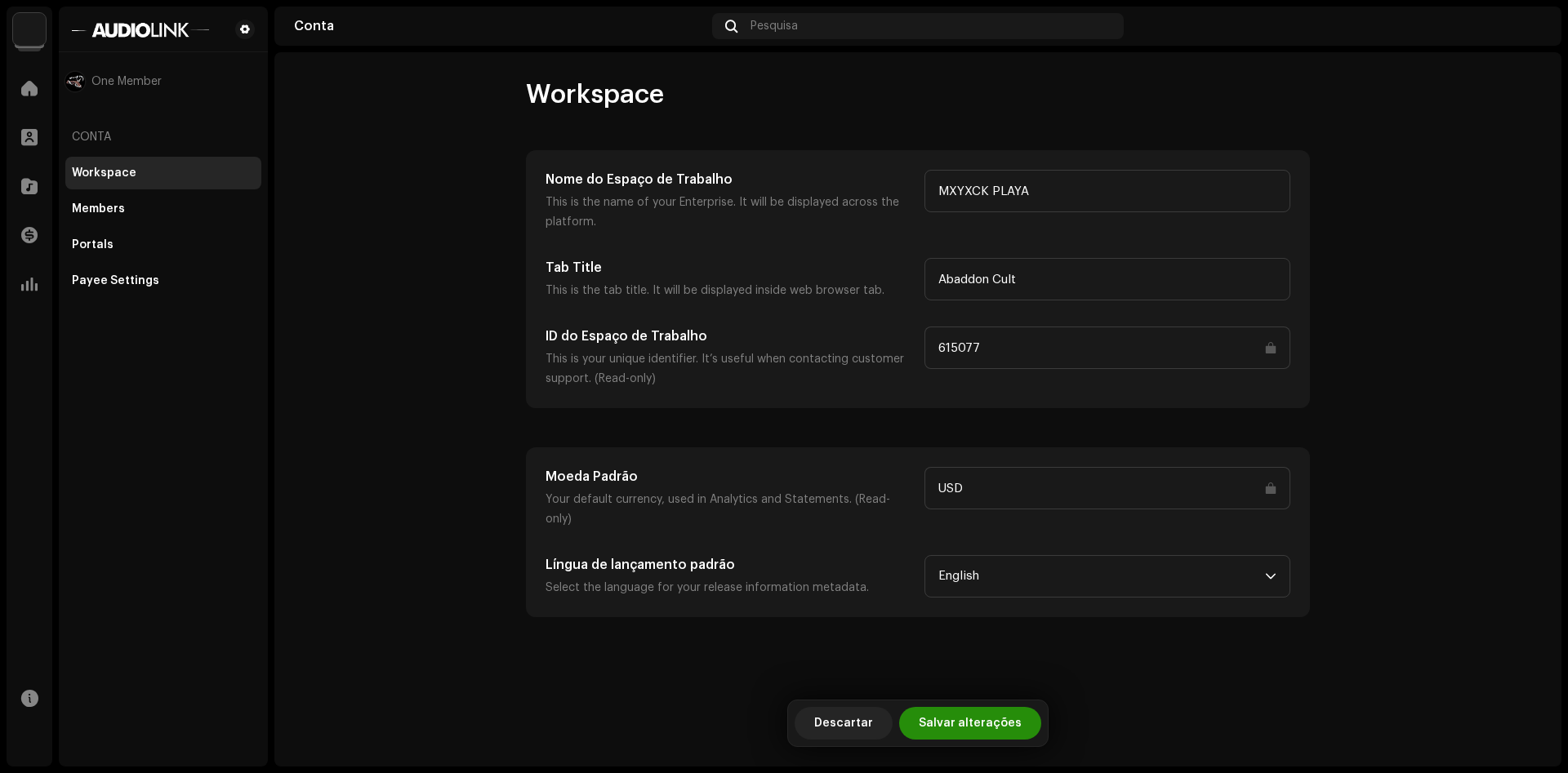
click at [1002, 728] on span "Salvar alterações" at bounding box center [970, 723] width 102 height 33
click at [19, 85] on div at bounding box center [30, 88] width 33 height 33
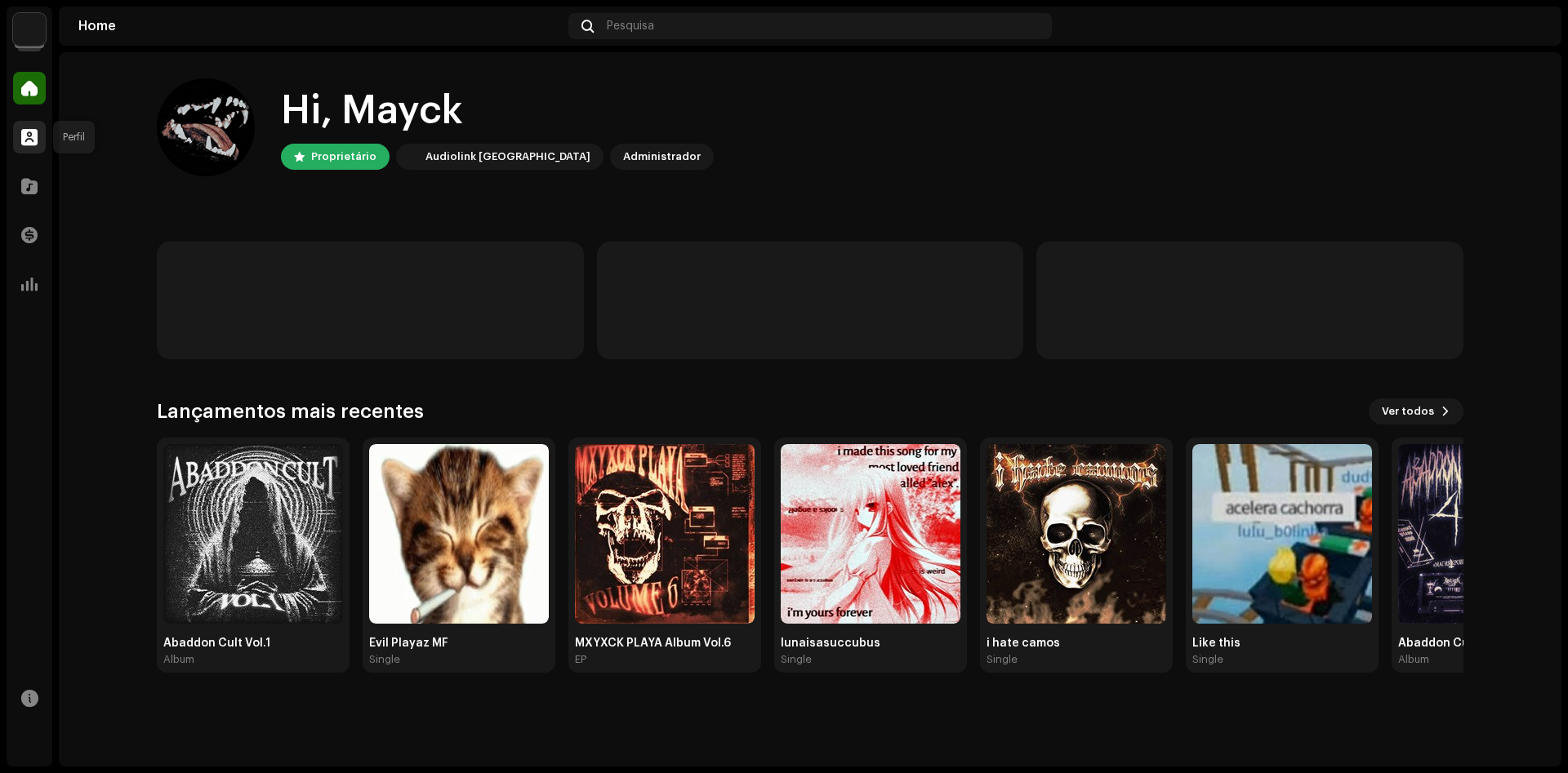
click at [25, 144] on span at bounding box center [29, 137] width 16 height 14
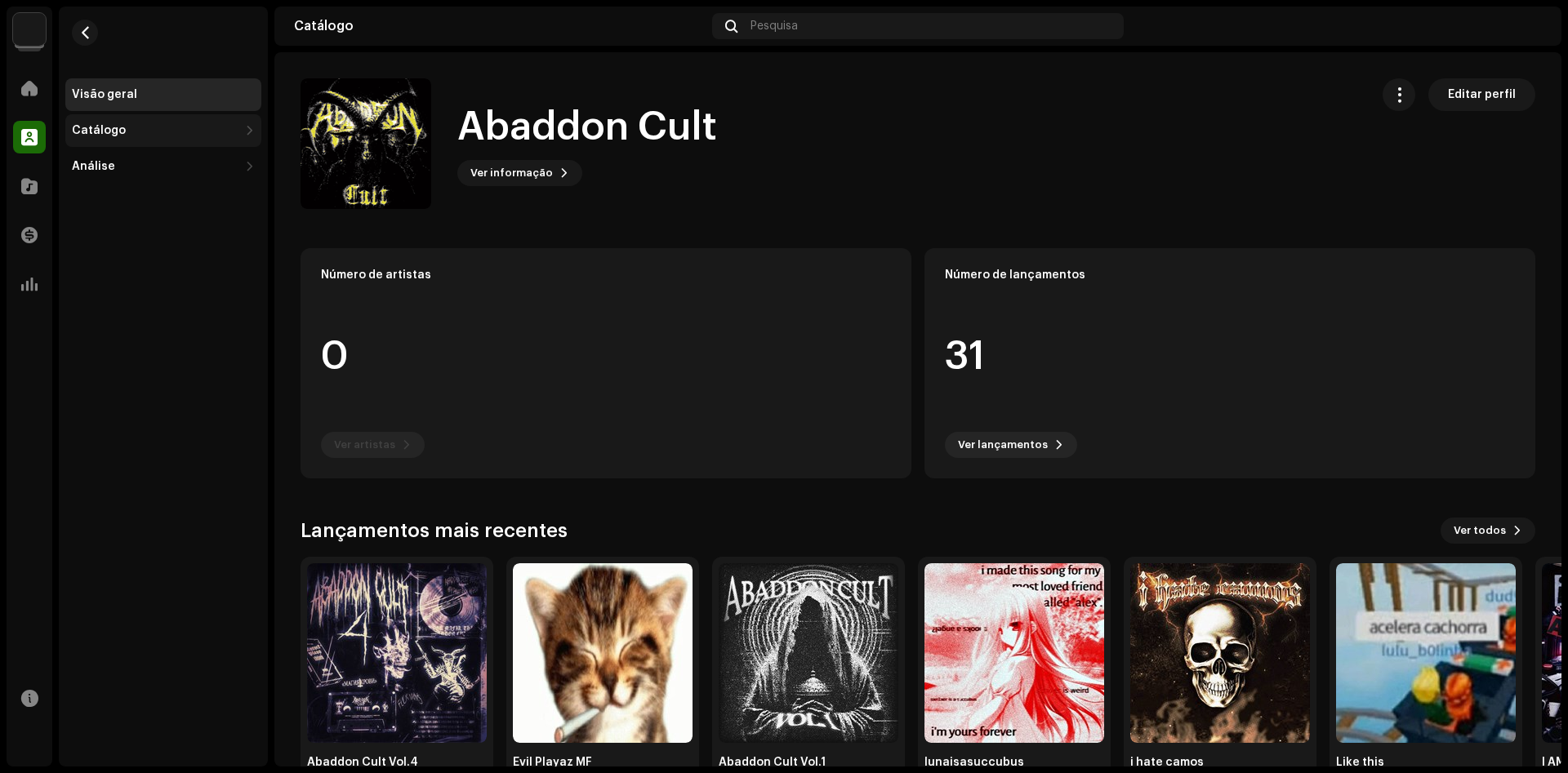
click at [167, 133] on div "Catálogo" at bounding box center [155, 130] width 166 height 14
click at [160, 163] on div "Lançamentos" at bounding box center [166, 167] width 176 height 14
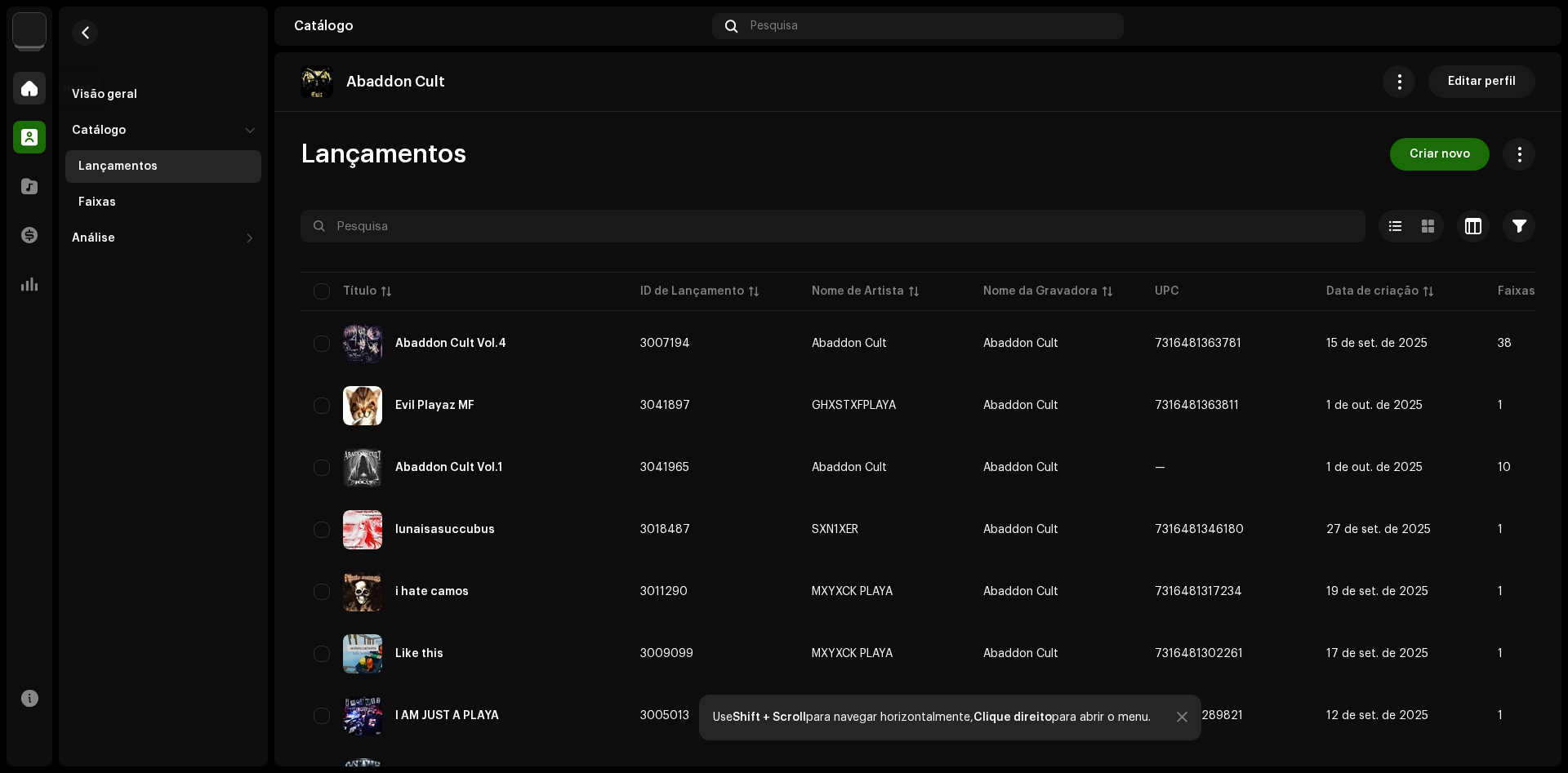
click at [29, 87] on span at bounding box center [29, 88] width 16 height 14
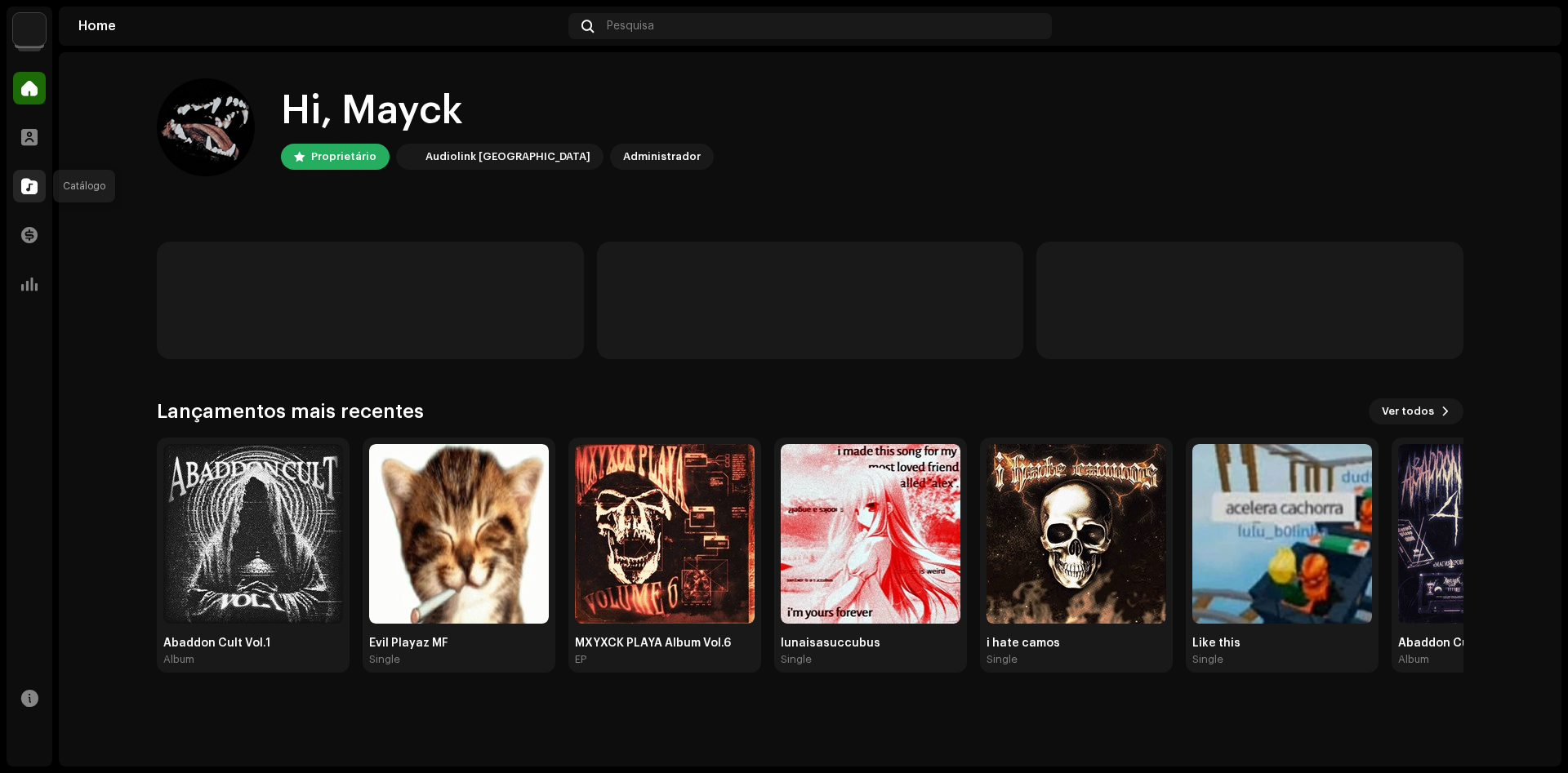
click at [29, 171] on div at bounding box center [30, 186] width 33 height 33
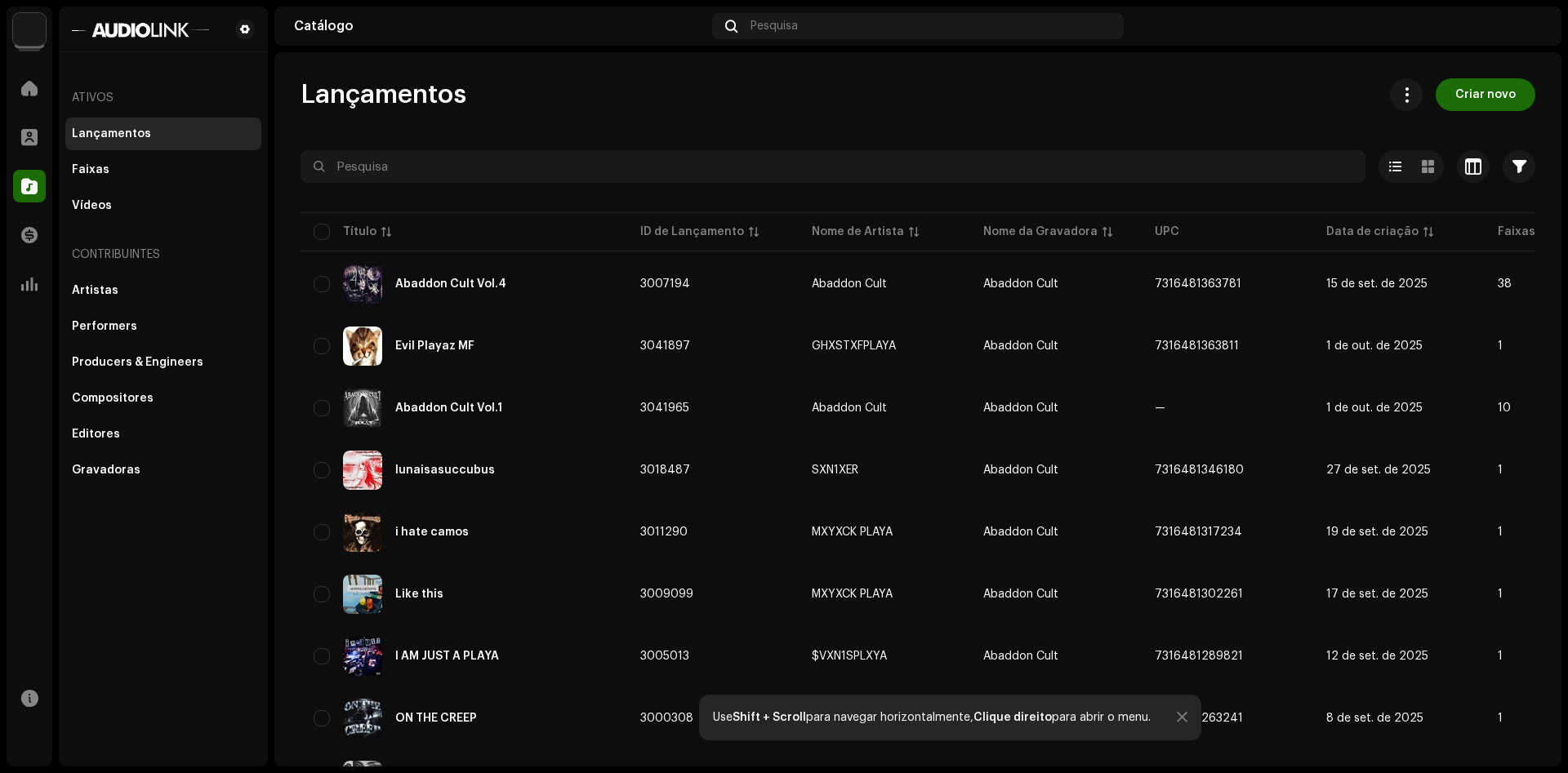
click at [24, 44] on img at bounding box center [30, 30] width 33 height 33
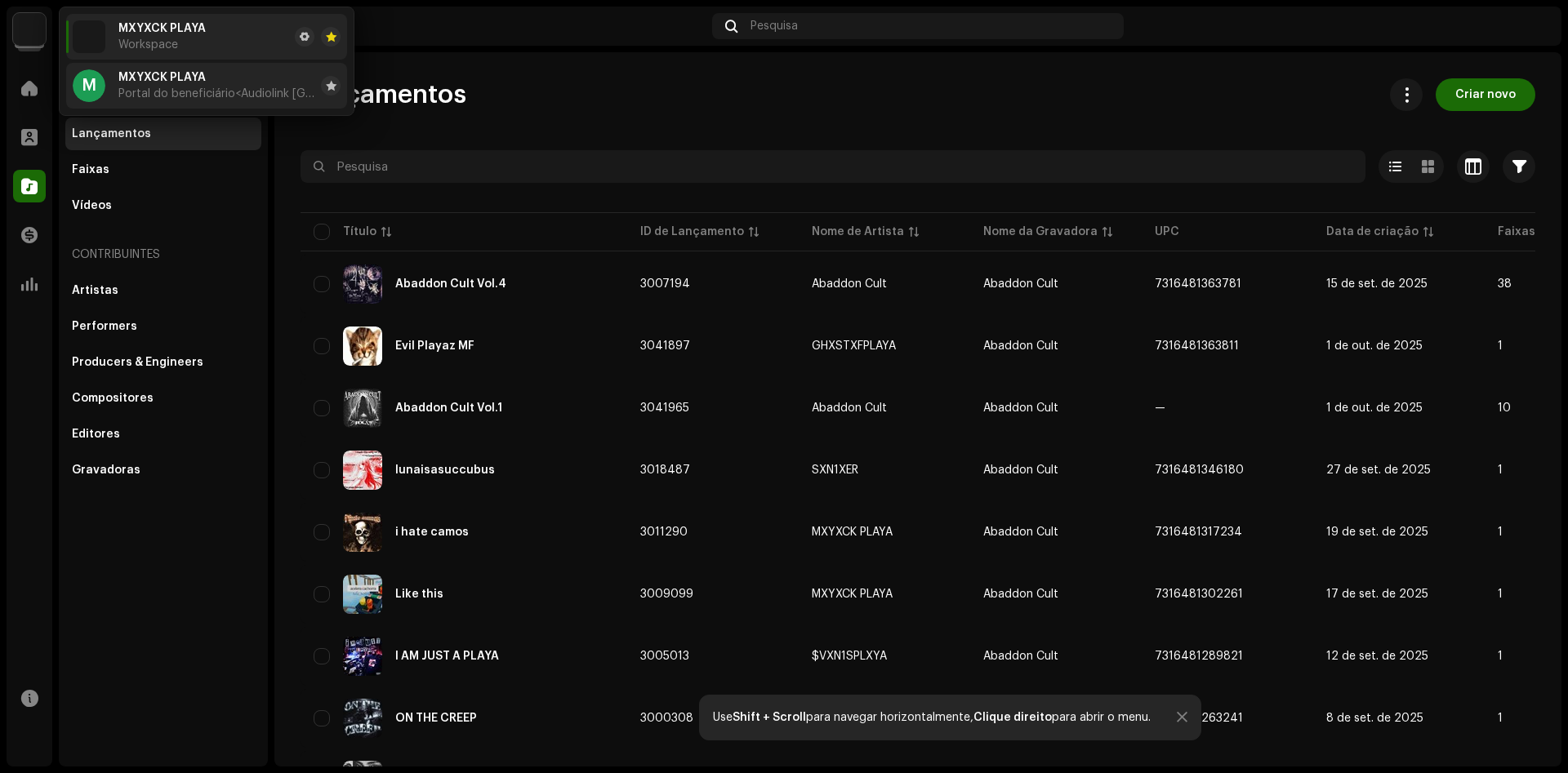
click at [298, 81] on div "MXYXCK PLAYA Portal do beneficiário <Audiolink [GEOGRAPHIC_DATA]>" at bounding box center [216, 85] width 196 height 29
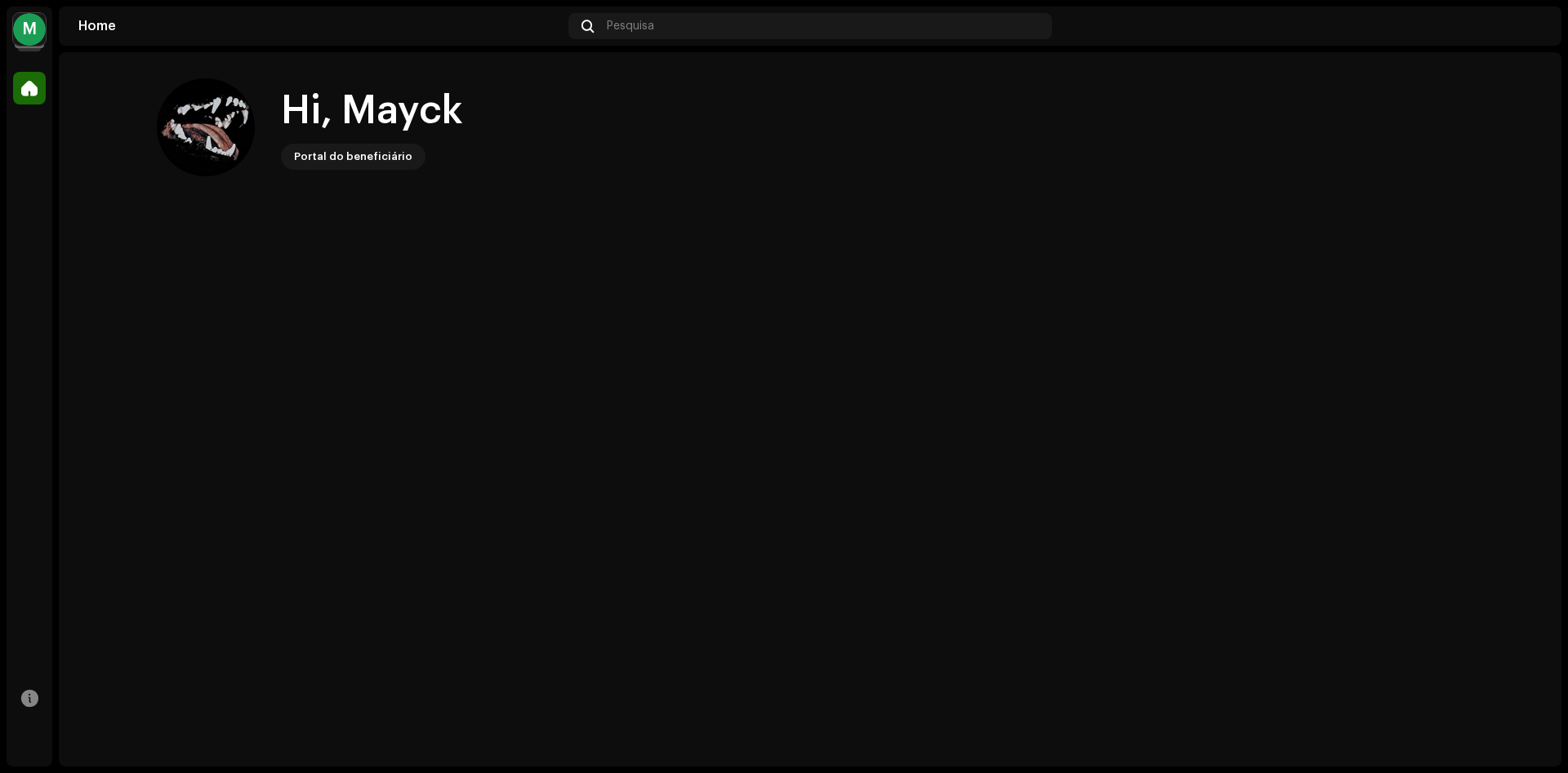
click at [27, 97] on div at bounding box center [30, 88] width 33 height 33
click at [34, 36] on div "M" at bounding box center [30, 30] width 33 height 33
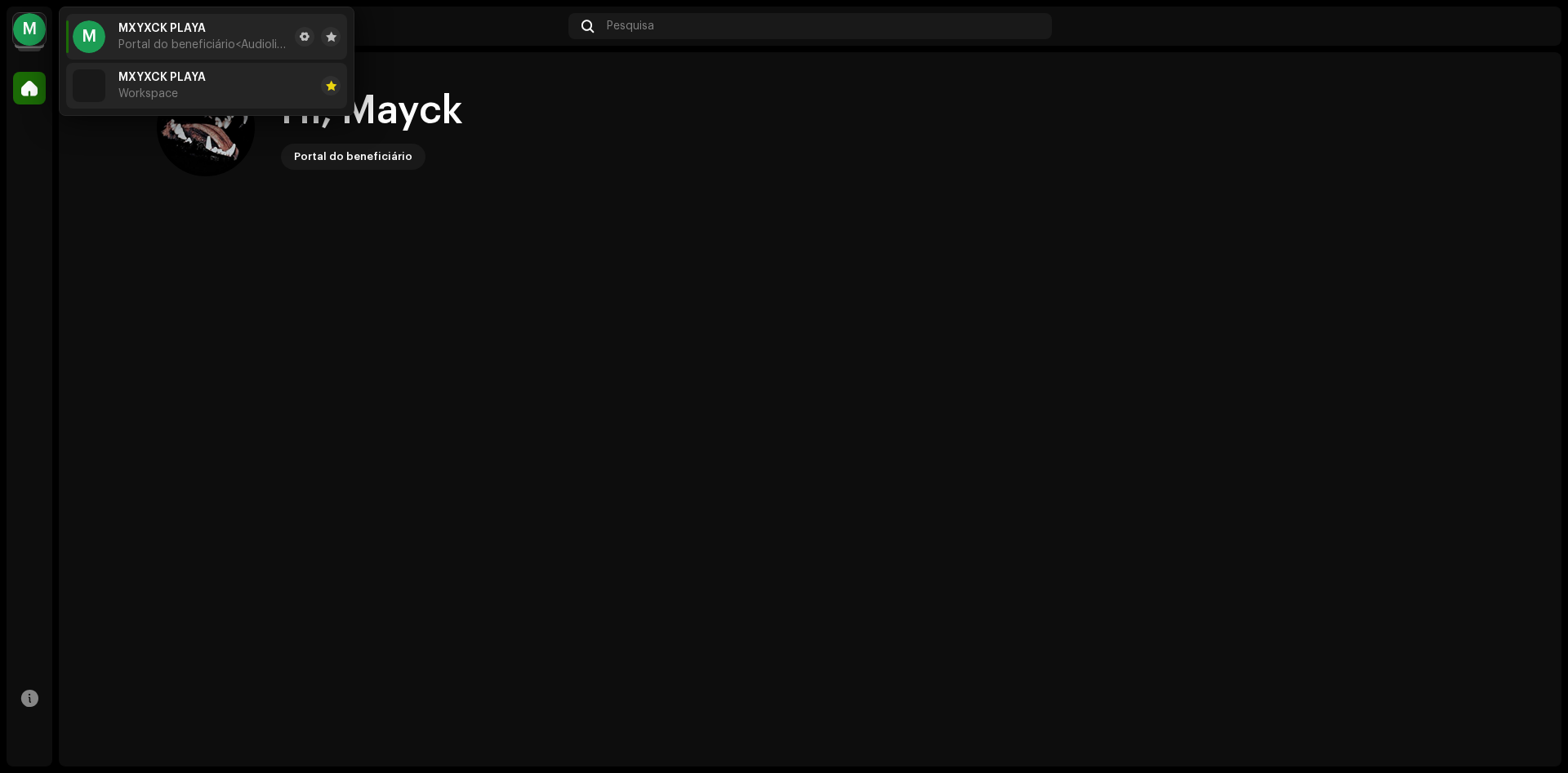
click at [174, 85] on div "MXYXCK PLAYA Workspace" at bounding box center [161, 85] width 87 height 29
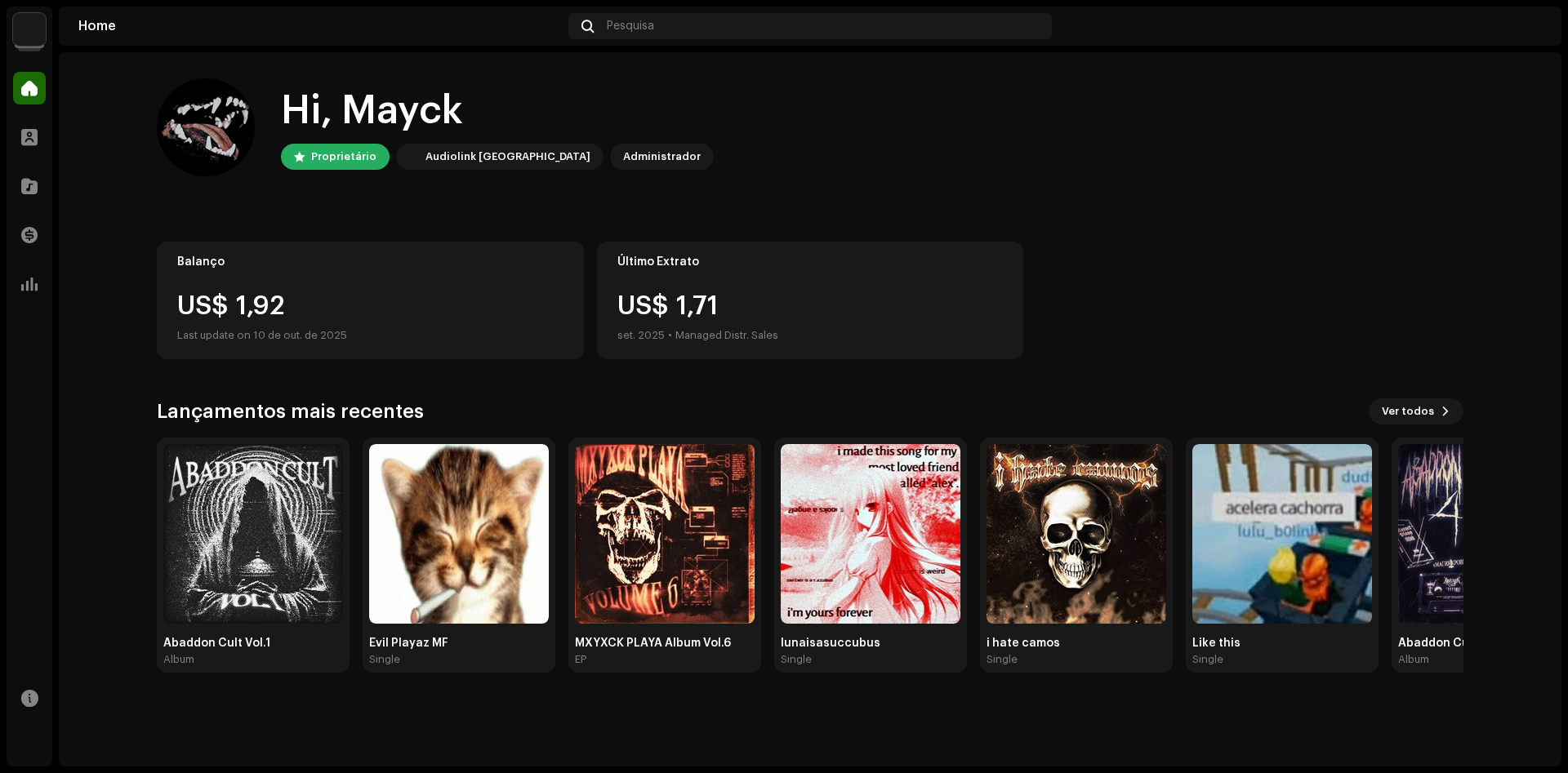
click at [404, 118] on div "Hi, Mayck" at bounding box center [498, 111] width 433 height 52
click at [11, 139] on div "Perfil" at bounding box center [29, 136] width 45 height 45
click at [27, 137] on span at bounding box center [29, 137] width 16 height 14
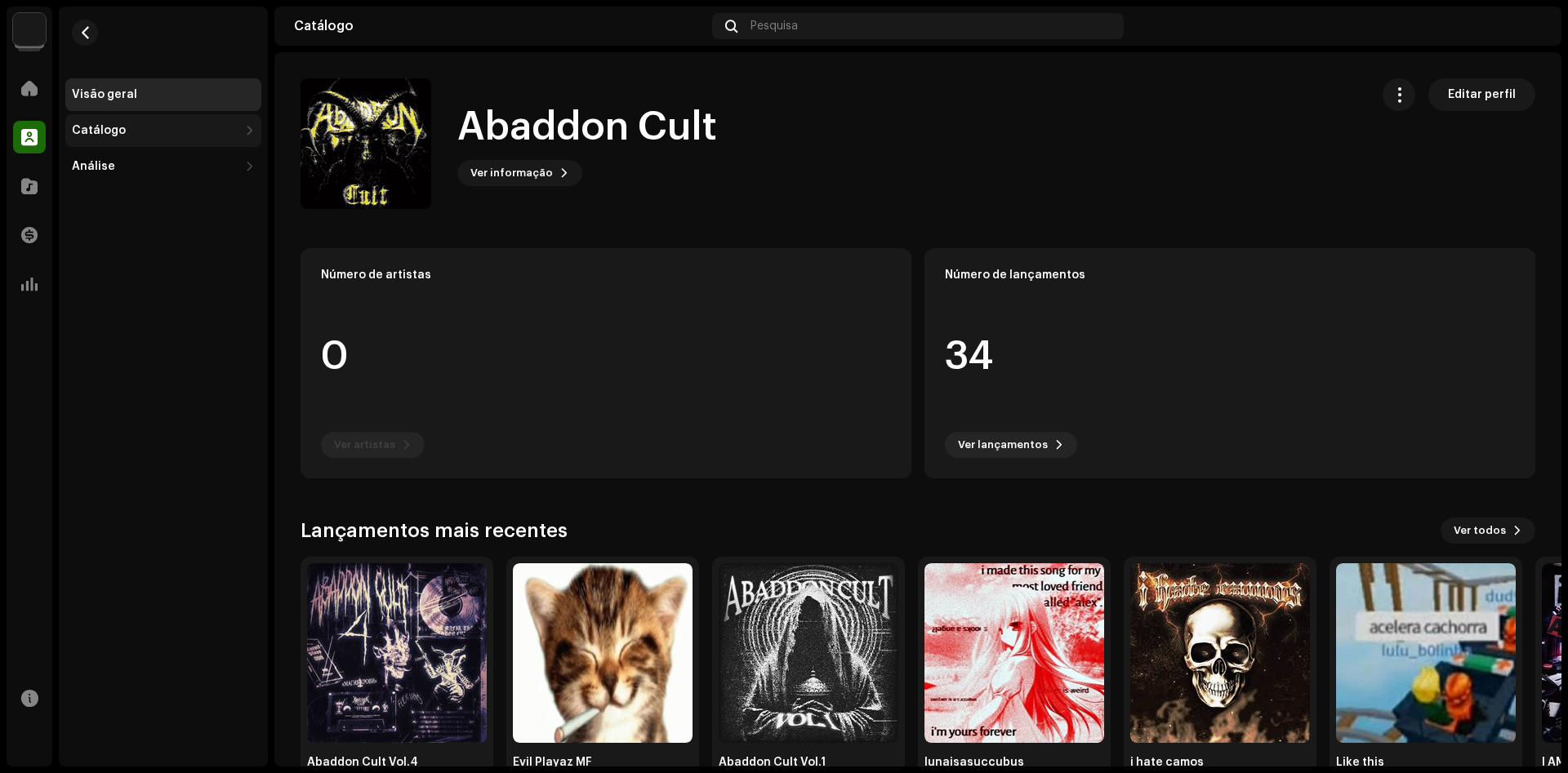
click at [138, 124] on div "Catálogo" at bounding box center [155, 130] width 166 height 14
click at [165, 168] on div "Lançamentos" at bounding box center [166, 167] width 176 height 14
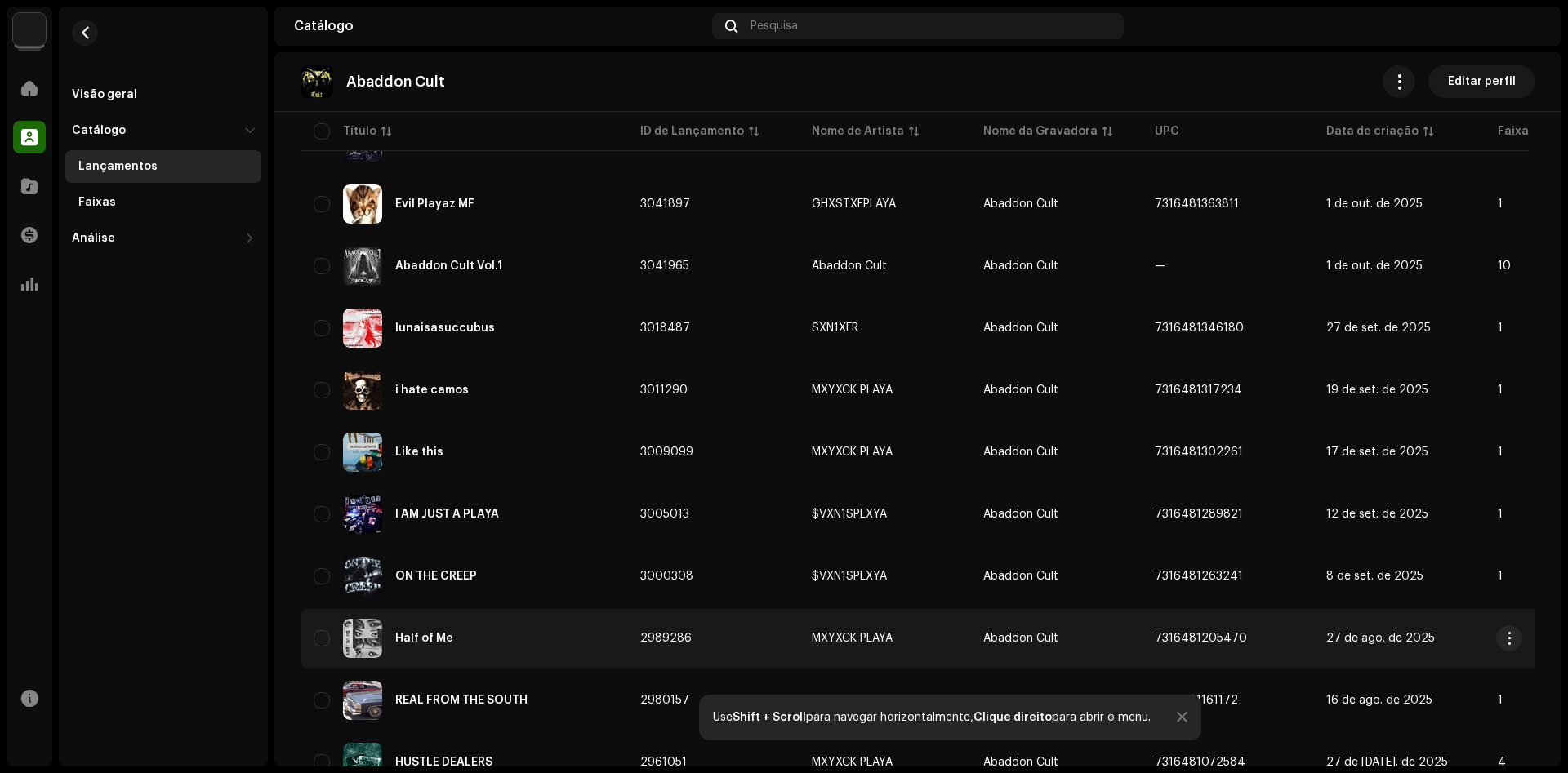
scroll to position [480, 0]
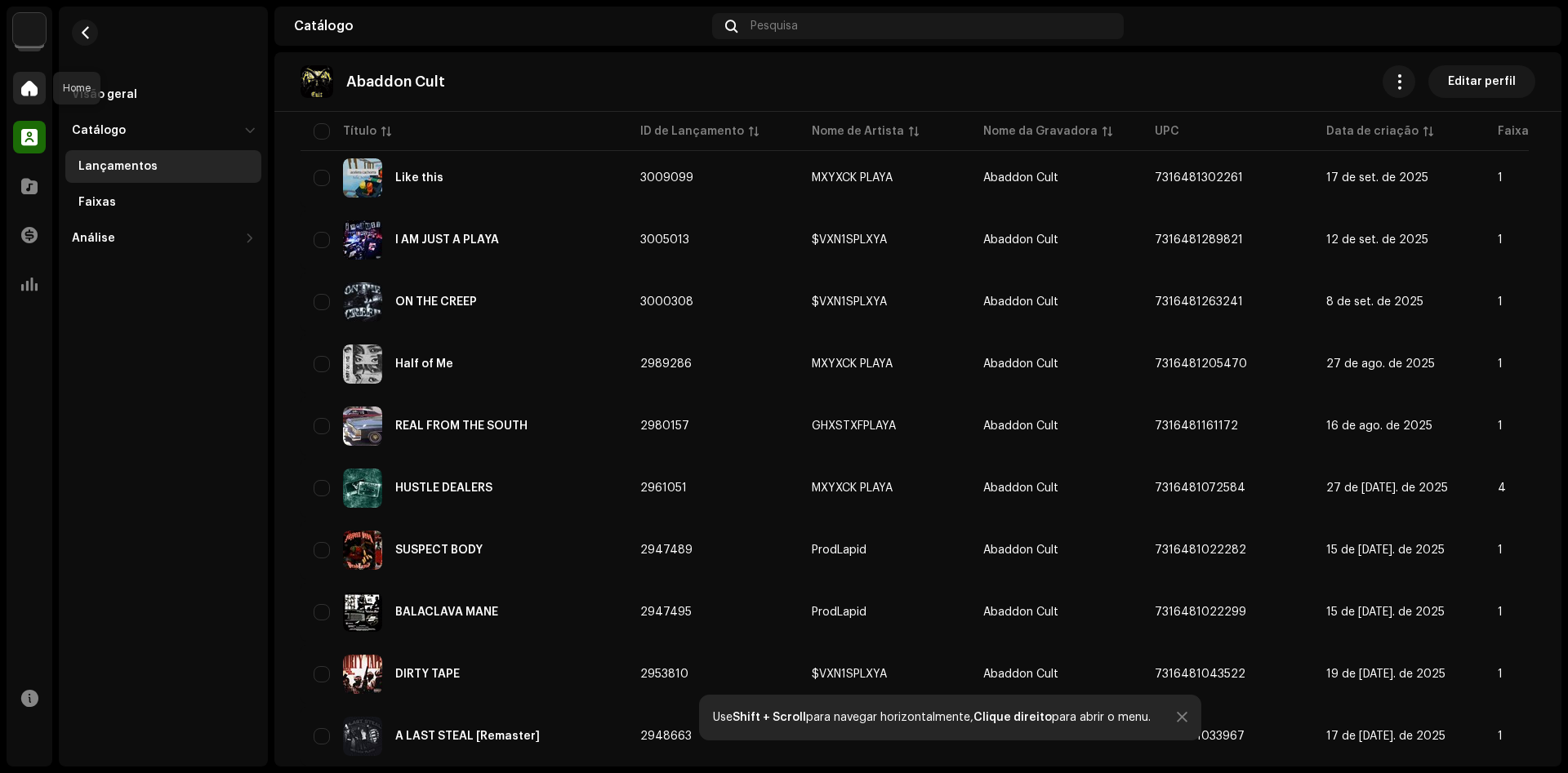
click at [31, 92] on span at bounding box center [29, 88] width 16 height 14
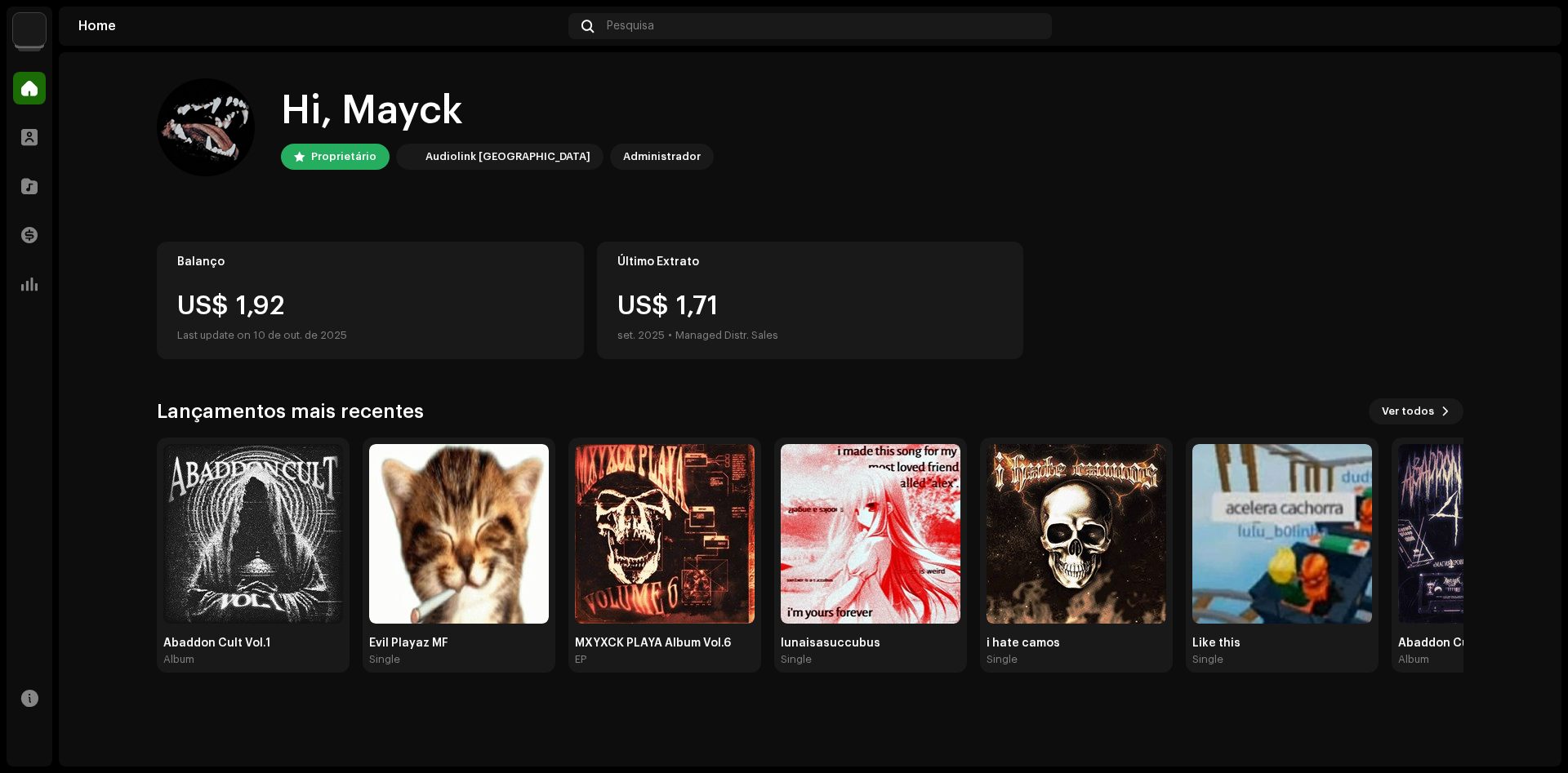
click at [45, 134] on div "Perfil" at bounding box center [29, 136] width 45 height 45
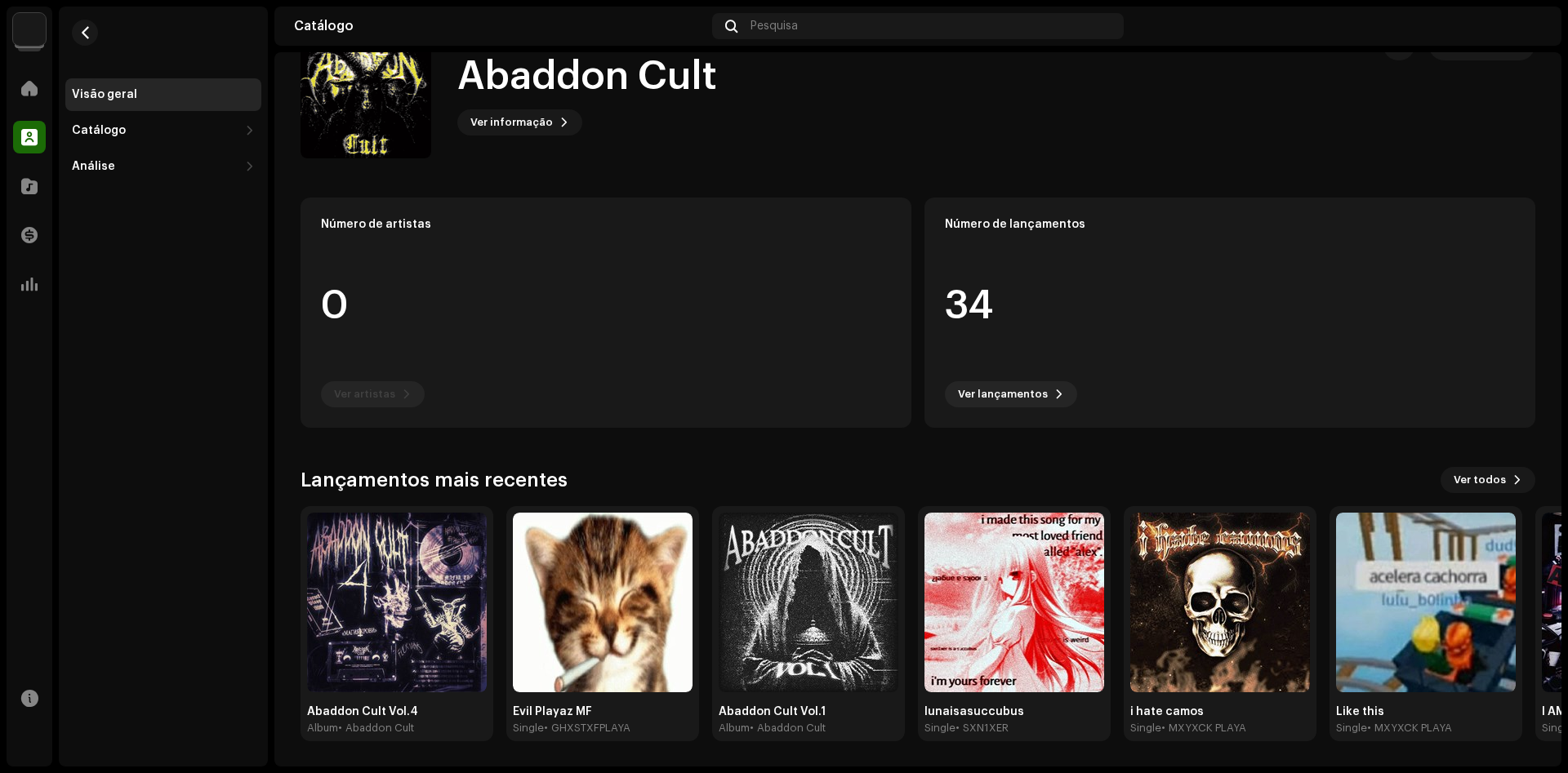
scroll to position [51, 0]
click at [160, 129] on div "Catálogo" at bounding box center [155, 130] width 166 height 14
click at [131, 225] on div "Análise" at bounding box center [163, 239] width 196 height 33
click at [156, 153] on div "Lançamentos" at bounding box center [163, 166] width 196 height 33
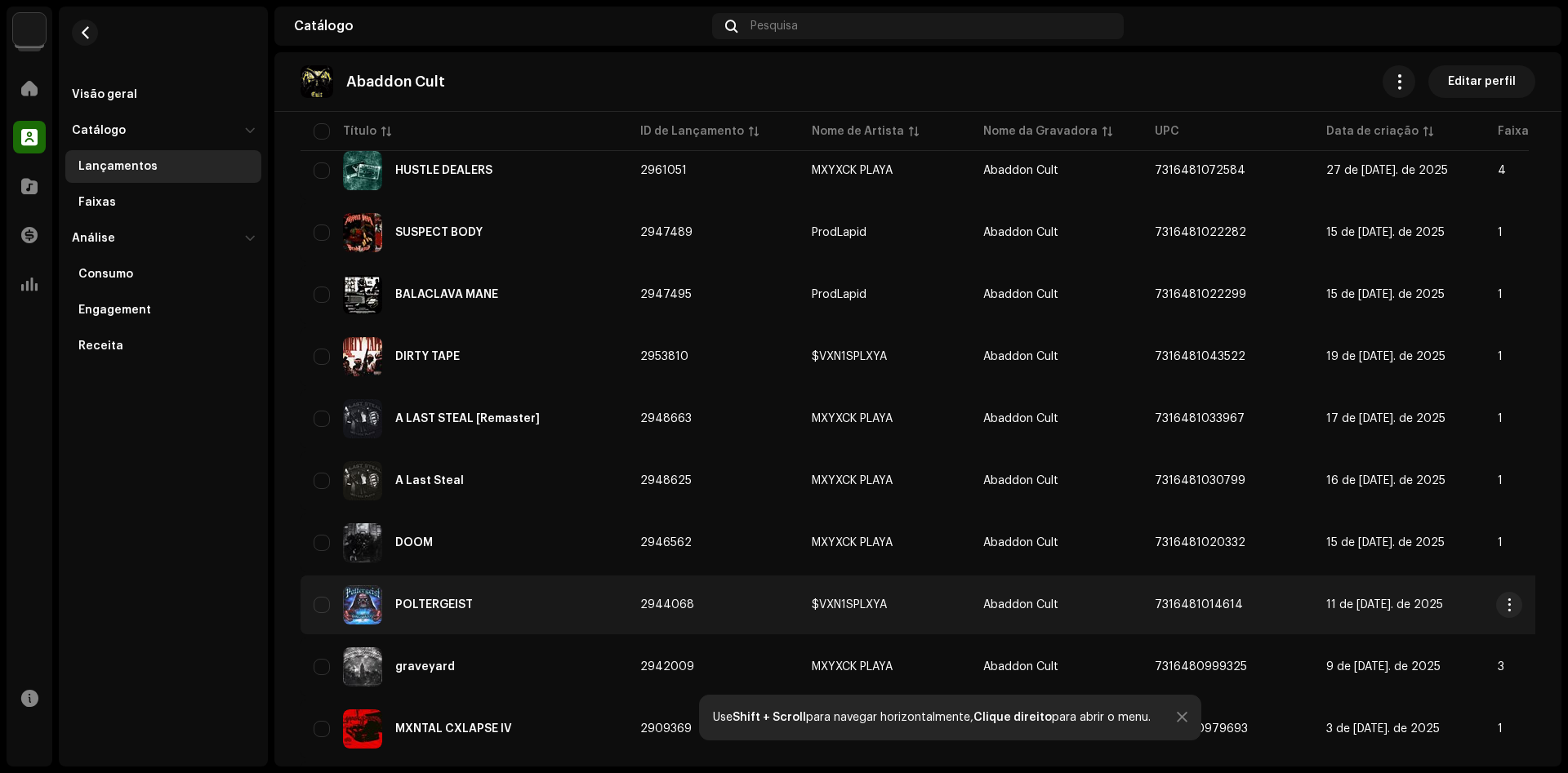
scroll to position [959, 0]
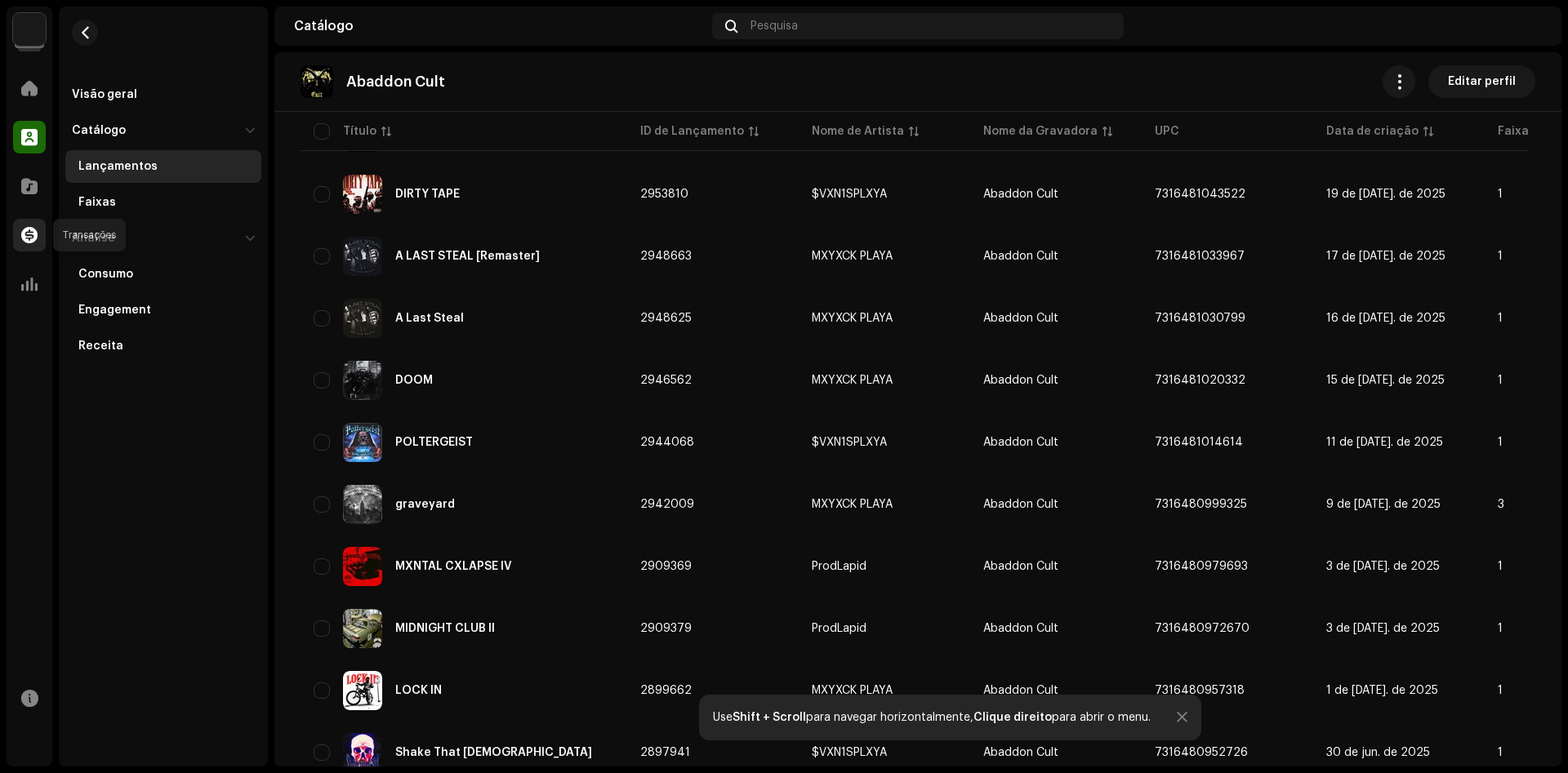
click at [24, 235] on span at bounding box center [29, 235] width 16 height 14
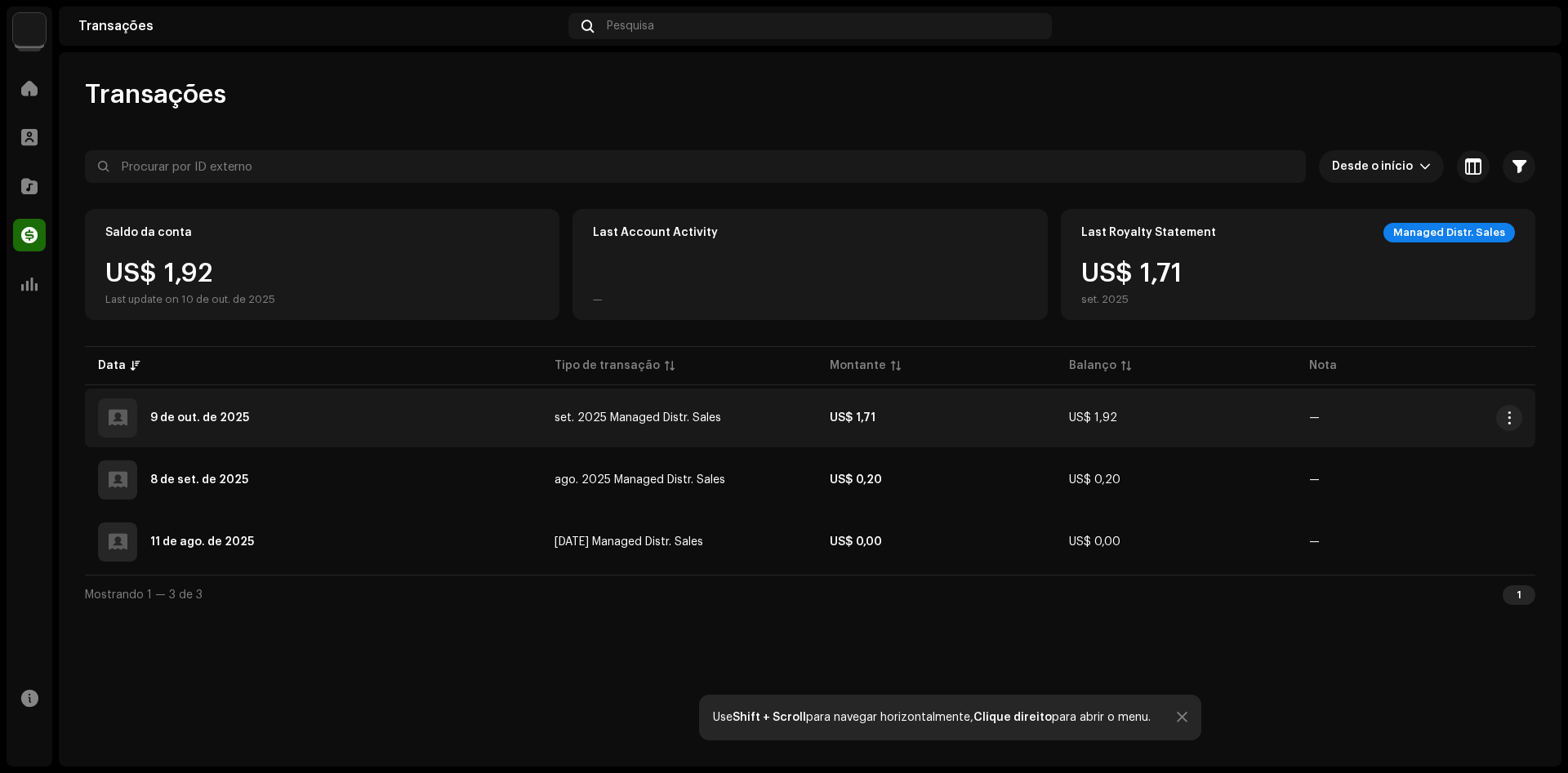
click at [648, 421] on span "set. 2025 Managed Distr. Sales" at bounding box center [637, 418] width 166 height 12
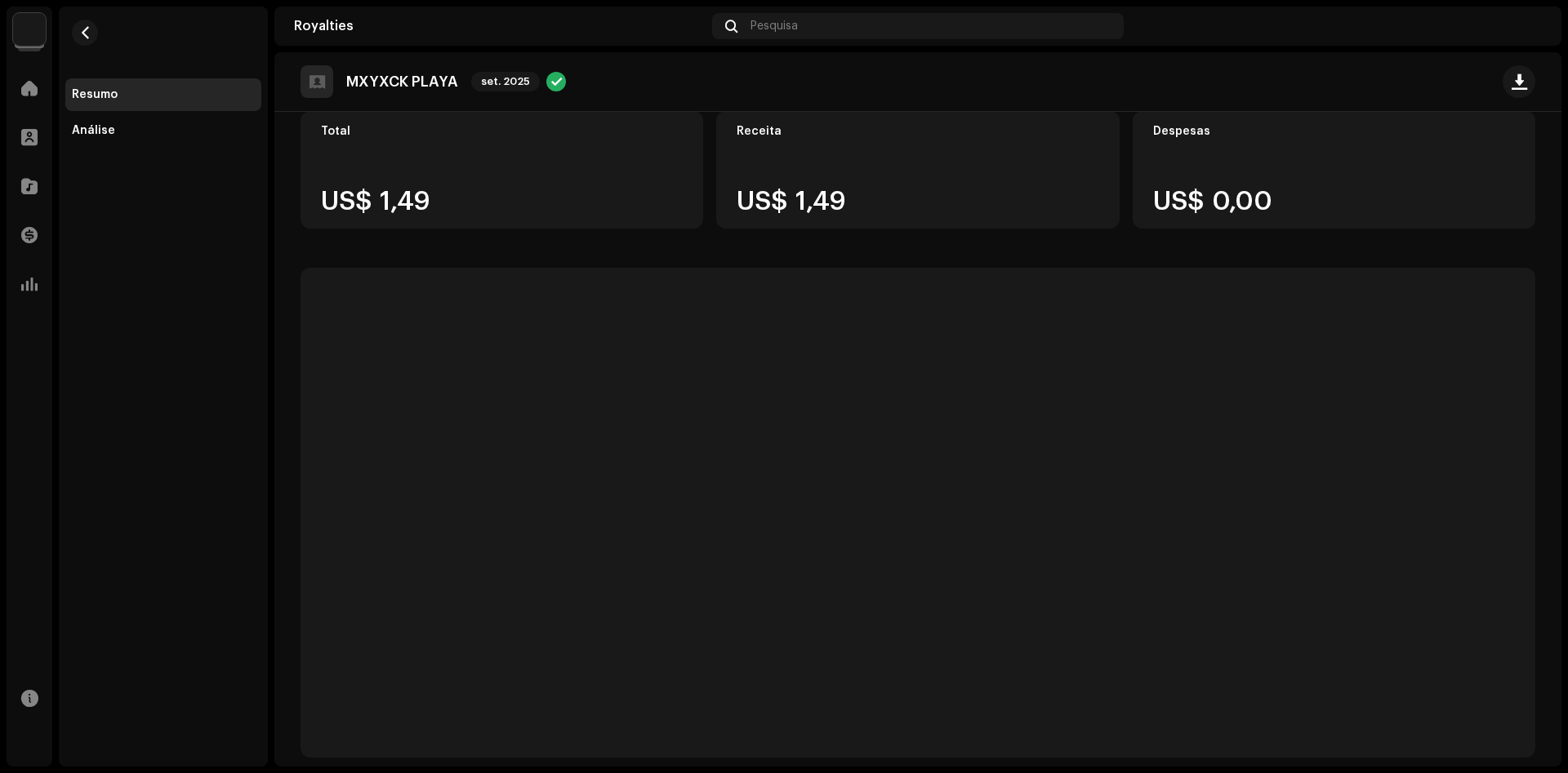
scroll to position [91, 0]
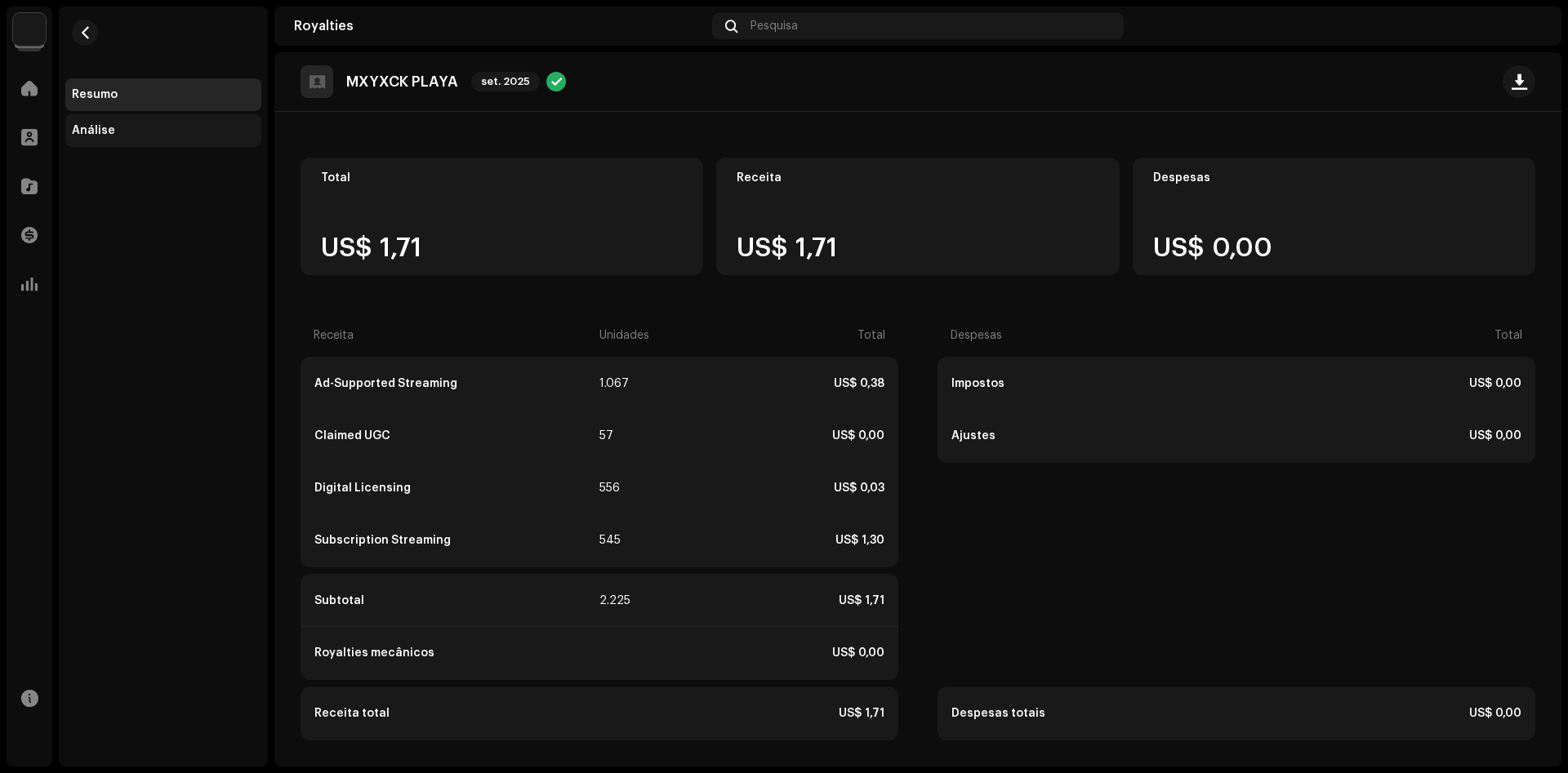
click at [171, 139] on div "Análise" at bounding box center [163, 130] width 196 height 33
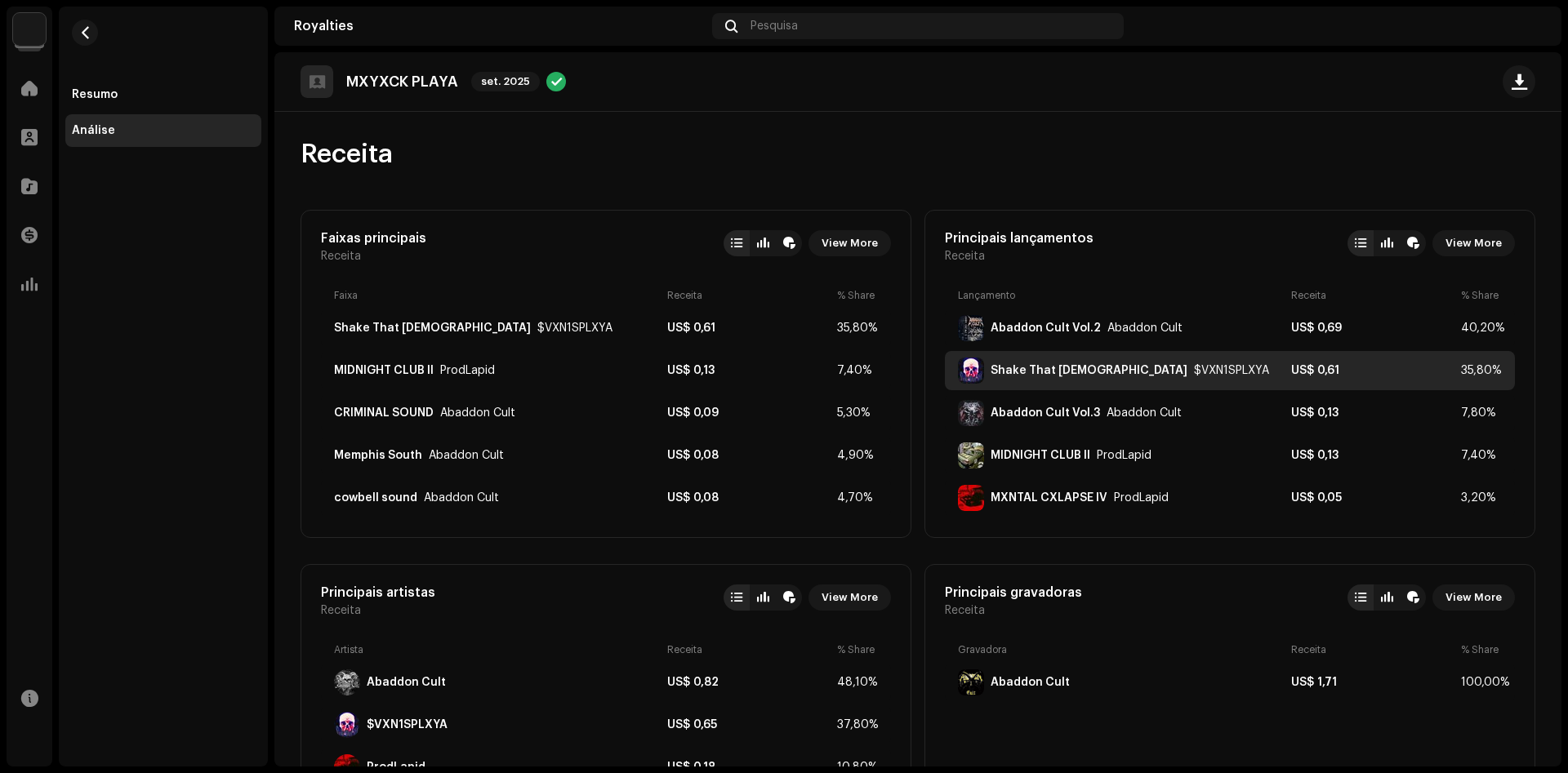
click at [1064, 370] on div "Shake That [DEMOGRAPHIC_DATA]" at bounding box center [1089, 371] width 197 height 14
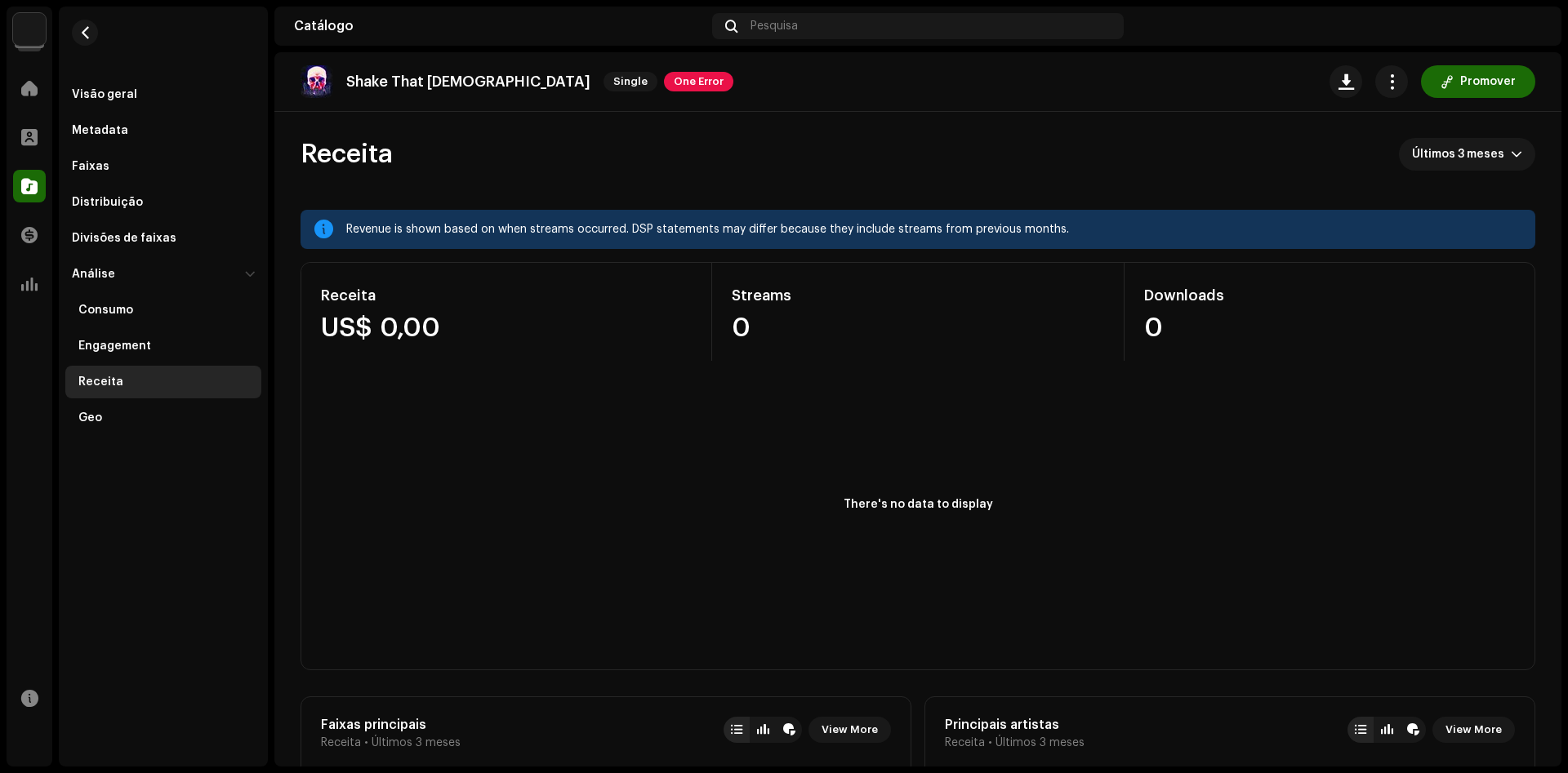
click at [664, 90] on span "One Error" at bounding box center [699, 81] width 70 height 19
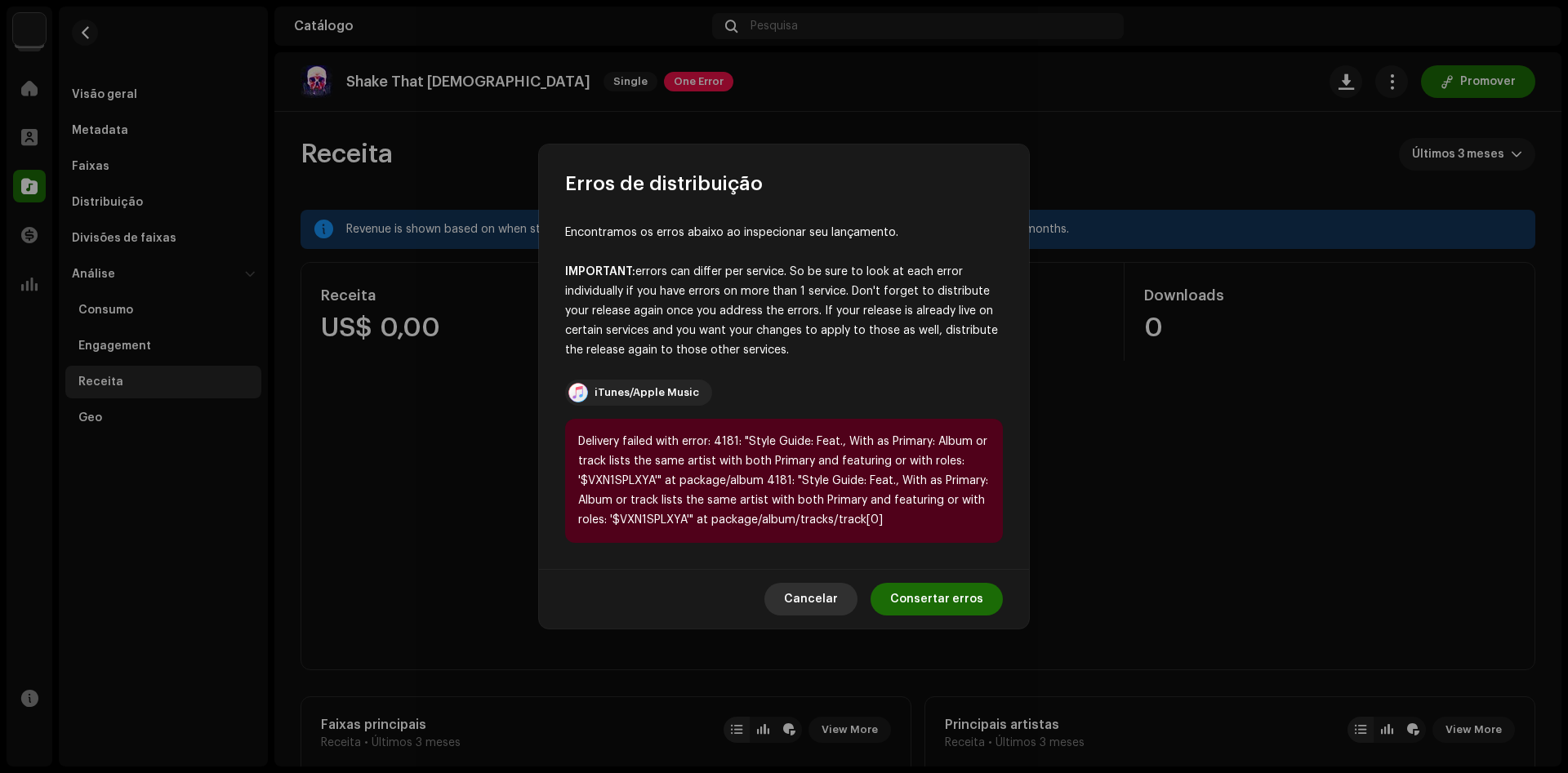
click at [831, 600] on span "Cancelar" at bounding box center [811, 599] width 54 height 33
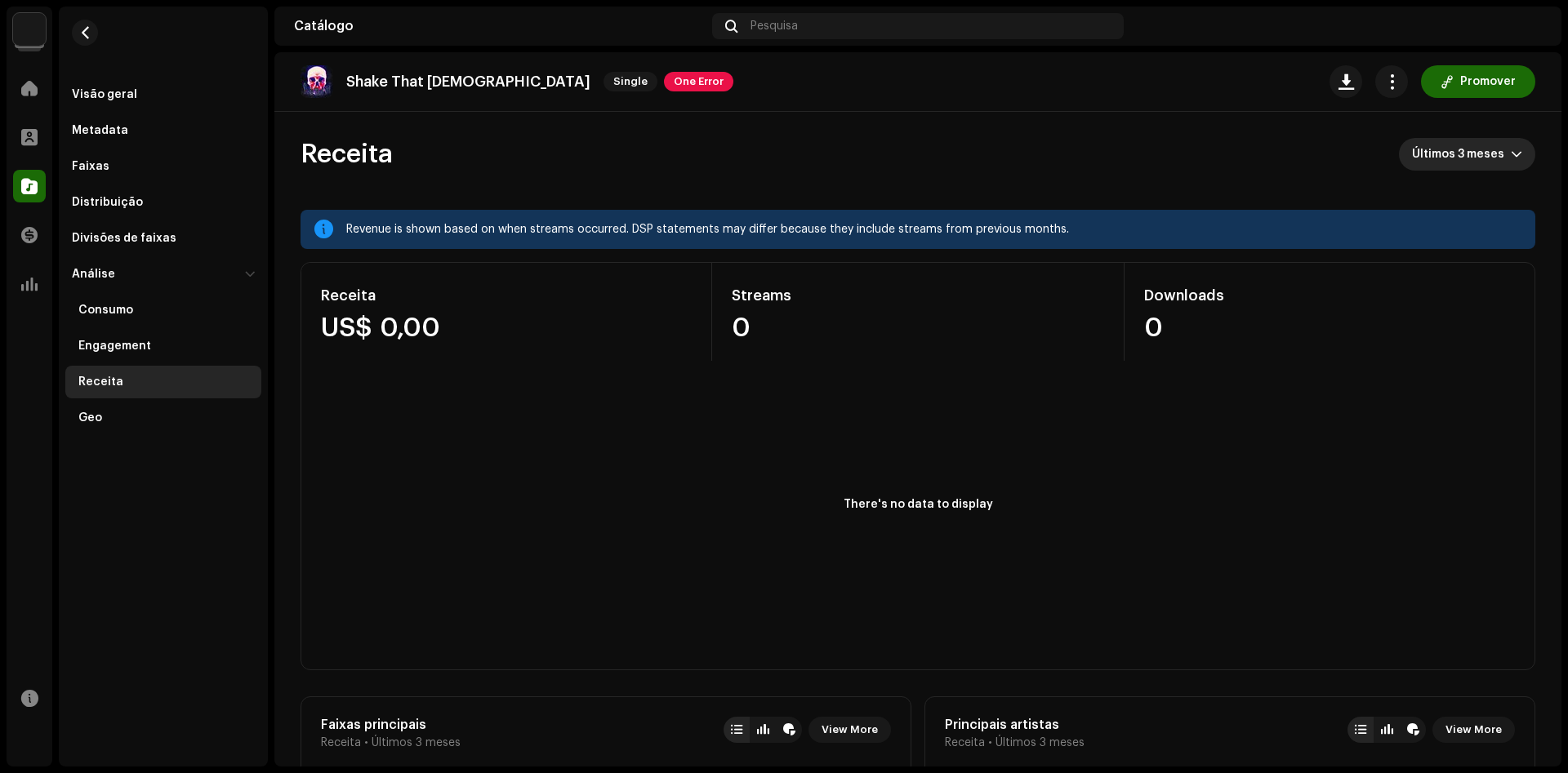
click at [1466, 159] on span "Últimos 3 meses" at bounding box center [1461, 155] width 99 height 33
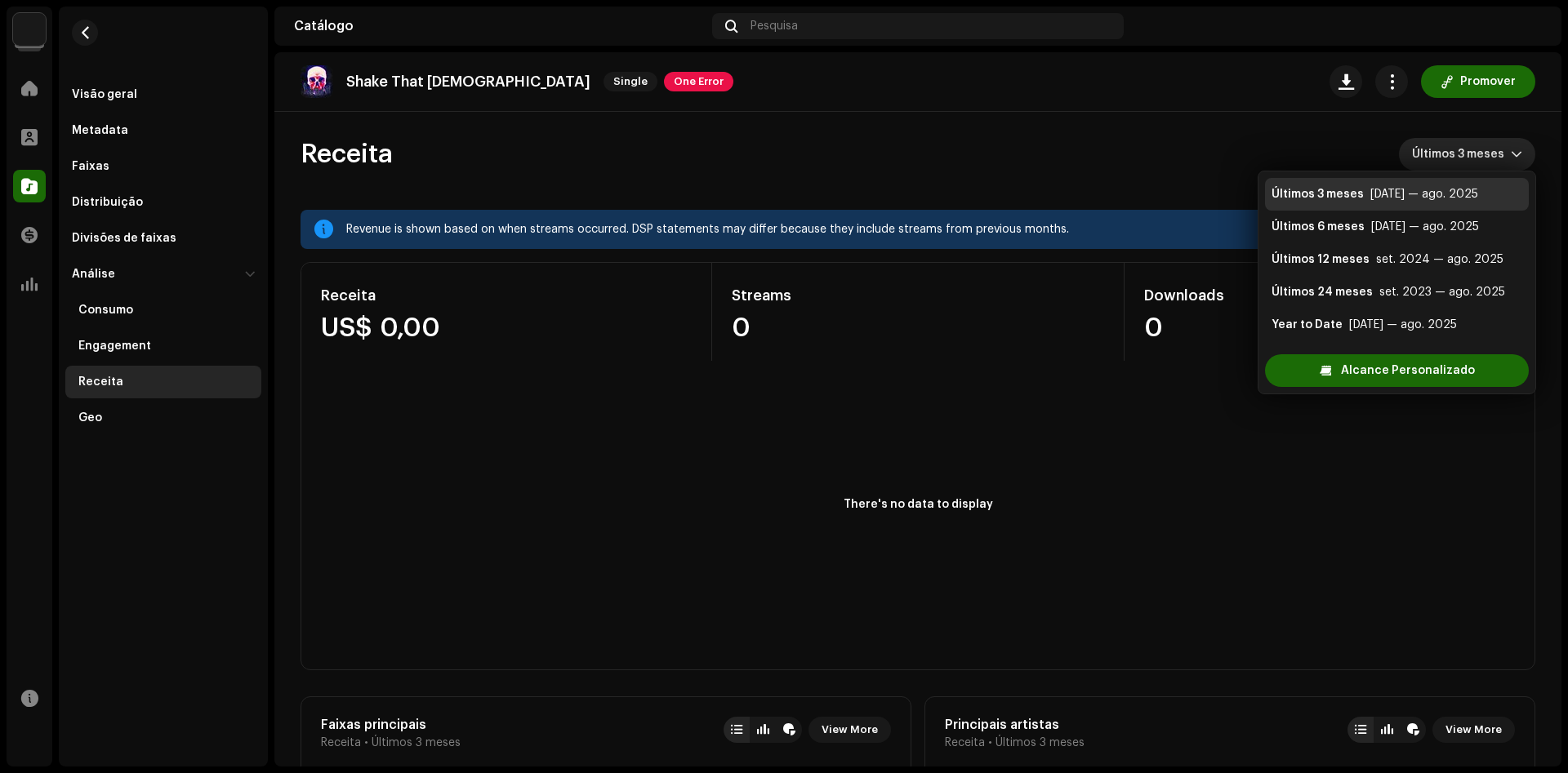
click at [1319, 150] on div "Receita Últimos 3 meses" at bounding box center [917, 155] width 1234 height 33
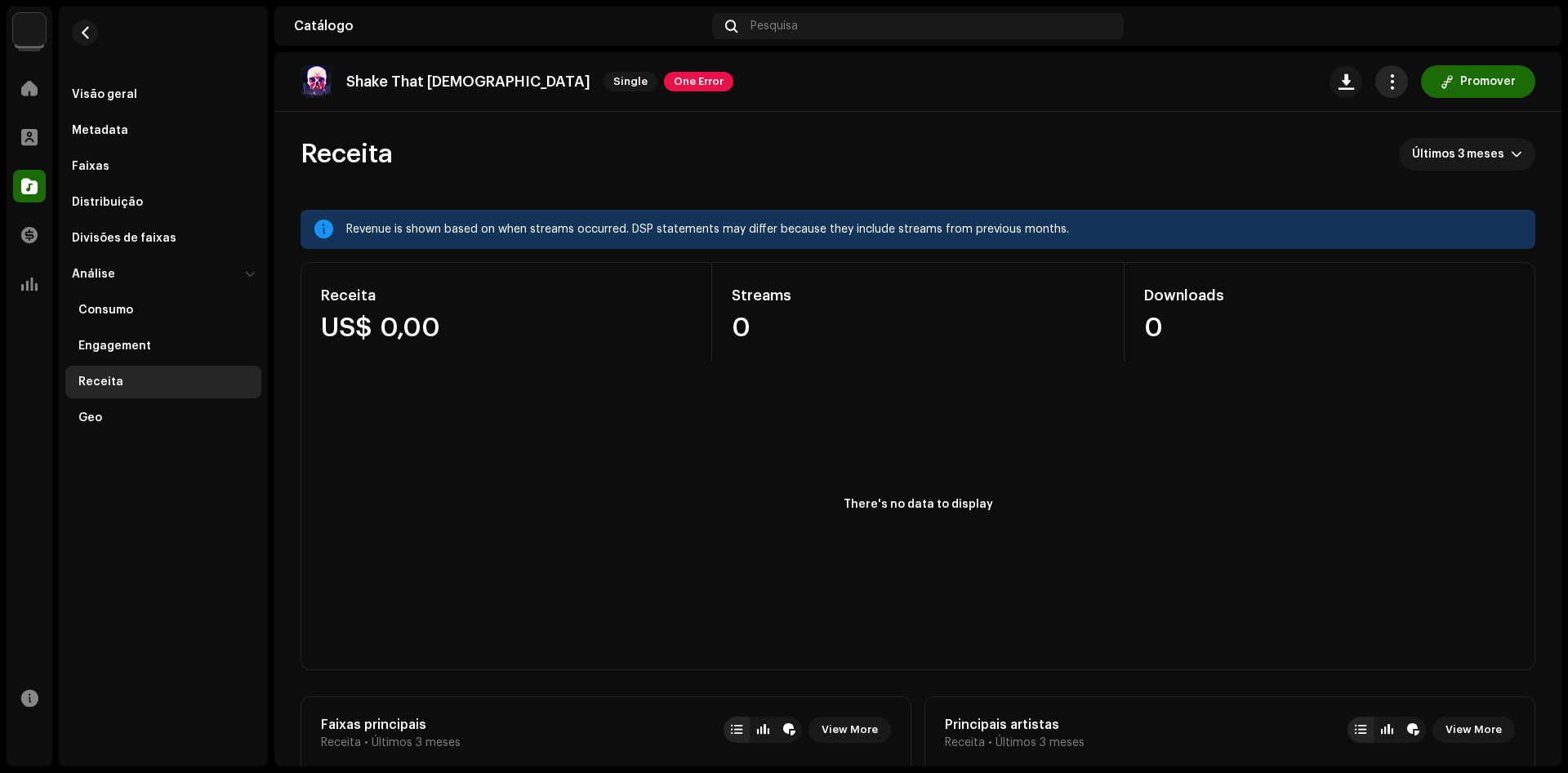
click at [1400, 93] on button "button" at bounding box center [1391, 82] width 33 height 33
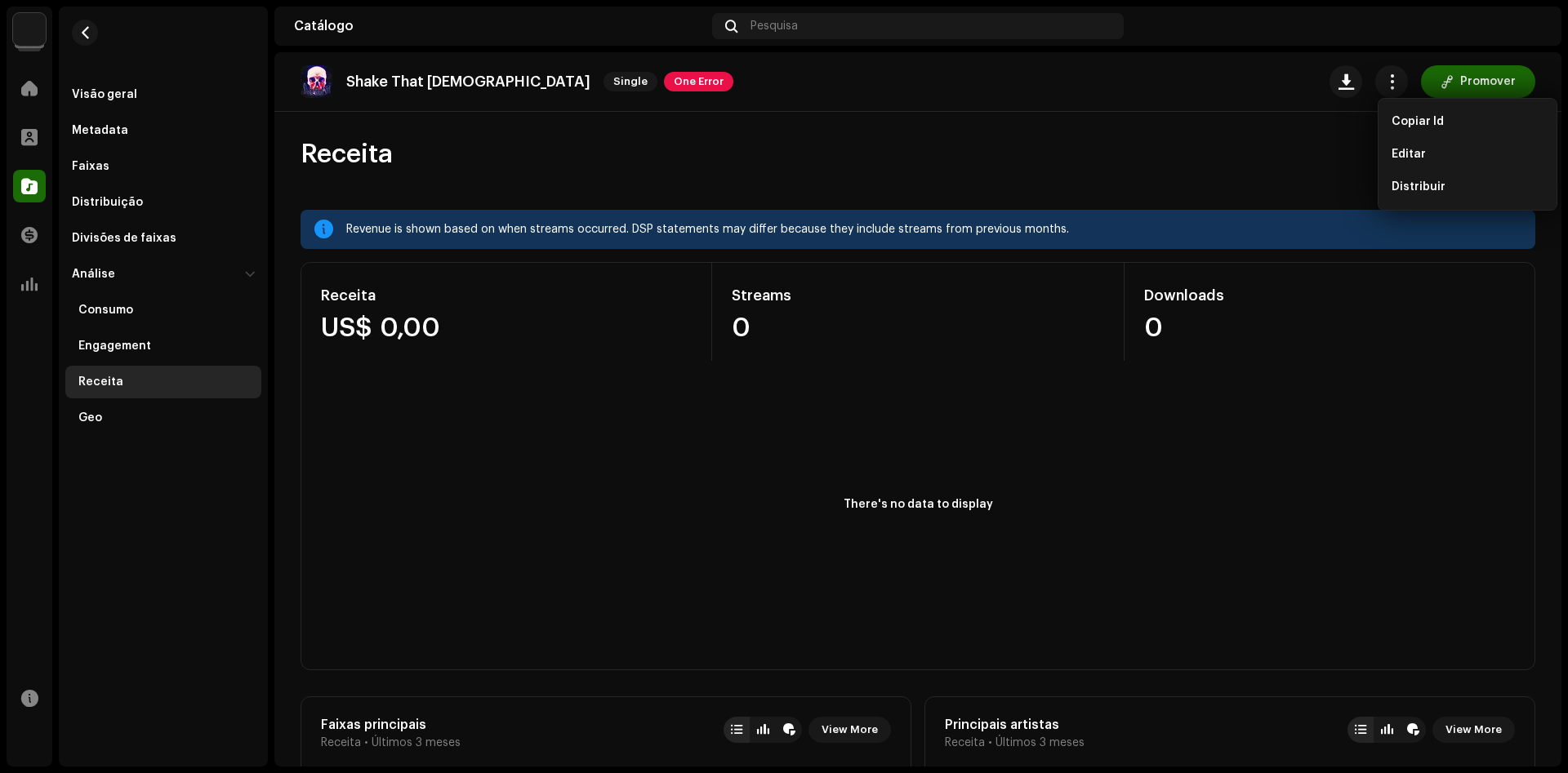
click at [1300, 176] on re-o-revenue-dashboard-header "Receita Últimos 3 meses" at bounding box center [917, 160] width 1234 height 98
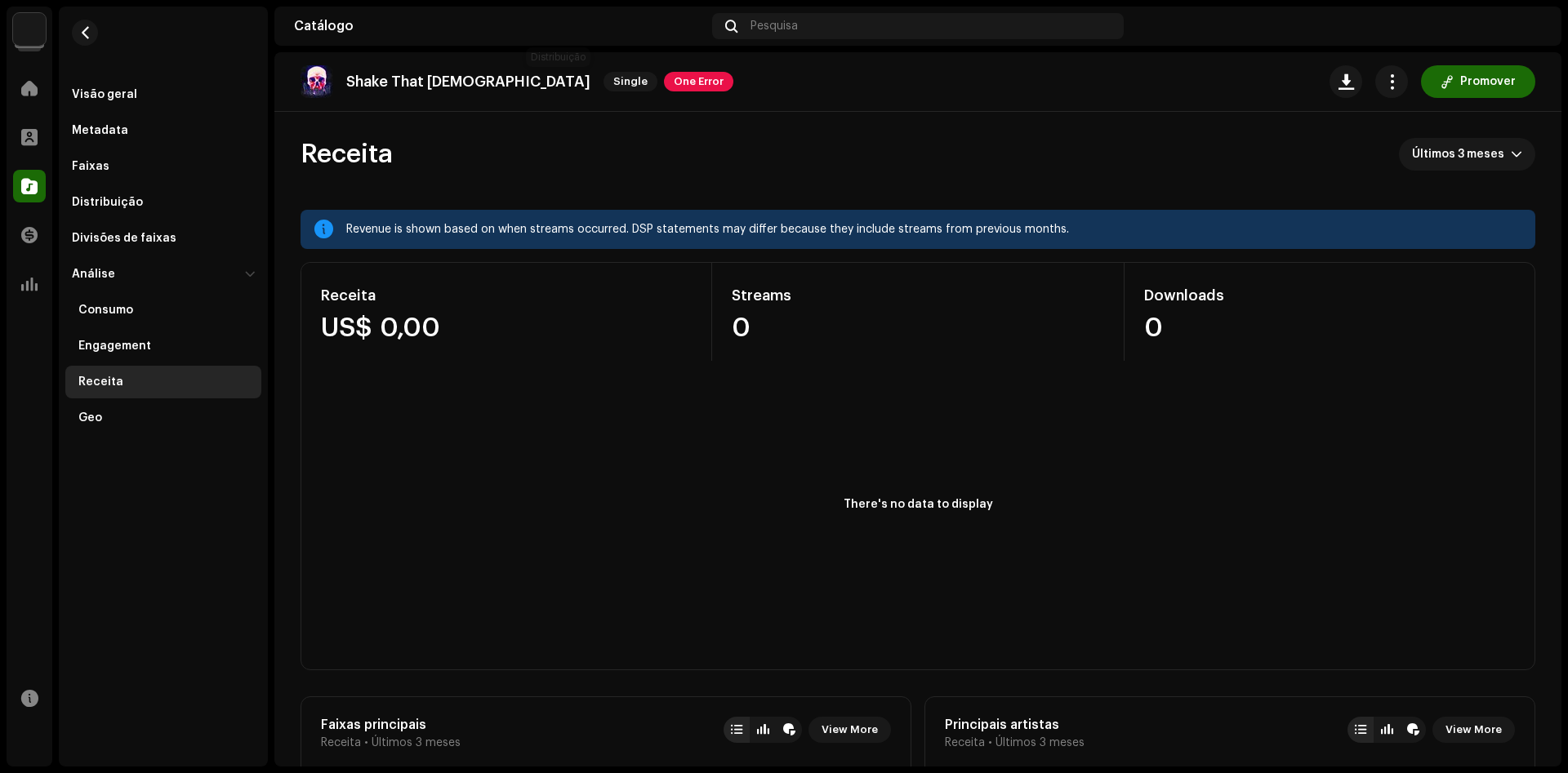
click at [547, 71] on div "Shake That Shii Single One Error" at bounding box center [517, 82] width 433 height 33
click at [664, 76] on span "One Error" at bounding box center [699, 81] width 70 height 19
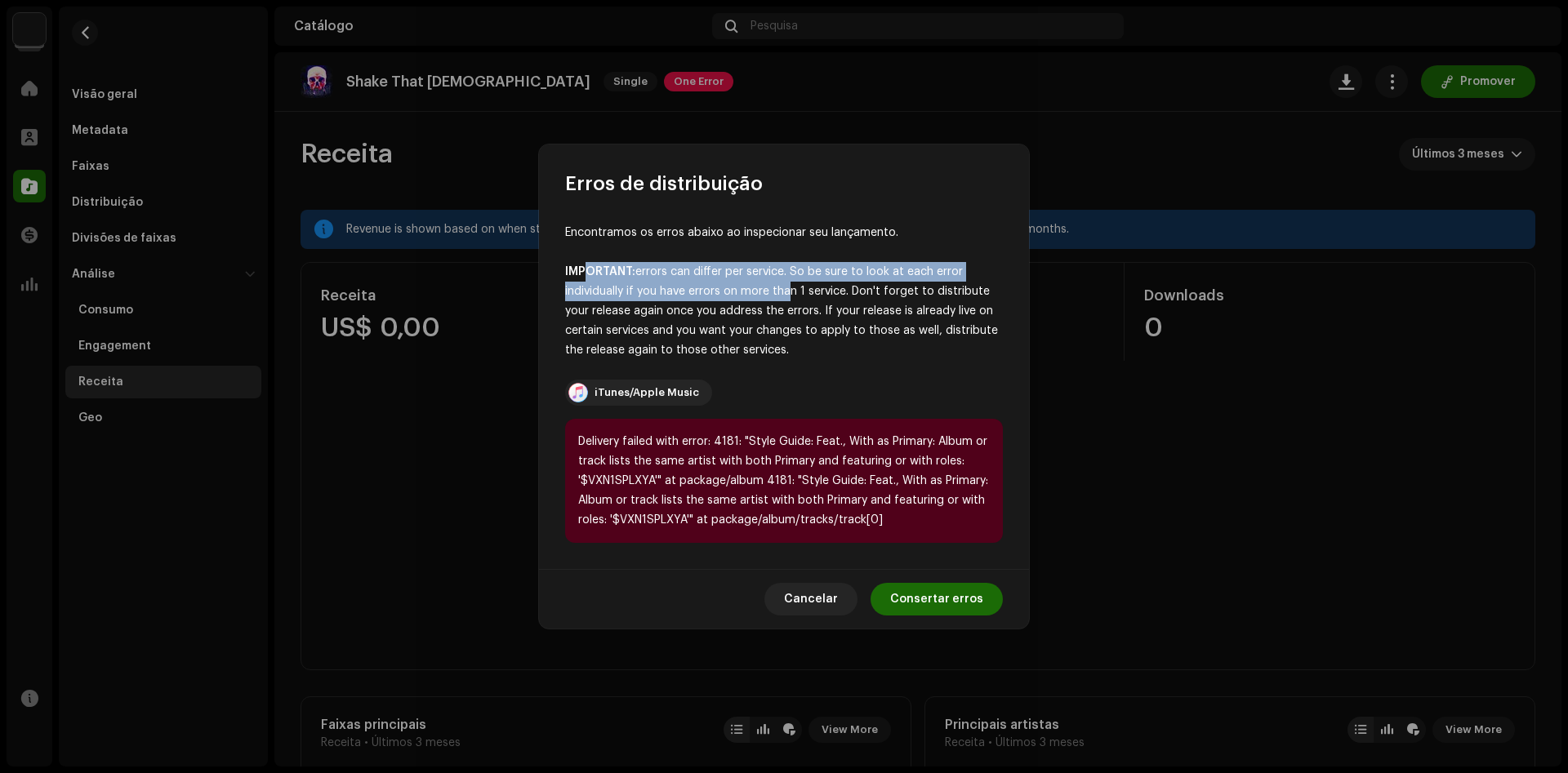
drag, startPoint x: 604, startPoint y: 266, endPoint x: 830, endPoint y: 301, distance: 228.7
click at [783, 286] on div "IMPORTANT: errors can differ per service. So be sure to look at each error indi…" at bounding box center [783, 310] width 438 height 98
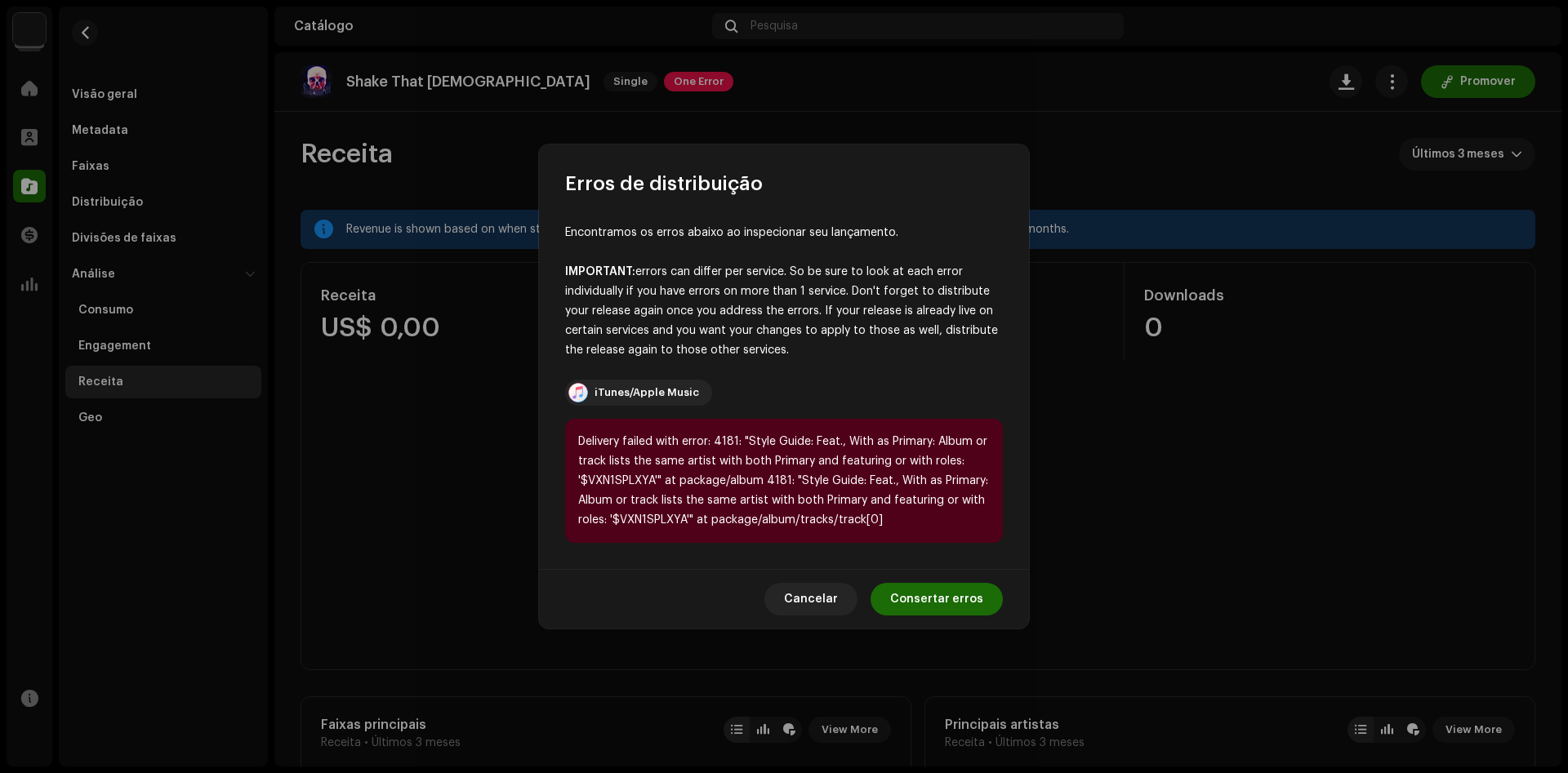
click at [833, 301] on div "IMPORTANT: errors can differ per service. So be sure to look at each error indi…" at bounding box center [783, 310] width 438 height 98
drag, startPoint x: 584, startPoint y: 433, endPoint x: 886, endPoint y: 445, distance: 302.2
click at [886, 445] on div "Delivery failed with error: 4181: "Style Guide: Feat., With as Primary: Album o…" at bounding box center [783, 480] width 438 height 124
drag, startPoint x: 862, startPoint y: 447, endPoint x: 850, endPoint y: 449, distance: 12.2
click at [861, 447] on div "Delivery failed with error: 4181: "Style Guide: Feat., With as Primary: Album o…" at bounding box center [783, 480] width 438 height 124
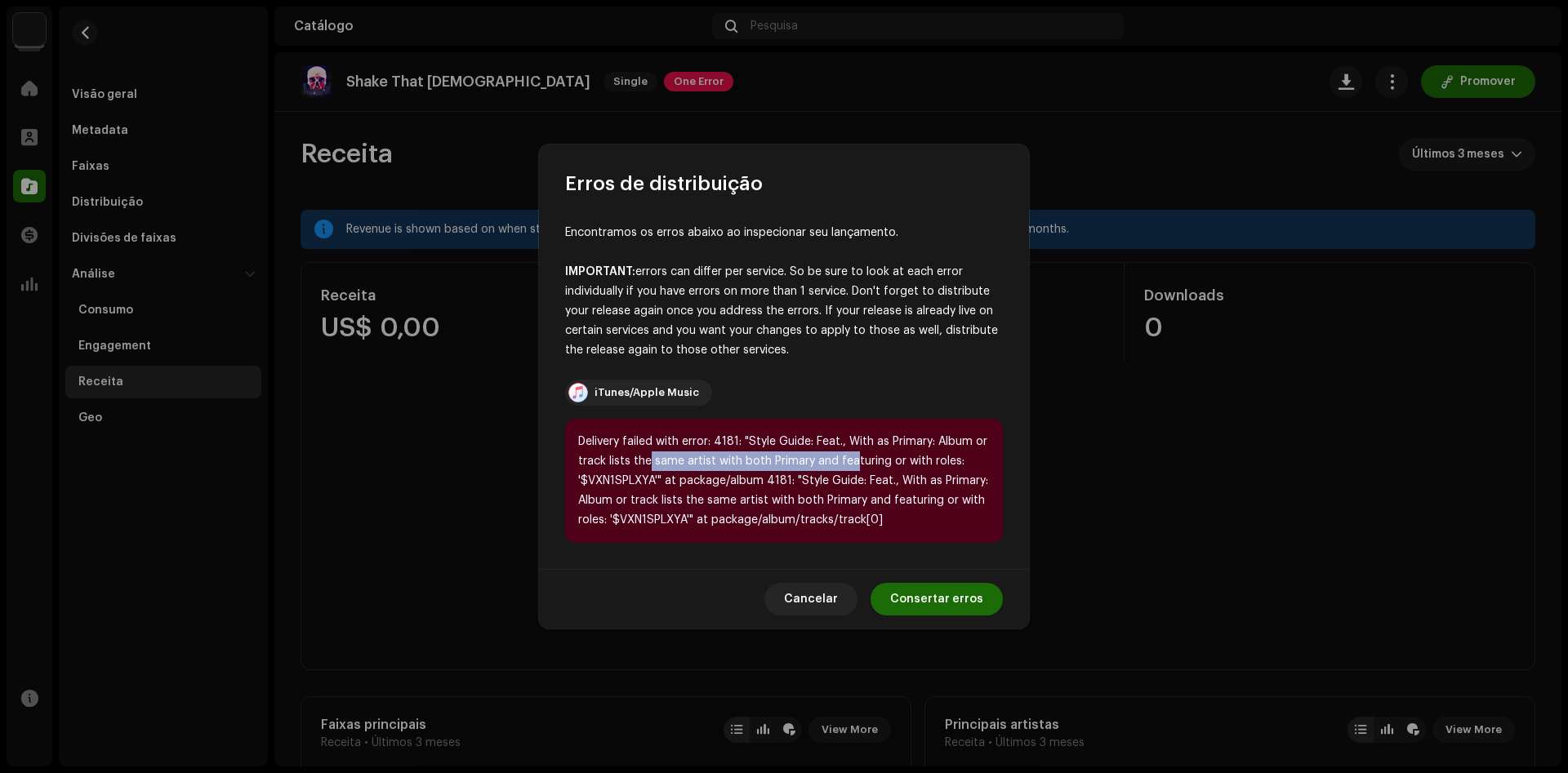
drag, startPoint x: 649, startPoint y: 460, endPoint x: 856, endPoint y: 465, distance: 207.1
click at [854, 465] on div "Delivery failed with error: 4181: "Style Guide: Feat., With as Primary: Album o…" at bounding box center [783, 480] width 438 height 124
click at [857, 465] on div "Delivery failed with error: 4181: "Style Guide: Feat., With as Primary: Album o…" at bounding box center [783, 480] width 438 height 124
click at [945, 603] on span "Consertar erros" at bounding box center [937, 599] width 93 height 33
